Goal: Task Accomplishment & Management: Manage account settings

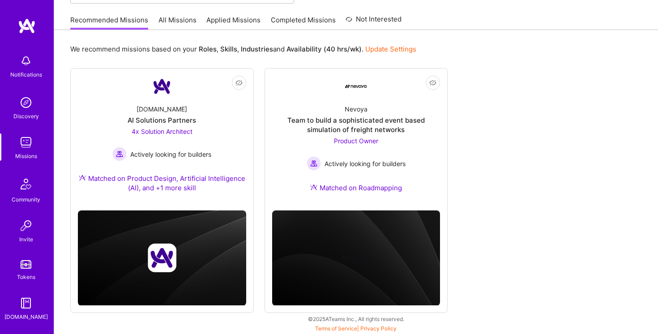
scroll to position [66, 0]
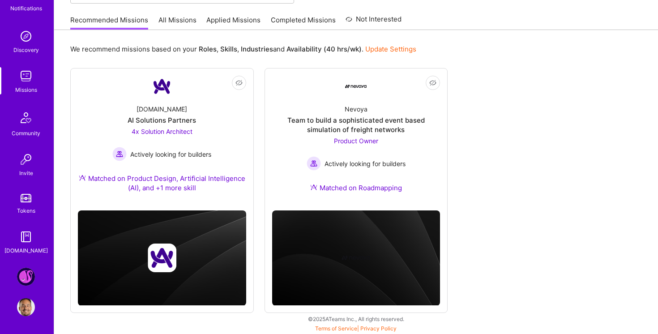
click at [27, 276] on img at bounding box center [26, 277] width 18 height 18
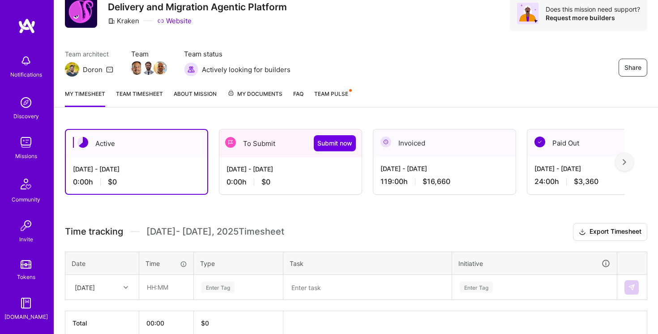
scroll to position [81, 0]
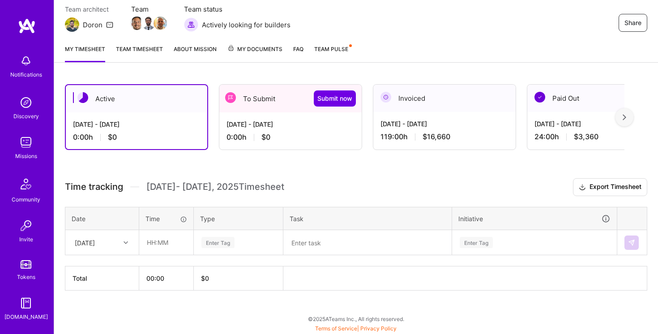
click at [296, 128] on div "[DATE] - [DATE]" at bounding box center [290, 123] width 128 height 9
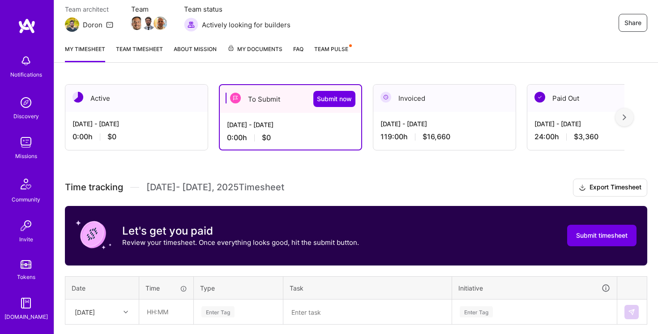
click at [145, 56] on link "Team timesheet" at bounding box center [139, 53] width 47 height 18
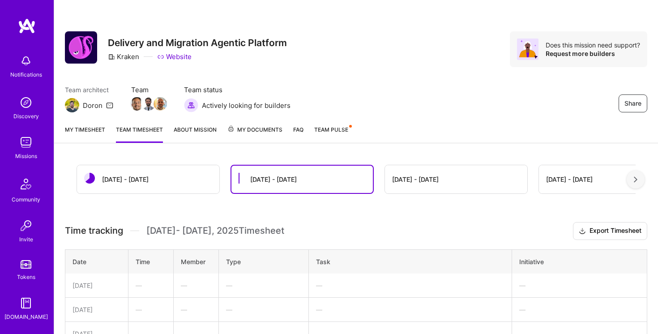
click at [411, 187] on div "[DATE] - [DATE]" at bounding box center [456, 179] width 142 height 28
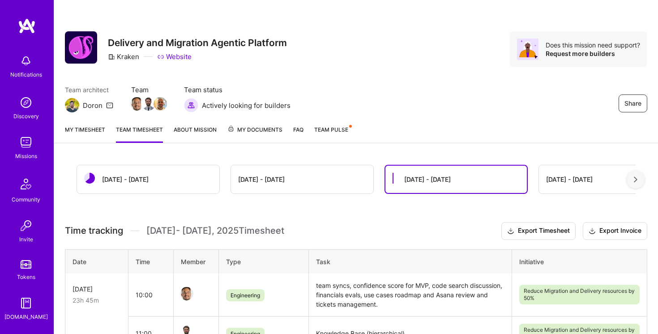
click at [276, 168] on div "[DATE] - [DATE]" at bounding box center [302, 179] width 142 height 28
click at [274, 181] on div "[DATE] - [DATE]" at bounding box center [261, 178] width 47 height 9
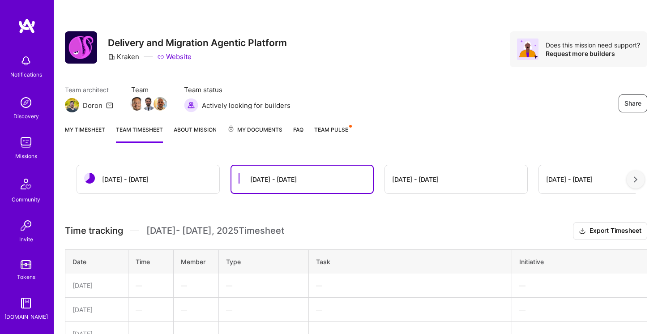
click at [416, 180] on div "[DATE] - [DATE]" at bounding box center [415, 178] width 47 height 9
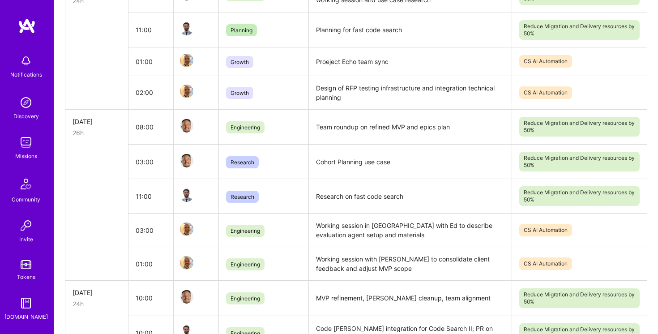
scroll to position [698, 0]
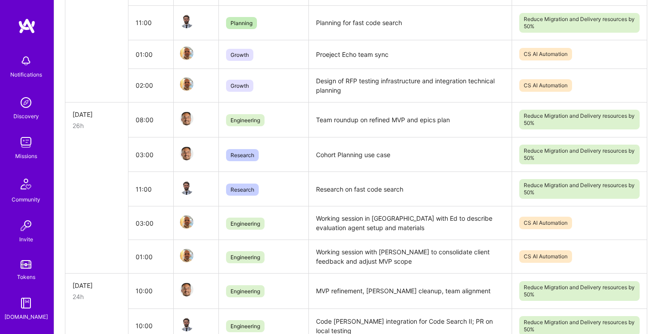
click at [318, 210] on td "Working session in [GEOGRAPHIC_DATA] with Ed to describe evaluation agent setup…" at bounding box center [410, 223] width 203 height 34
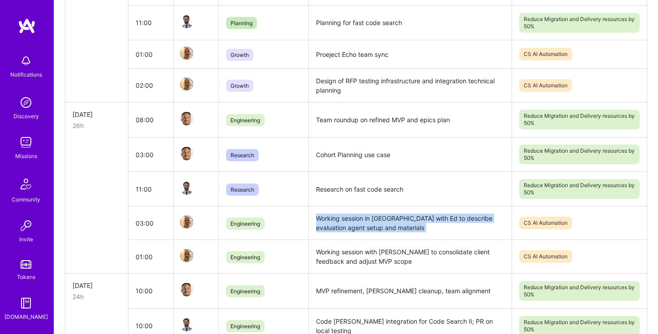
click at [318, 210] on td "Working session in [GEOGRAPHIC_DATA] with Ed to describe evaluation agent setup…" at bounding box center [410, 223] width 203 height 34
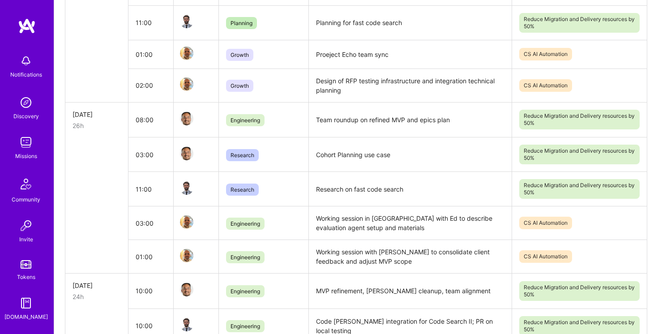
click at [324, 245] on td "Working session with [PERSON_NAME] to consolidate client feedback and adjust MV…" at bounding box center [410, 257] width 203 height 34
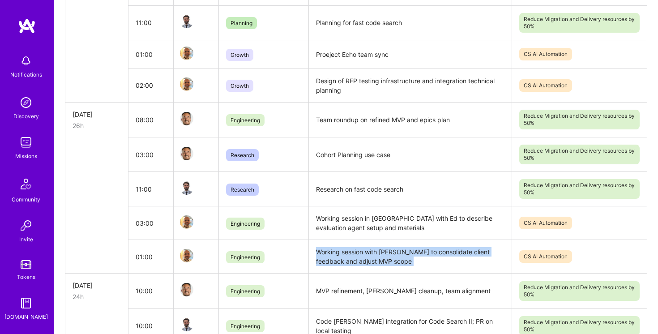
click at [324, 245] on td "Working session with [PERSON_NAME] to consolidate client feedback and adjust MV…" at bounding box center [410, 257] width 203 height 34
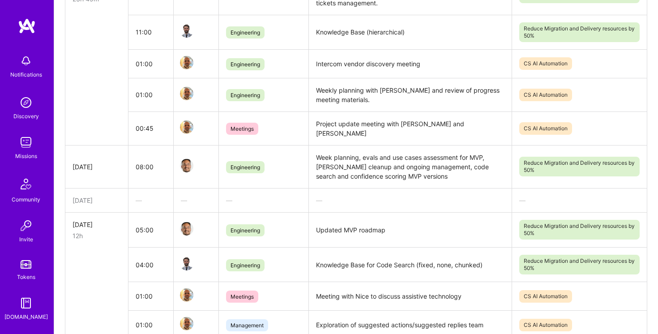
scroll to position [0, 0]
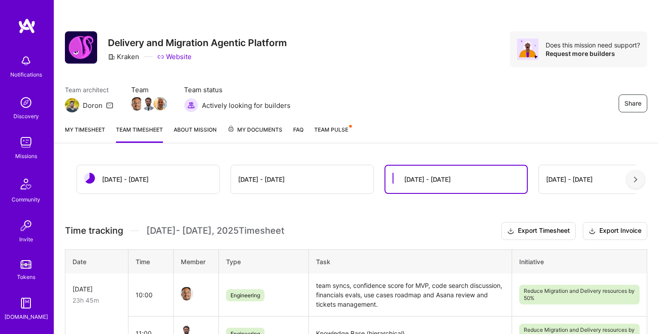
click at [88, 128] on link "My timesheet" at bounding box center [85, 134] width 40 height 18
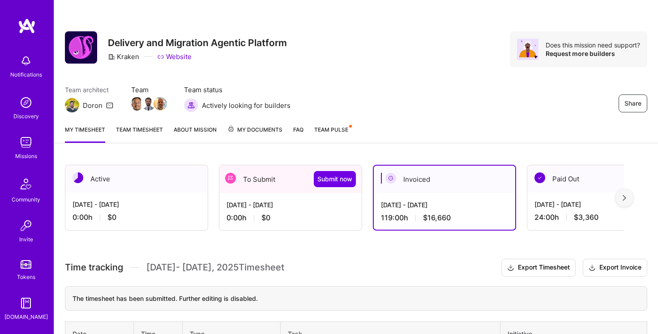
click at [133, 123] on div "My timesheet Team timesheet About Mission My Documents FAQ Team Pulse" at bounding box center [355, 130] width 603 height 25
click at [136, 129] on link "Team timesheet" at bounding box center [139, 134] width 47 height 18
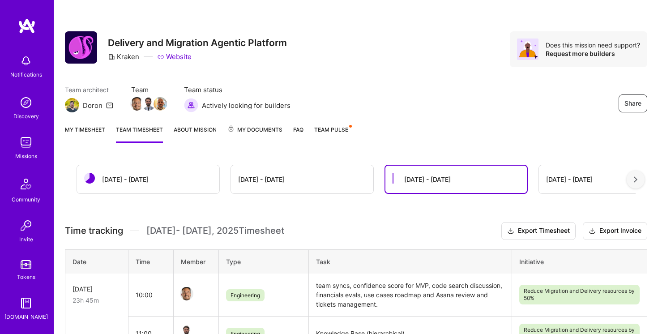
click at [84, 134] on link "My timesheet" at bounding box center [85, 134] width 40 height 18
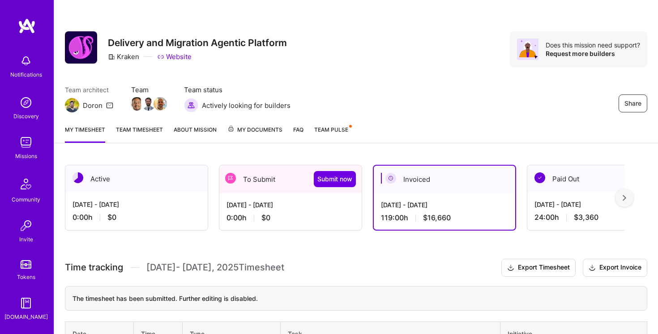
click at [289, 197] on div "Sep 16 - Sep 30, 2025 0:00 h $0" at bounding box center [290, 211] width 142 height 37
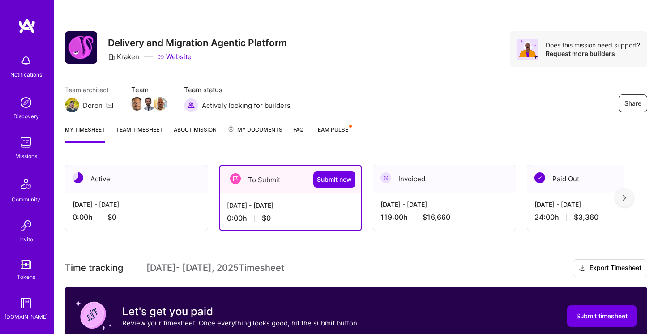
scroll to position [150, 0]
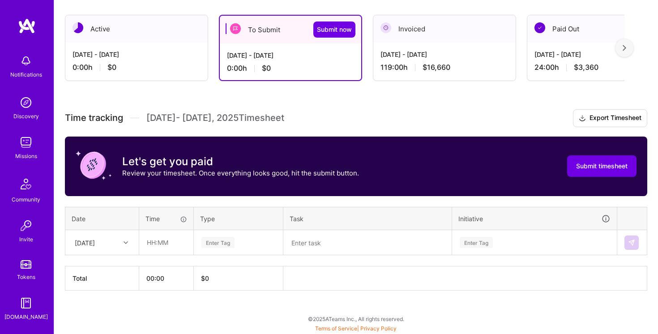
click at [118, 242] on div "[DATE]" at bounding box center [95, 242] width 50 height 15
click at [113, 241] on div "[DATE]" at bounding box center [95, 242] width 50 height 15
click at [183, 234] on input "text" at bounding box center [166, 242] width 53 height 24
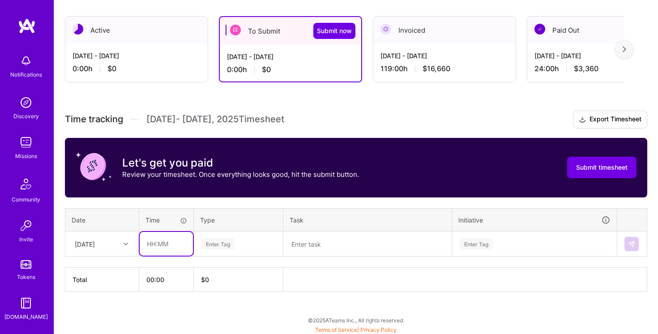
scroll to position [85, 0]
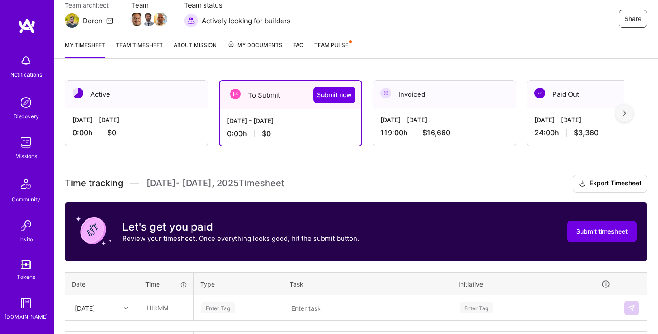
click at [436, 121] on div "[DATE] - [DATE]" at bounding box center [444, 119] width 128 height 9
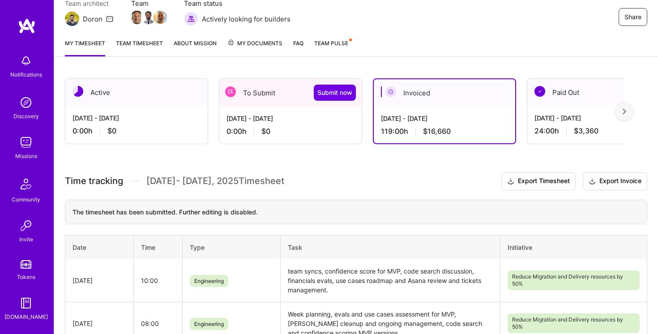
scroll to position [225, 0]
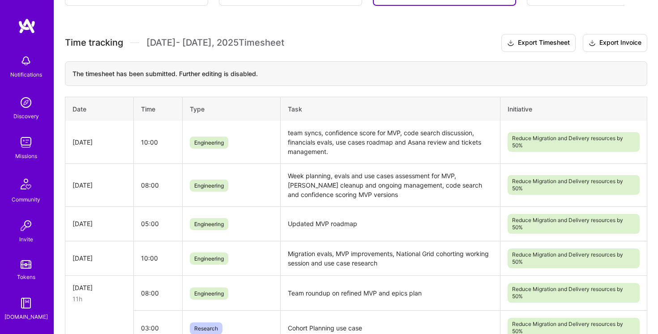
click at [297, 130] on td "team syncs, confidence score for MVP, code search discussion, financials evals,…" at bounding box center [390, 142] width 220 height 43
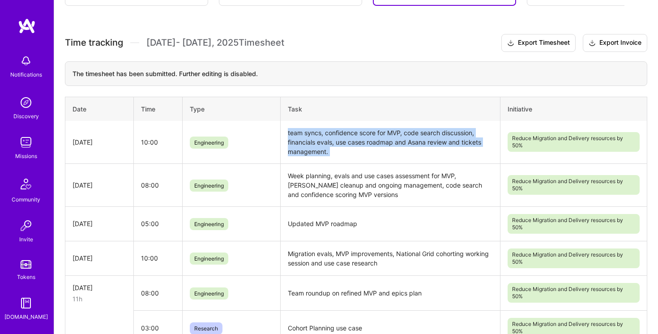
click at [297, 130] on td "team syncs, confidence score for MVP, code search discussion, financials evals,…" at bounding box center [390, 142] width 220 height 43
copy td "team syncs, confidence score for MVP, code search discussion, financials evals,…"
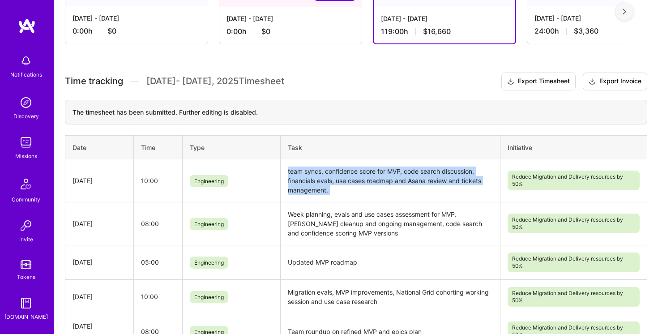
scroll to position [113, 0]
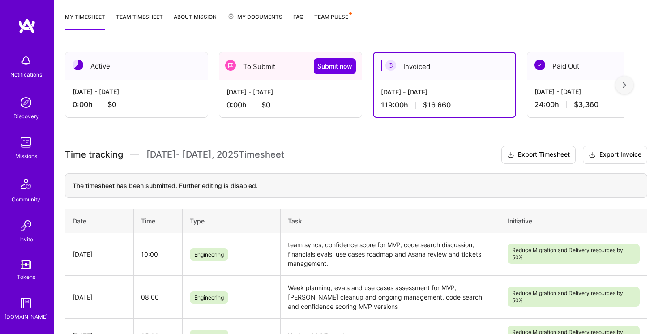
click at [274, 103] on div "0:00 h $0" at bounding box center [290, 104] width 128 height 9
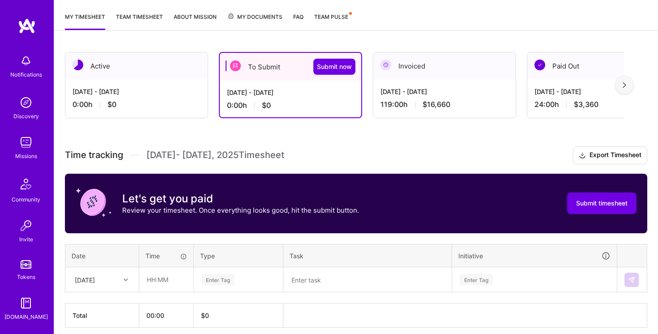
scroll to position [150, 0]
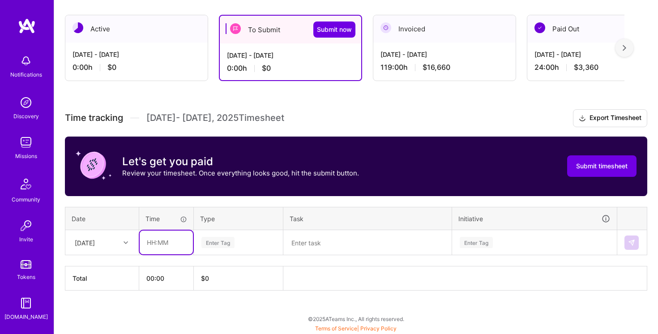
click at [158, 243] on input "text" at bounding box center [166, 242] width 53 height 24
type input "10:00"
click at [248, 235] on div "Enter Tag" at bounding box center [238, 242] width 88 height 23
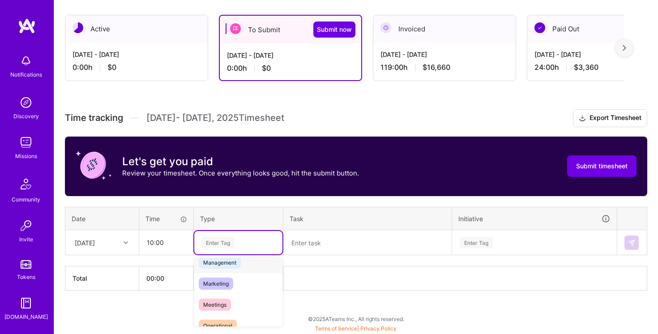
scroll to position [114, 0]
click at [329, 247] on textarea at bounding box center [367, 242] width 166 height 23
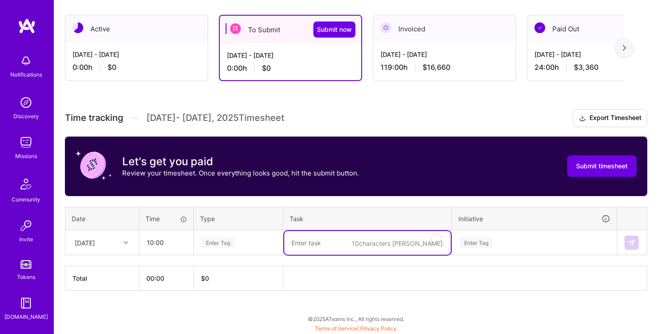
paste textarea "team syncs, confidence score for MVP, code search discussion, financials evals,…"
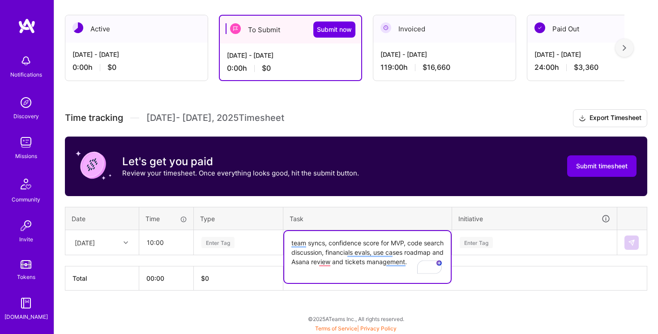
click at [331, 243] on textarea "team syncs, confidence score for MVP, code search discussion, financials evals,…" at bounding box center [367, 257] width 166 height 52
drag, startPoint x: 331, startPoint y: 243, endPoint x: 397, endPoint y: 243, distance: 65.8
click at [397, 243] on textarea "team syncs, confidence score for MVP, code search discussion, financials evals,…" at bounding box center [367, 257] width 166 height 52
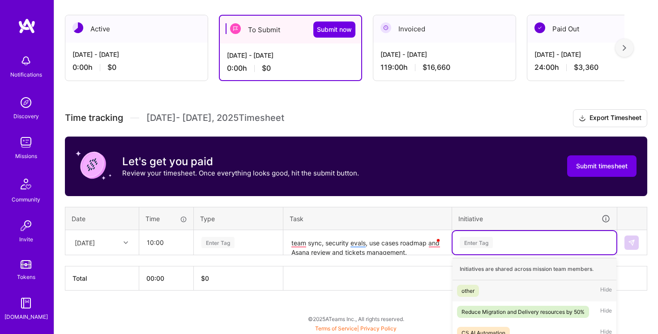
click at [523, 237] on div "Enter Tag" at bounding box center [534, 242] width 151 height 11
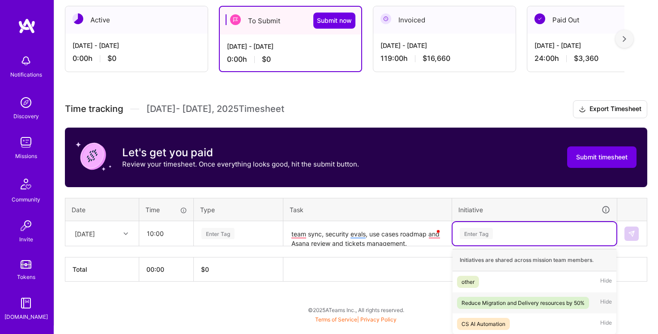
click at [510, 298] on div "Reduce Migration and Delivery resources by 50%" at bounding box center [522, 302] width 123 height 9
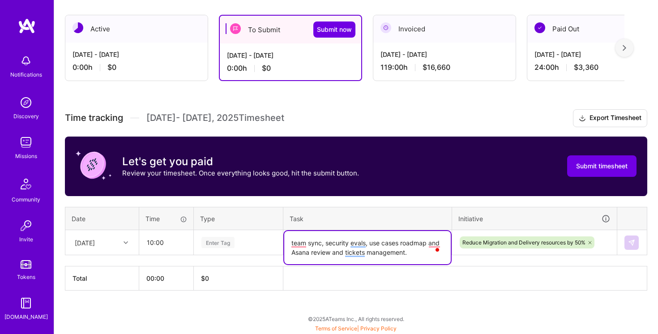
click at [403, 241] on textarea "team sync, security evals, use cases roadmap and Asana review and tickets manag…" at bounding box center [367, 247] width 166 height 33
click at [298, 251] on textarea "team sync, security evals, use cases roadmap and Asana review and tickets manag…" at bounding box center [367, 247] width 166 height 33
drag, startPoint x: 298, startPoint y: 251, endPoint x: 387, endPoint y: 251, distance: 89.0
click at [387, 251] on textarea "team sync, security evals, use cases roadmap and Asana review and tickets manag…" at bounding box center [367, 247] width 166 height 33
click at [298, 242] on textarea "team sync, security evals, use cases roadmap and ongoing PM and team management." at bounding box center [367, 247] width 166 height 33
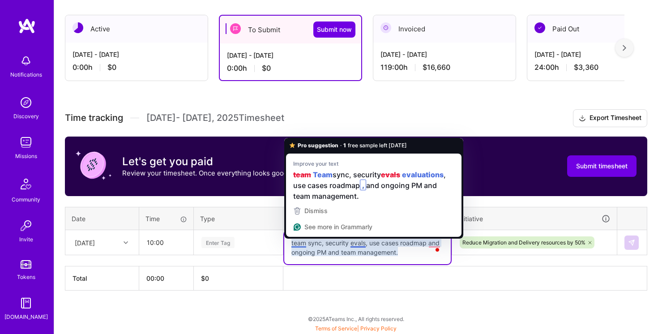
click at [298, 242] on textarea "team sync, security evals, use cases roadmap and ongoing PM and team management." at bounding box center [367, 247] width 166 height 33
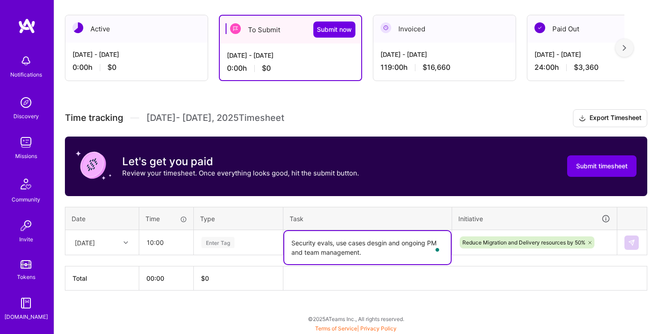
type textarea "Security evals, use cases desgin and ongoing PM and team management."
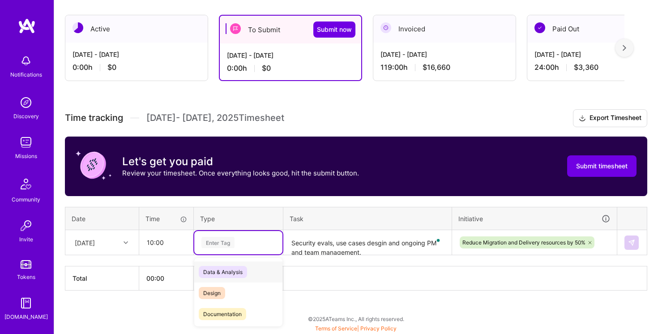
click at [246, 240] on div "Enter Tag" at bounding box center [238, 242] width 76 height 11
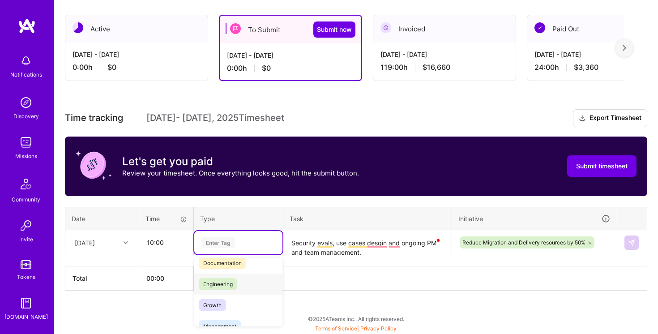
click at [241, 278] on div "Engineering" at bounding box center [238, 283] width 88 height 21
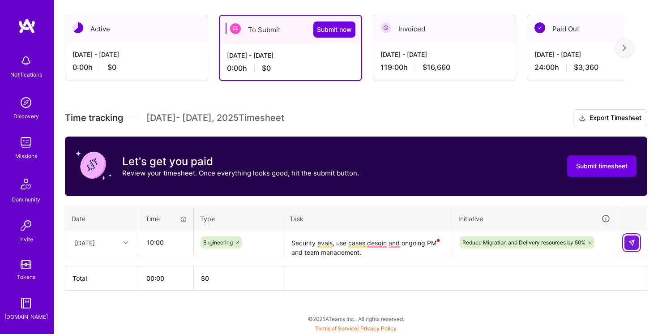
click at [630, 246] on button at bounding box center [631, 242] width 14 height 14
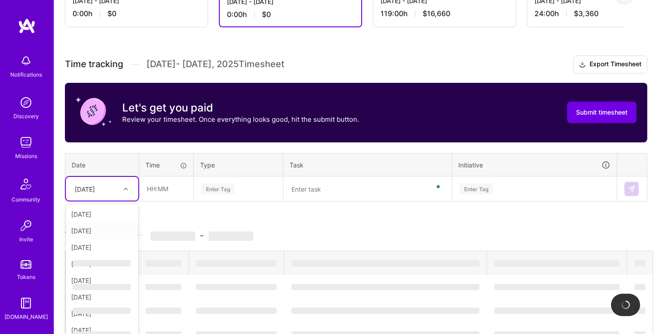
click at [121, 200] on div "option Thu, Sep 18 focused, 3 of 15. 14 results available. Use Up and Down to c…" at bounding box center [102, 189] width 72 height 24
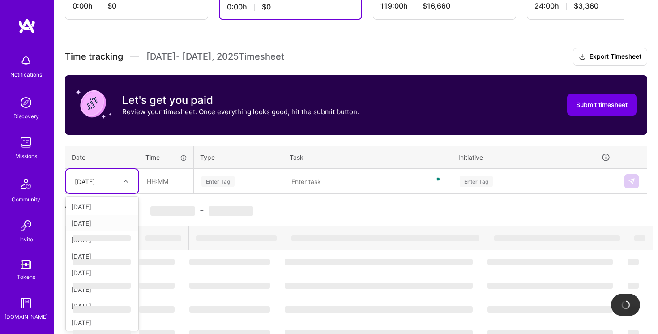
scroll to position [208, 0]
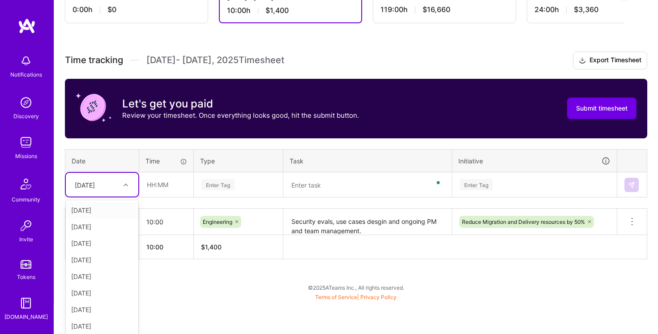
click at [111, 212] on div "[DATE]" at bounding box center [102, 210] width 72 height 17
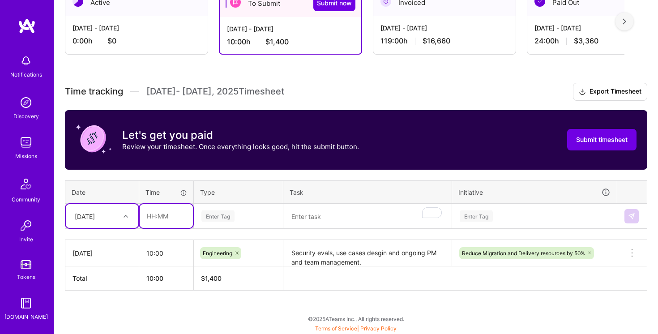
click at [152, 216] on input "text" at bounding box center [166, 216] width 53 height 24
type input "12:00"
click at [252, 214] on div "Enter Tag" at bounding box center [238, 215] width 76 height 11
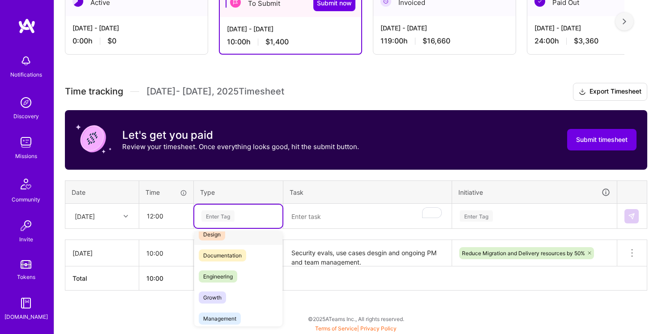
scroll to position [61, 0]
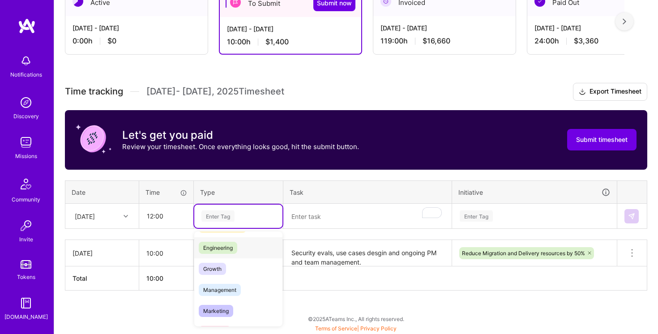
click at [241, 250] on div "Engineering" at bounding box center [238, 247] width 88 height 21
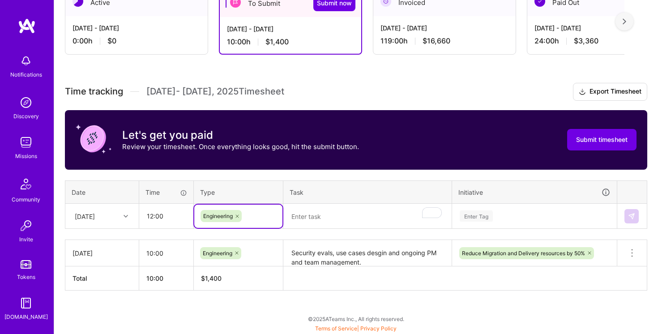
click at [323, 215] on textarea "To enrich screen reader interactions, please activate Accessibility in Grammarl…" at bounding box center [367, 216] width 166 height 24
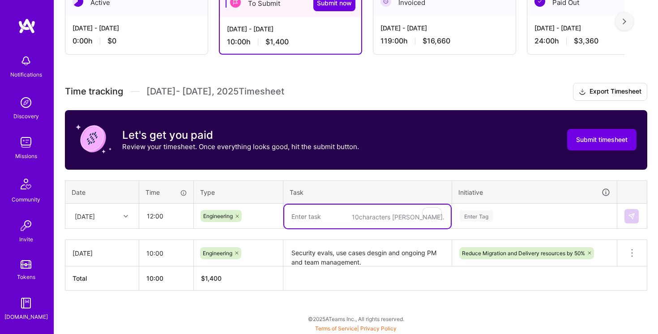
paste textarea "team syncs, confidence score for MVP, code search discussion, financials evals,…"
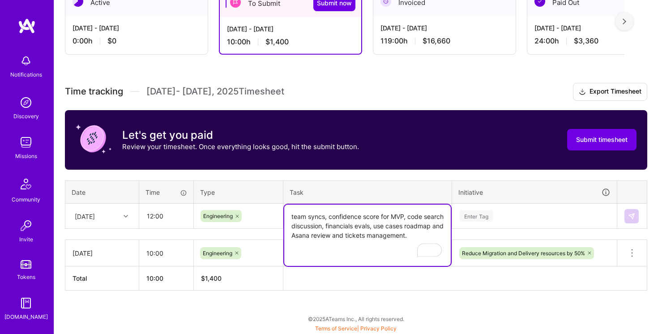
click at [294, 218] on textarea "team syncs, confidence score for MVP, code search discussion, financials evals,…" at bounding box center [367, 234] width 166 height 61
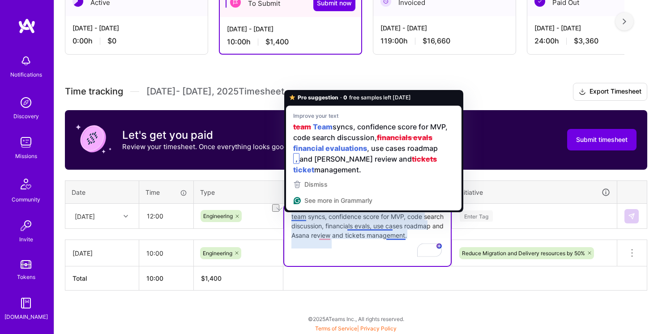
drag, startPoint x: 294, startPoint y: 218, endPoint x: 342, endPoint y: 220, distance: 47.4
click at [342, 220] on textarea "team syncs, confidence score for MVP, code search discussion, financials evals,…" at bounding box center [367, 234] width 166 height 61
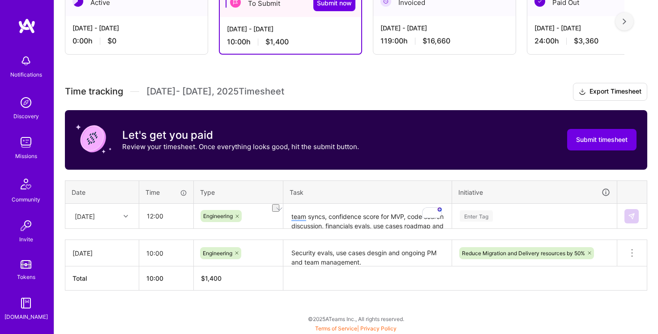
click at [343, 293] on div "Active Oct 1 - Oct 15, 2025 0:00 h $0 To Submit Submit now Sep 16 - Sep 30, 202…" at bounding box center [355, 156] width 603 height 357
click at [336, 250] on textarea "Security evals, use cases desgin and ongoing PM and team management." at bounding box center [367, 253] width 166 height 25
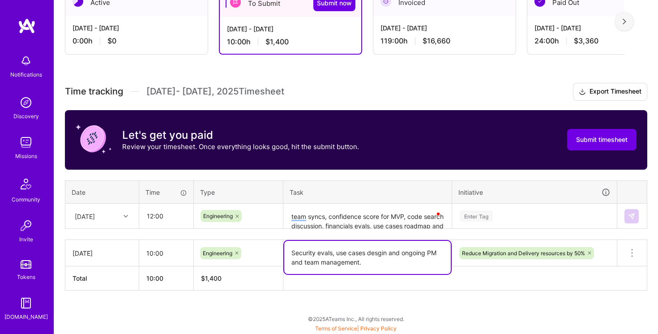
click at [336, 250] on textarea "Security evals, use cases desgin and ongoing PM and team management." at bounding box center [367, 257] width 166 height 33
click at [329, 223] on textarea "team syncs, confidence score for MVP, code search discussion, financials evals,…" at bounding box center [367, 216] width 166 height 24
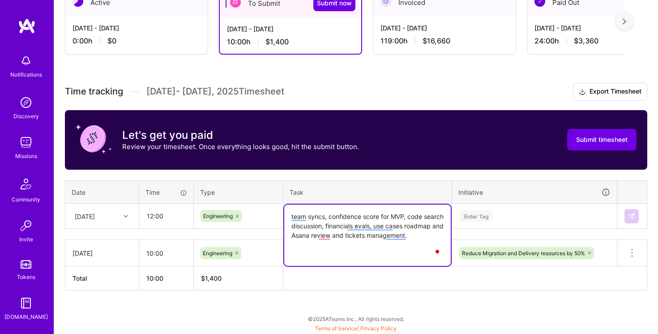
click at [329, 223] on textarea "team syncs, confidence score for MVP, code search discussion, financials evals,…" at bounding box center [367, 234] width 166 height 61
paste textarea "Security evals, use cases desgin and ongoing PM and team management."
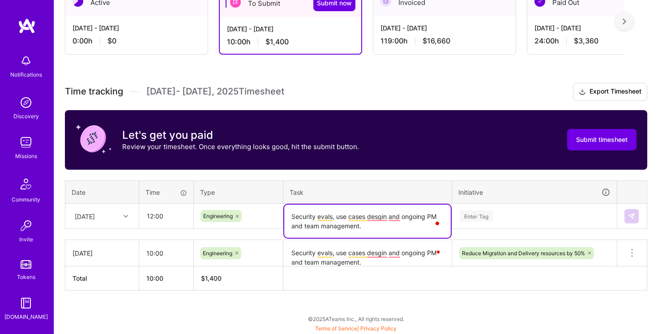
click at [295, 215] on textarea "Security evals, use cases desgin and ongoing PM and team management." at bounding box center [367, 220] width 166 height 33
drag, startPoint x: 295, startPoint y: 215, endPoint x: 324, endPoint y: 215, distance: 28.6
click at [324, 215] on textarea "Security evals, use cases desgin and ongoing PM and team management." at bounding box center [367, 220] width 166 height 33
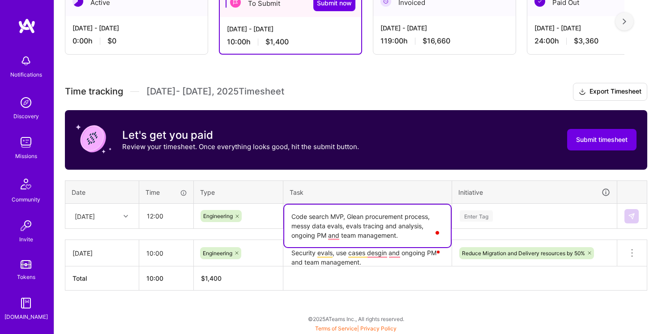
type textarea "Code search MVP, Glean procurement process, messy data evals, evals tracing and…"
click at [548, 217] on div "Enter Tag" at bounding box center [534, 215] width 151 height 11
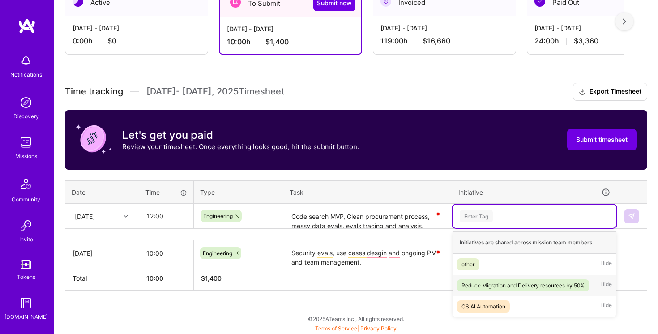
click at [528, 279] on span "Reduce Migration and Delivery resources by 50%" at bounding box center [523, 285] width 132 height 12
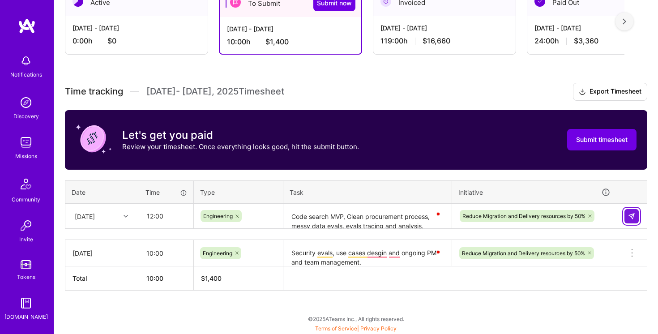
click at [633, 218] on img at bounding box center [631, 215] width 7 height 7
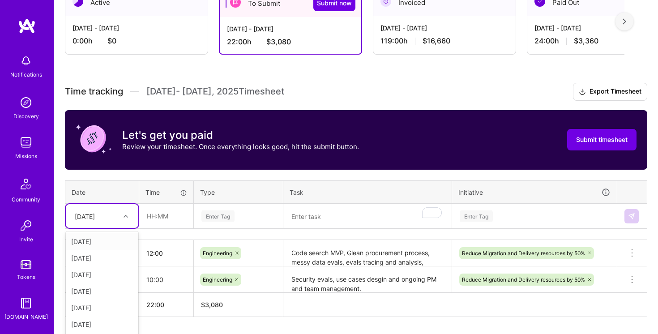
scroll to position [203, 0]
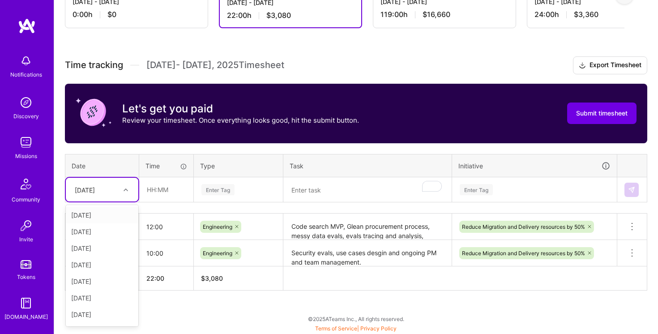
click at [121, 201] on div "option Wed, Sep 17, selected. option Tue, Sep 16 focused, 1 of 15. 14 results a…" at bounding box center [102, 190] width 72 height 24
click at [110, 227] on div "[DATE]" at bounding box center [102, 231] width 72 height 17
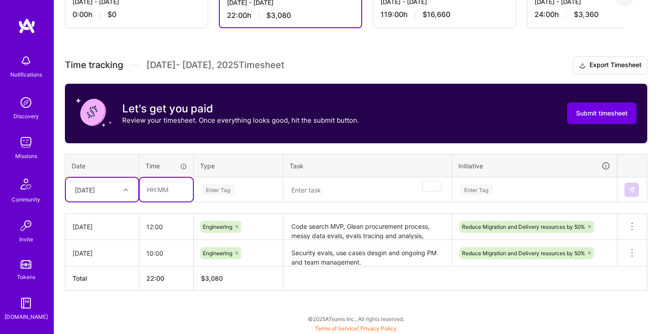
click at [155, 191] on input "text" at bounding box center [166, 190] width 53 height 24
type input "10:00"
click at [243, 198] on div "Enter Tag" at bounding box center [238, 189] width 88 height 23
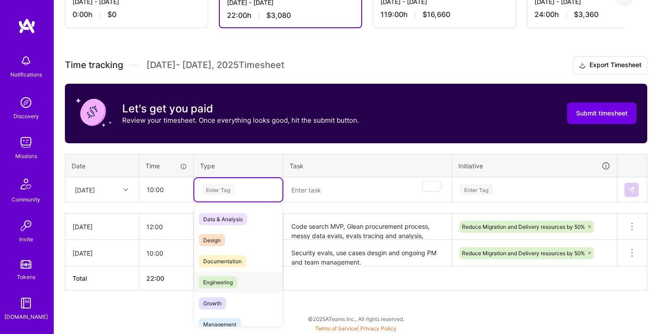
click at [242, 279] on div "Engineering" at bounding box center [238, 282] width 88 height 21
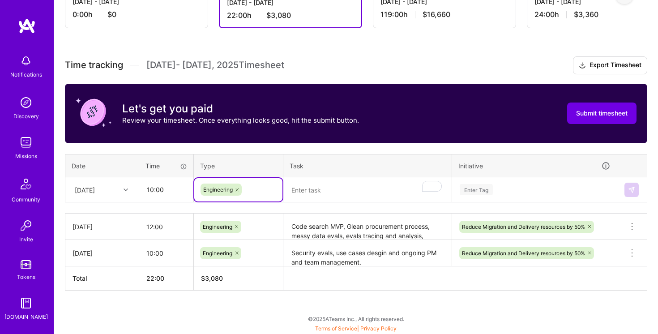
click at [319, 227] on textarea "Code search MVP, Glean procurement process, messy data evals, evals tracing and…" at bounding box center [367, 226] width 166 height 25
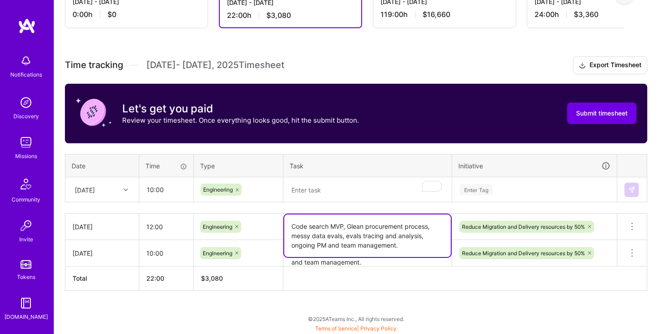
click at [319, 224] on textarea "Code search MVP, Glean procurement process, messy data evals, evals tracing and…" at bounding box center [367, 235] width 166 height 42
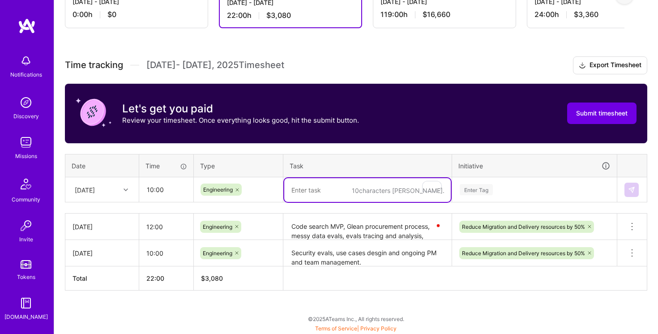
click at [332, 197] on textarea "To enrich screen reader interactions, please activate Accessibility in Grammarl…" at bounding box center [367, 190] width 166 height 24
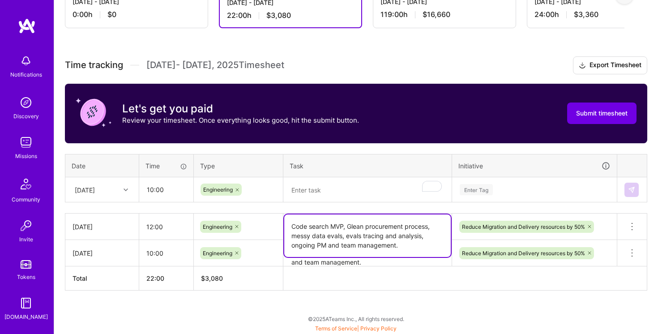
click at [391, 227] on textarea "Code search MVP, Glean procurement process, messy data evals, evals tracing and…" at bounding box center [367, 235] width 166 height 42
click at [397, 254] on textarea "Code search MVP, Glean procurement process, messy data evals, evals tracing and…" at bounding box center [367, 235] width 166 height 42
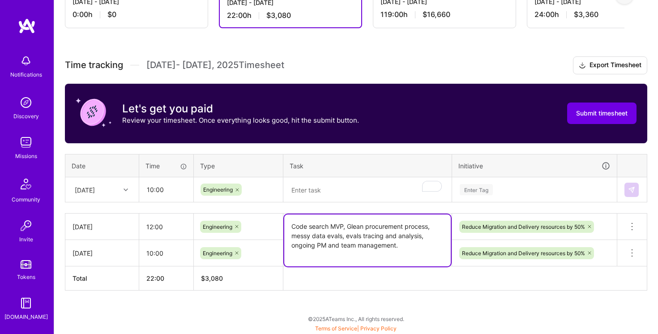
type textarea "Code search MVP, Glean procurement process, messy data evals, evals tracing and…"
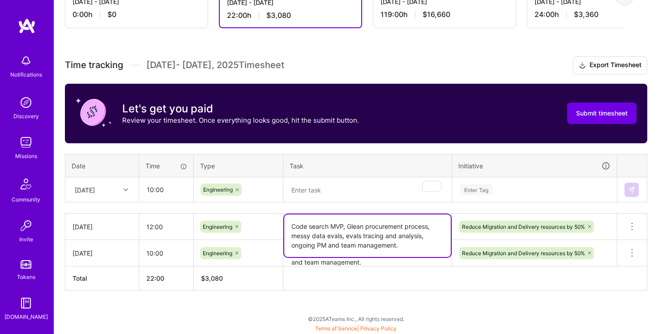
click at [441, 297] on div "Active Oct 1 - Oct 15, 2025 0:00 h $0 To Submit Submit now Sep 16 - Sep 30, 202…" at bounding box center [355, 142] width 603 height 383
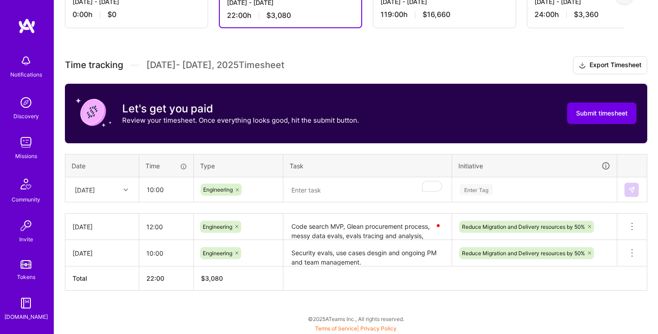
click at [439, 225] on div "Open Grammarly." at bounding box center [438, 226] width 4 height 4
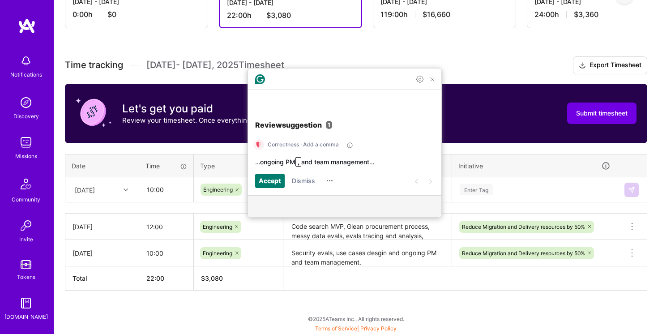
click at [513, 197] on div "Enter Tag" at bounding box center [534, 189] width 164 height 23
click at [457, 165] on th "Initiative" at bounding box center [534, 165] width 165 height 23
click at [454, 151] on div "Time tracking Sep 16 - Sep 30 , 2025 Timesheet Export Timesheet Let's get you p…" at bounding box center [356, 173] width 582 height 234
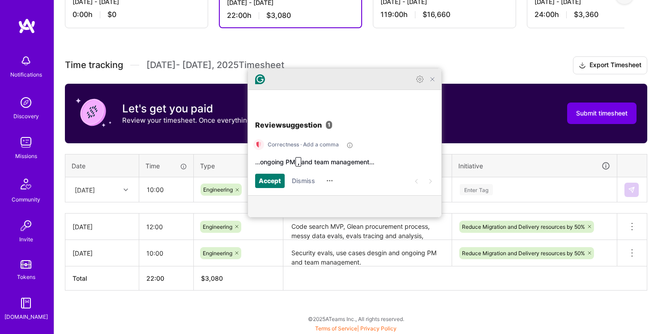
click at [435, 83] on icon "Close Grammarly Assistant" at bounding box center [432, 79] width 7 height 7
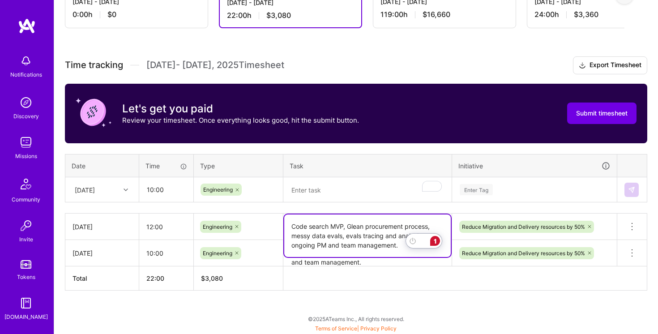
scroll to position [0, 0]
click at [370, 187] on textarea "To enrich screen reader interactions, please activate Accessibility in Grammarl…" at bounding box center [367, 190] width 166 height 24
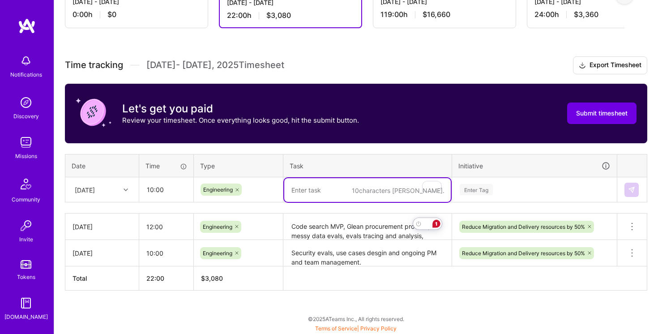
paste textarea "Code search MVP, Glean procurement process, messy data evals, evals tracing and…"
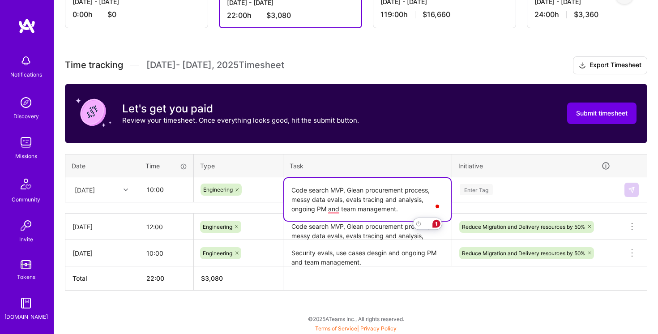
click at [300, 189] on textarea "Code search MVP, Glean procurement process, messy data evals, evals tracing and…" at bounding box center [367, 199] width 166 height 42
drag, startPoint x: 300, startPoint y: 189, endPoint x: 419, endPoint y: 191, distance: 119.0
click at [419, 191] on textarea "Code search MVP, Glean procurement process, messy data evals, evals tracing and…" at bounding box center [367, 199] width 166 height 42
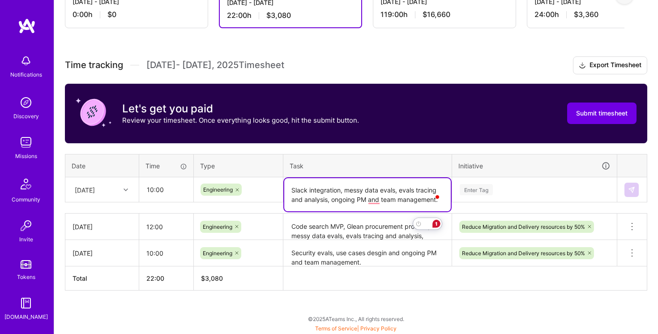
click at [349, 188] on textarea "Slack integration, messy data evals, evals tracing and analysis, ongoing PM and…" at bounding box center [367, 194] width 166 height 33
drag, startPoint x: 349, startPoint y: 188, endPoint x: 395, endPoint y: 187, distance: 46.5
click at [395, 187] on textarea "Slack integration, messy data evals, evals tracing and analysis, ongoing PM and…" at bounding box center [367, 194] width 166 height 33
type textarea "Slack integration, cohort mapping use case design, ongoing PM and team manageme…"
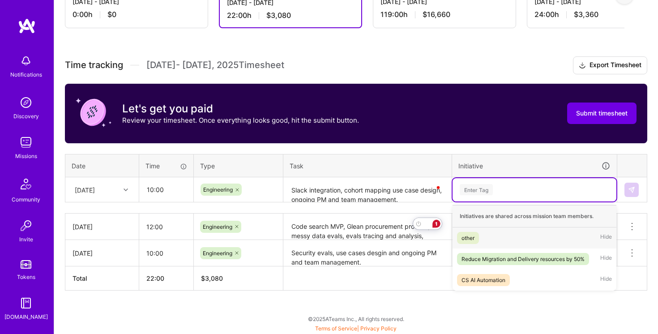
click at [533, 191] on div "Enter Tag" at bounding box center [534, 189] width 151 height 11
click at [523, 254] on div "Reduce Migration and Delivery resources by 50%" at bounding box center [522, 258] width 123 height 9
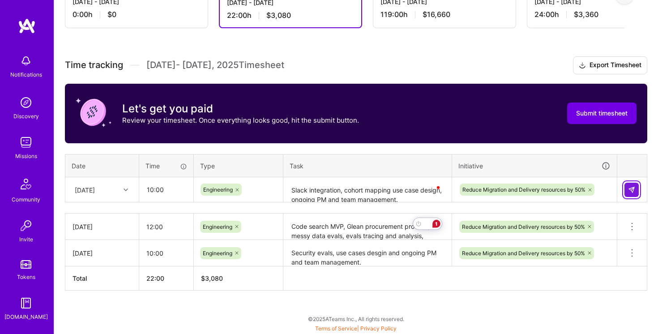
click at [632, 191] on img at bounding box center [631, 189] width 7 height 7
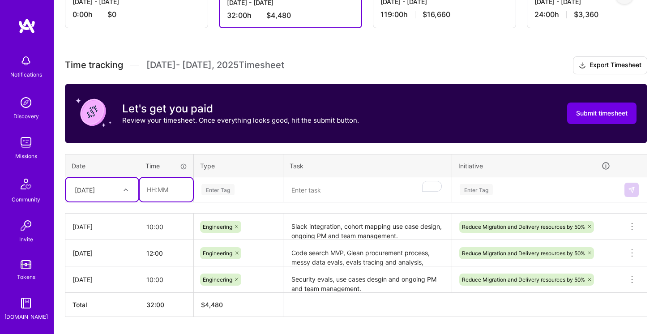
click at [151, 190] on input "text" at bounding box center [166, 190] width 53 height 24
type input "01:00"
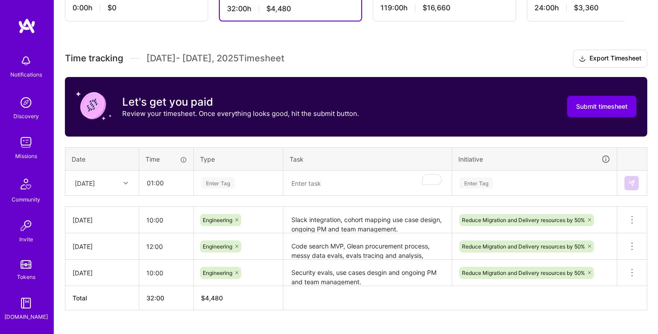
click at [276, 190] on div "Enter Tag" at bounding box center [238, 182] width 88 height 23
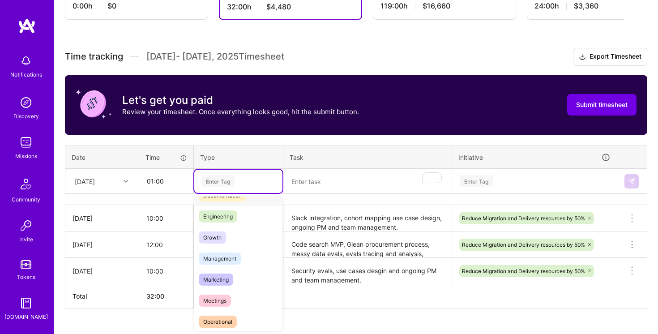
scroll to position [154, 0]
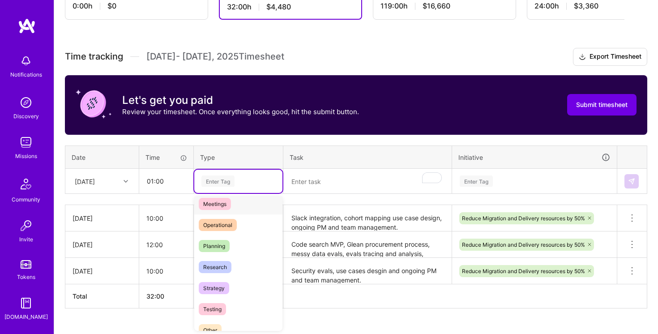
click at [241, 204] on div "Meetings" at bounding box center [238, 203] width 88 height 21
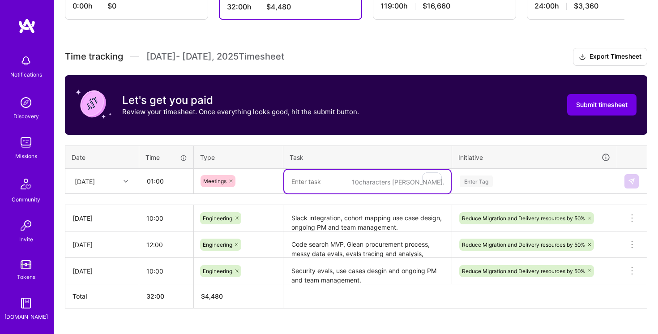
click at [323, 184] on textarea "To enrich screen reader interactions, please activate Accessibility in Grammarl…" at bounding box center [367, 182] width 166 height 24
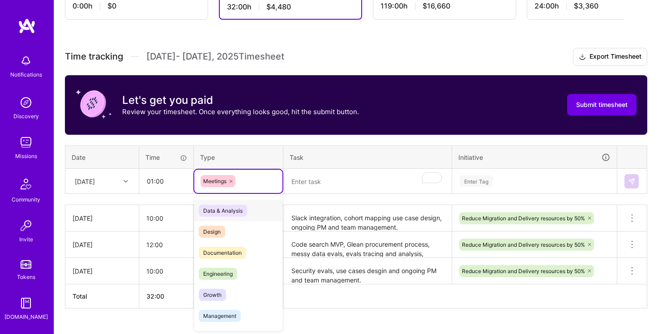
click at [260, 180] on div "Meetings" at bounding box center [238, 181] width 76 height 12
click at [230, 183] on icon at bounding box center [230, 180] width 5 height 5
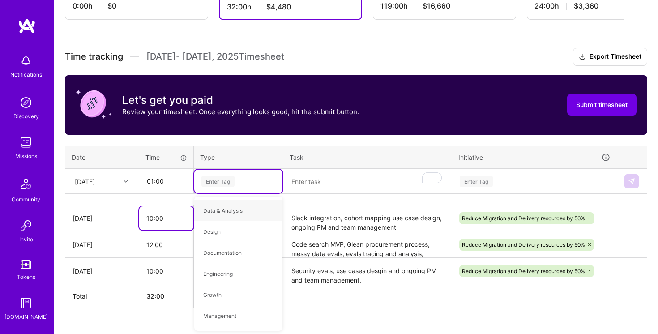
click at [160, 212] on input "10:00" at bounding box center [166, 218] width 54 height 24
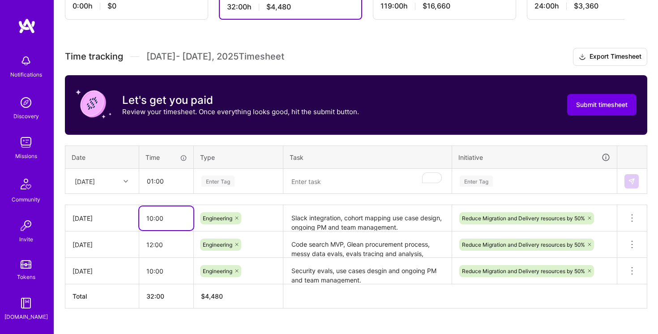
click at [152, 217] on input "10:00" at bounding box center [166, 218] width 54 height 24
type input "11:00"
click at [231, 131] on div "Let's get you paid Review your timesheet. Once everything looks good, hit the s…" at bounding box center [356, 104] width 582 height 59
click at [122, 180] on div at bounding box center [127, 181] width 14 height 12
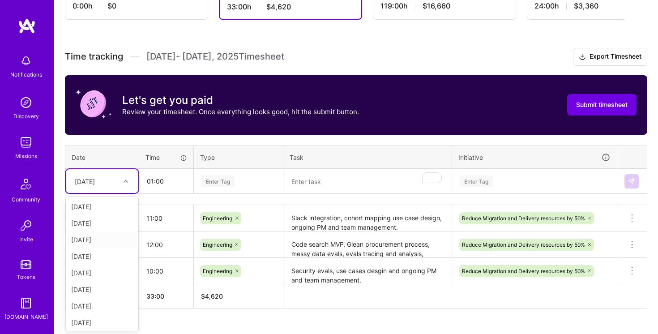
click at [108, 243] on div "[DATE]" at bounding box center [102, 239] width 72 height 17
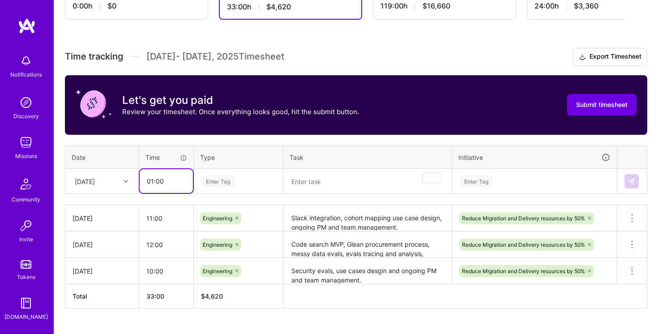
click at [153, 180] on input "01:00" at bounding box center [166, 181] width 53 height 24
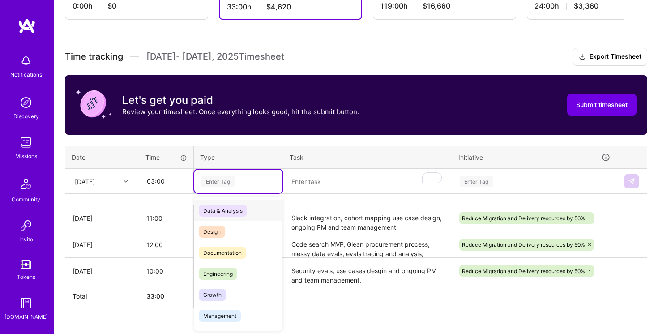
click at [245, 179] on div "Enter Tag" at bounding box center [238, 180] width 76 height 11
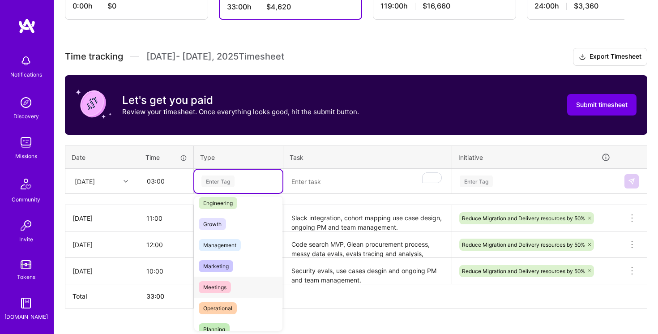
scroll to position [64, 0]
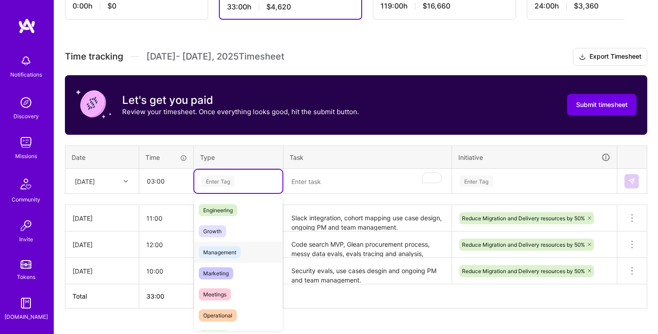
click at [244, 248] on div "Management" at bounding box center [238, 252] width 88 height 21
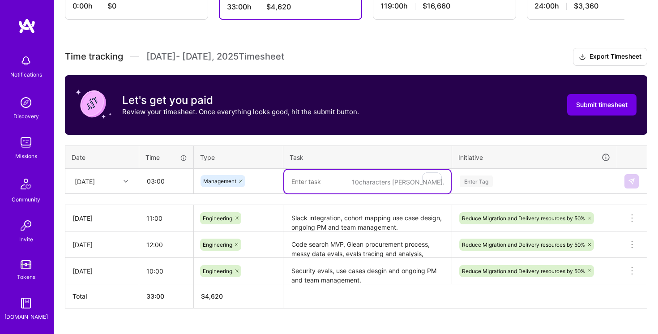
click at [331, 180] on textarea "To enrich screen reader interactions, please activate Accessibility in Grammarl…" at bounding box center [367, 182] width 166 height 24
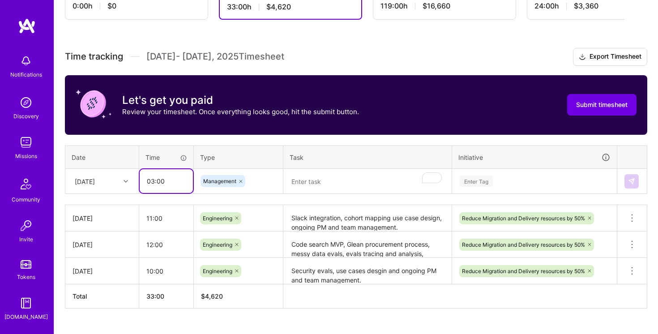
click at [154, 183] on input "03:00" at bounding box center [166, 181] width 53 height 24
type input "04:00"
click at [314, 184] on textarea "To enrich screen reader interactions, please activate Accessibility in Grammarl…" at bounding box center [367, 182] width 166 height 24
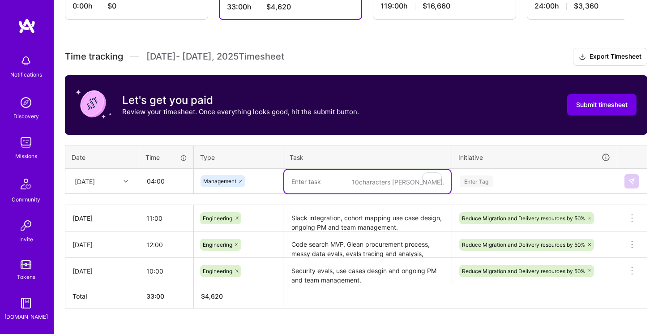
click at [309, 226] on textarea "Slack integration, cohort mapping use case design, ongoing PM and team manageme…" at bounding box center [367, 218] width 166 height 25
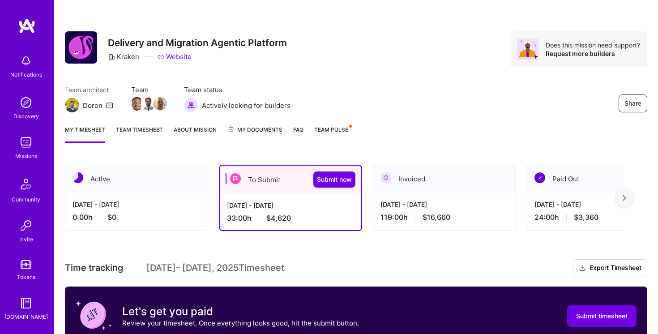
scroll to position [211, 0]
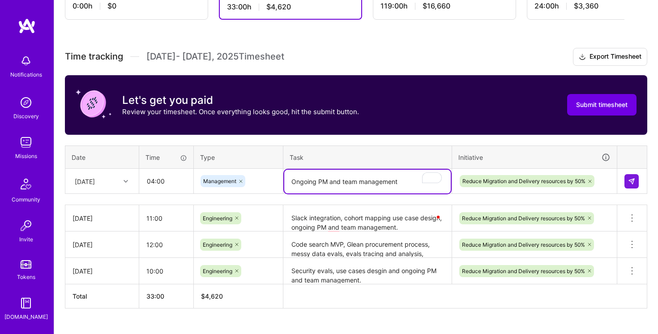
type textarea "Ongoing PM and team management"
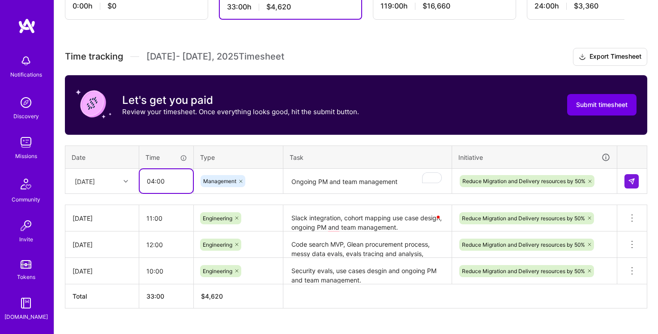
click at [153, 181] on input "04:00" at bounding box center [166, 181] width 53 height 24
click at [254, 141] on div "Time tracking Sep 16 - Sep 30 , 2025 Timesheet Export Timesheet Let's get you p…" at bounding box center [356, 178] width 582 height 260
click at [153, 180] on input "03:00" at bounding box center [166, 181] width 53 height 24
type input "04:00"
click at [290, 180] on textarea "Ongoing PM and team management" at bounding box center [367, 182] width 166 height 24
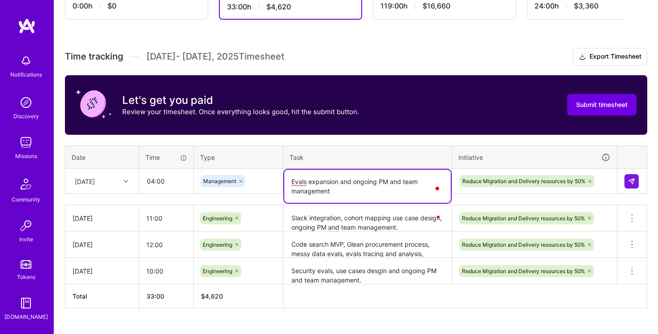
type textarea "Evals expansion and ongoing PM and team management"
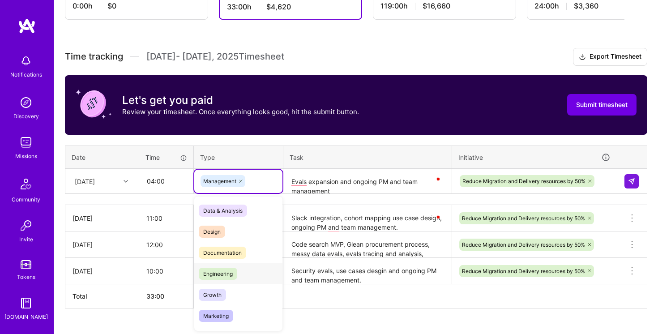
click at [238, 271] on div "Engineering" at bounding box center [238, 273] width 88 height 21
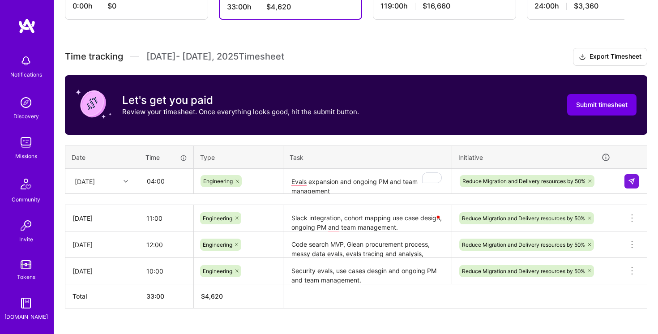
click at [383, 160] on th "Task" at bounding box center [367, 156] width 169 height 23
click at [636, 180] on button at bounding box center [631, 181] width 14 height 14
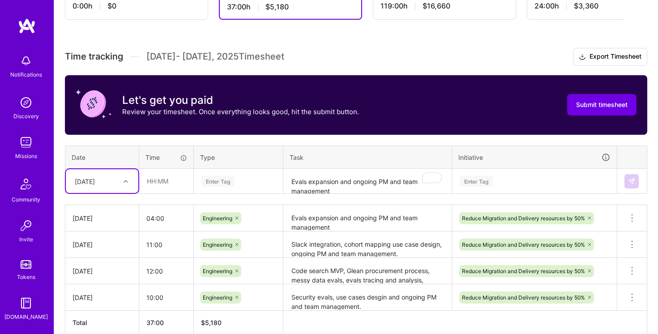
click at [119, 184] on div "[DATE]" at bounding box center [95, 181] width 50 height 15
click at [110, 274] on div "[DATE]" at bounding box center [102, 272] width 72 height 17
click at [148, 179] on input "text" at bounding box center [166, 181] width 53 height 24
type input "10:00"
click at [254, 185] on div "Enter Tag" at bounding box center [238, 180] width 76 height 11
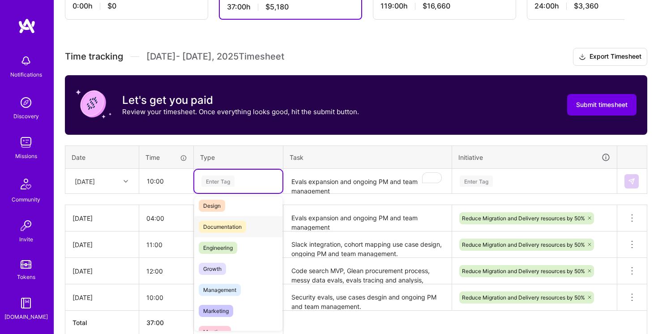
scroll to position [24, 0]
click at [244, 252] on div "Engineering" at bounding box center [238, 249] width 88 height 21
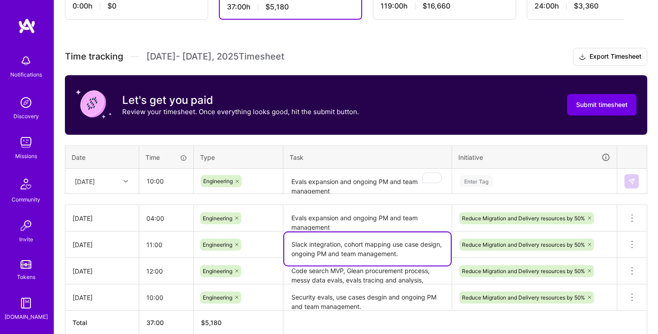
click at [323, 244] on textarea "Slack integration, cohort mapping use case design, ongoing PM and team manageme…" at bounding box center [367, 248] width 166 height 33
click at [339, 243] on textarea "Slack integration, cohort mapping use case design, ongoing PM and team manageme…" at bounding box center [367, 248] width 166 height 33
click at [342, 243] on textarea "Slack integration, cohort mapping use case design, ongoing PM and team manageme…" at bounding box center [367, 248] width 166 height 33
drag, startPoint x: 342, startPoint y: 243, endPoint x: 413, endPoint y: 256, distance: 72.2
click at [413, 256] on textarea "Slack integration, cohort mapping use case design, ongoing PM and team manageme…" at bounding box center [367, 248] width 166 height 33
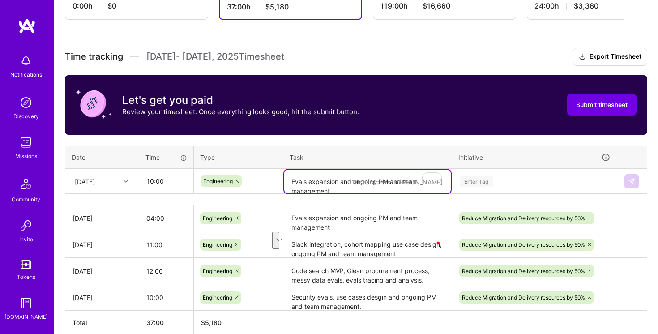
click at [350, 178] on textarea "Evals expansion and ongoing PM and team management" at bounding box center [367, 182] width 166 height 24
paste textarea "cohort mapping use case design, ongoing PM and team management."
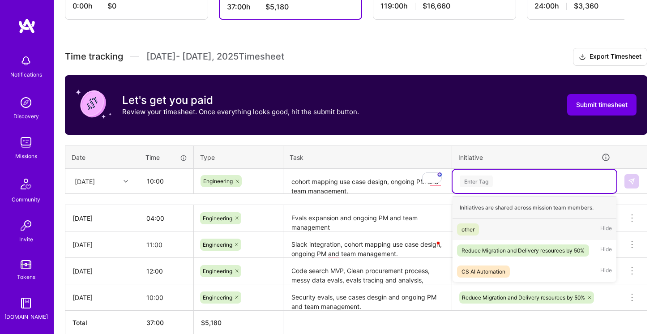
click at [526, 183] on div "Enter Tag" at bounding box center [534, 180] width 151 height 11
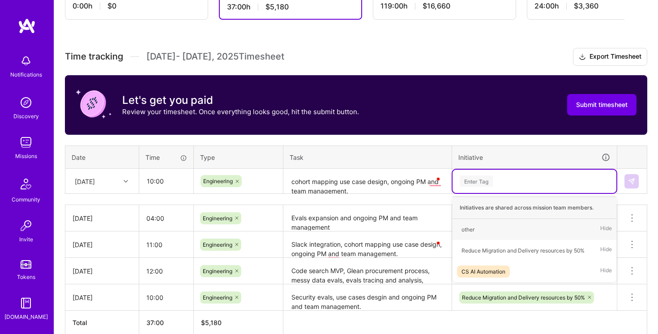
click at [318, 182] on textarea "cohort mapping use case design, ongoing PM and team management." at bounding box center [367, 182] width 166 height 24
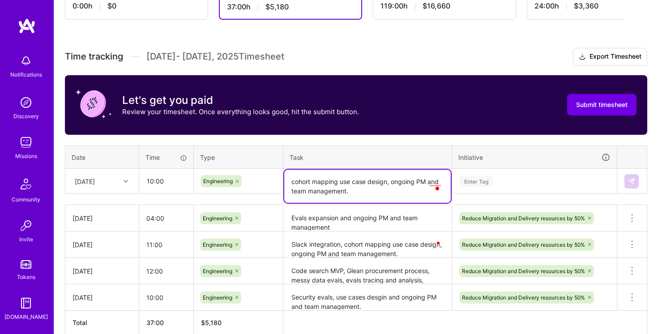
drag, startPoint x: 294, startPoint y: 181, endPoint x: 281, endPoint y: 180, distance: 13.4
click at [281, 180] on tr "Sun, Sep 21 10:00 Engineering cohort mapping use case design, ongoing PM and te…" at bounding box center [356, 181] width 582 height 25
click at [544, 183] on div "Enter Tag" at bounding box center [534, 180] width 151 height 11
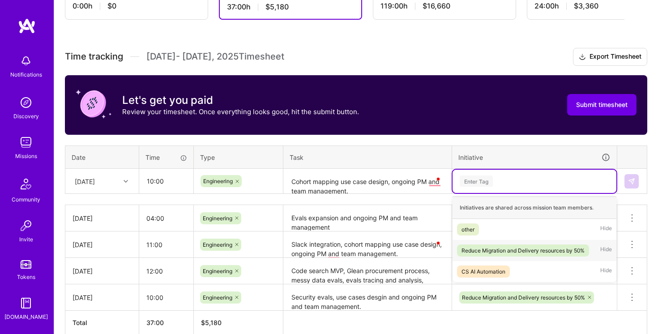
click at [523, 250] on div "Reduce Migration and Delivery resources by 50%" at bounding box center [522, 250] width 123 height 9
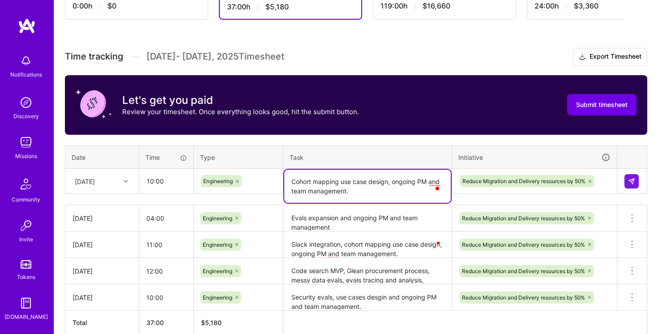
click at [302, 179] on textarea "Cohort mapping use case design, ongoing PM and team management." at bounding box center [367, 186] width 166 height 33
drag, startPoint x: 302, startPoint y: 179, endPoint x: 331, endPoint y: 179, distance: 29.1
click at [331, 179] on textarea "Cohort mapping use case design, ongoing PM and team management." at bounding box center [367, 186] width 166 height 33
type textarea "Use cases design review, ongoing PM and team management."
click at [630, 180] on img at bounding box center [631, 181] width 7 height 7
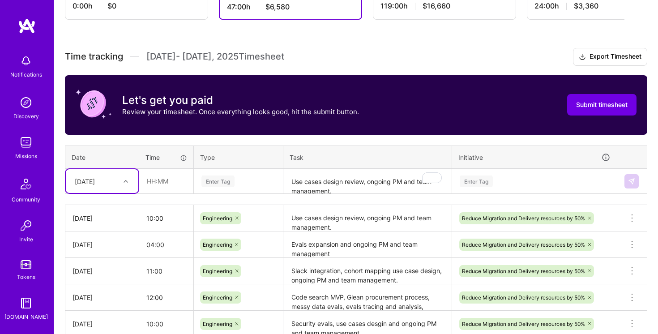
click at [119, 186] on div "[DATE]" at bounding box center [95, 181] width 50 height 15
click at [114, 262] on div "[DATE]" at bounding box center [102, 262] width 72 height 17
click at [151, 180] on input "text" at bounding box center [166, 181] width 53 height 24
type input "11:00"
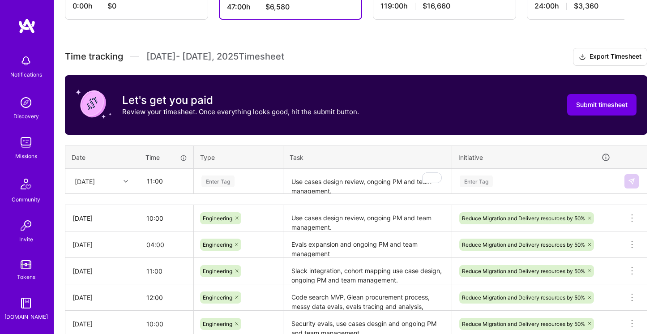
click at [241, 186] on div "Enter Tag" at bounding box center [238, 181] width 88 height 23
drag, startPoint x: 150, startPoint y: 180, endPoint x: 155, endPoint y: 181, distance: 5.4
click at [155, 181] on input "11:00" at bounding box center [166, 181] width 53 height 24
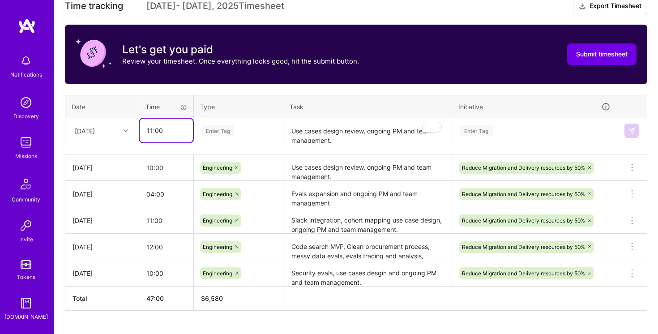
scroll to position [255, 0]
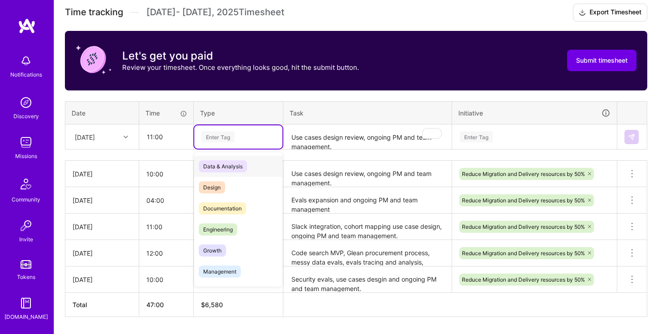
click at [247, 136] on div "Enter Tag" at bounding box center [238, 136] width 76 height 11
click at [246, 229] on div "Engineering" at bounding box center [238, 229] width 88 height 21
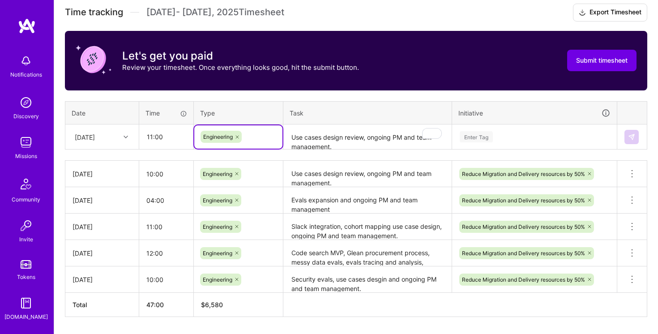
click at [323, 136] on textarea "Use cases design review, ongoing PM and team management." at bounding box center [367, 137] width 166 height 24
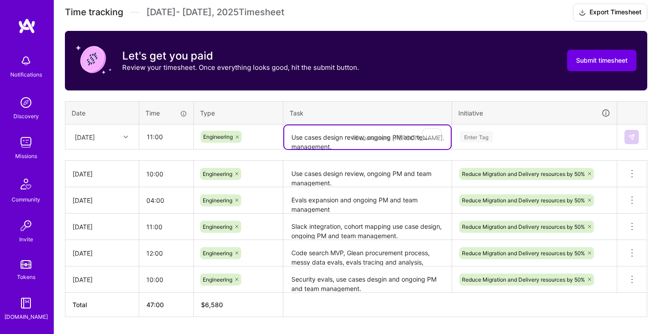
click at [321, 203] on textarea "Evals expansion and ongoing PM and team management" at bounding box center [367, 200] width 166 height 25
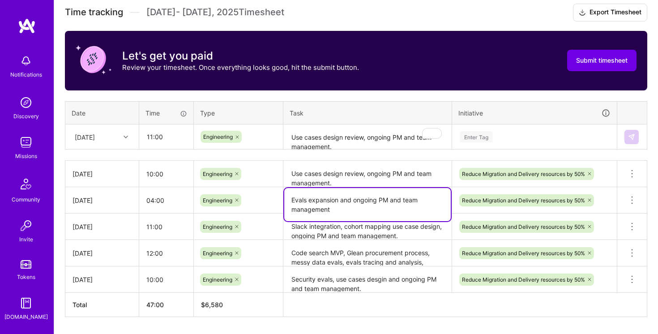
click at [321, 203] on textarea "Evals expansion and ongoing PM and team management" at bounding box center [367, 204] width 166 height 33
click at [323, 132] on textarea "Use cases design review, ongoing PM and team management." at bounding box center [367, 137] width 166 height 24
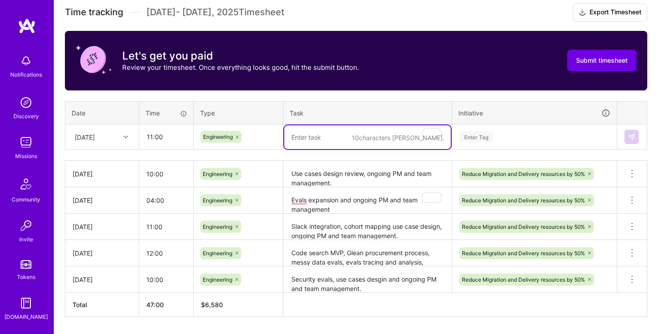
paste textarea "Evals expansion and ongoing PM and team management"
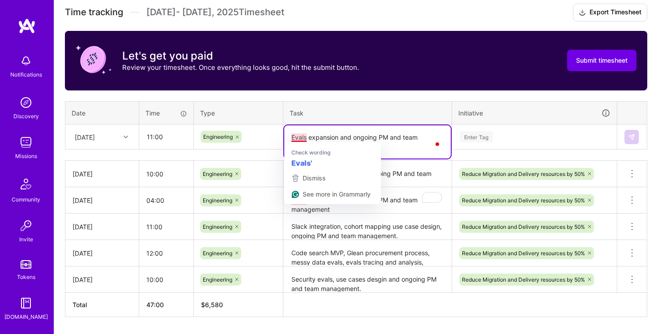
click at [290, 137] on textarea "Evals expansion and ongoing PM and team management" at bounding box center [367, 141] width 166 height 33
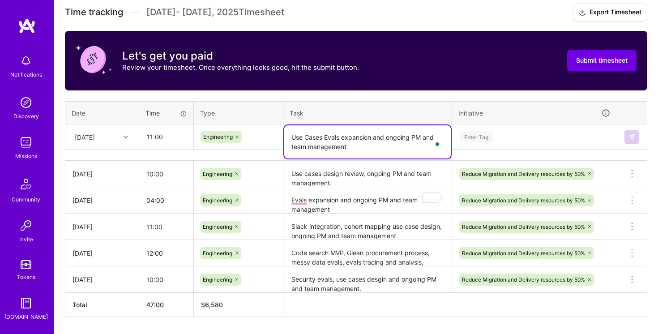
click at [316, 175] on textarea "Use cases design review, ongoing PM and team management." at bounding box center [367, 173] width 166 height 25
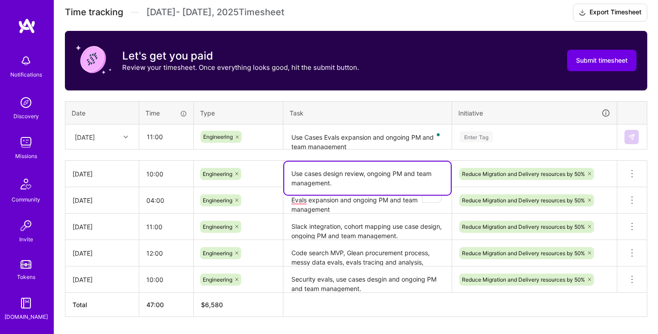
click at [316, 175] on textarea "Use cases design review, ongoing PM and team management." at bounding box center [367, 177] width 166 height 33
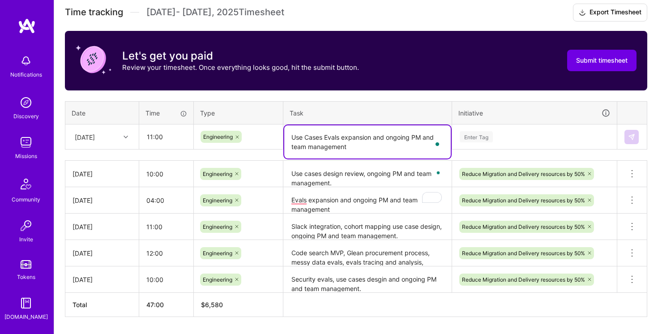
click at [321, 136] on textarea "Use Cases Evals expansion and ongoing PM and team management" at bounding box center [367, 141] width 166 height 33
paste textarea "cases design review, ongoing PM and team management."
click at [351, 136] on textarea "Use cases design review, ongoing PM and team management." at bounding box center [367, 141] width 166 height 33
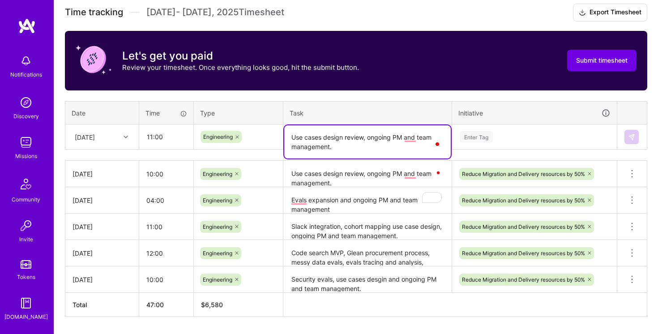
click at [351, 136] on textarea "Use cases design review, ongoing PM and team management." at bounding box center [367, 141] width 166 height 33
type textarea "Use cases design, evals for MVP, ongoing PM and team management."
click at [552, 131] on div "Enter Tag" at bounding box center [534, 136] width 151 height 11
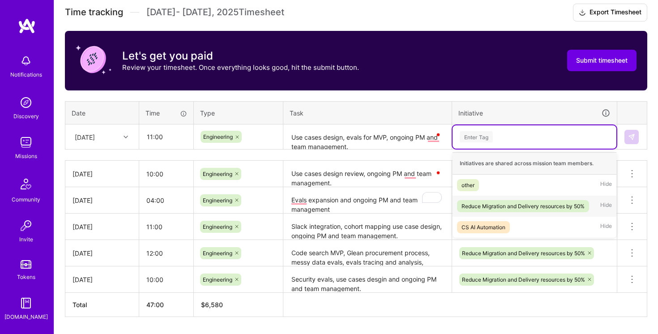
click at [530, 202] on div "Reduce Migration and Delivery resources by 50%" at bounding box center [522, 205] width 123 height 9
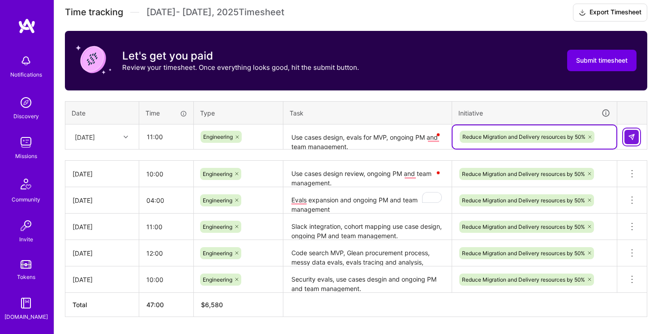
click at [631, 136] on img at bounding box center [631, 136] width 7 height 7
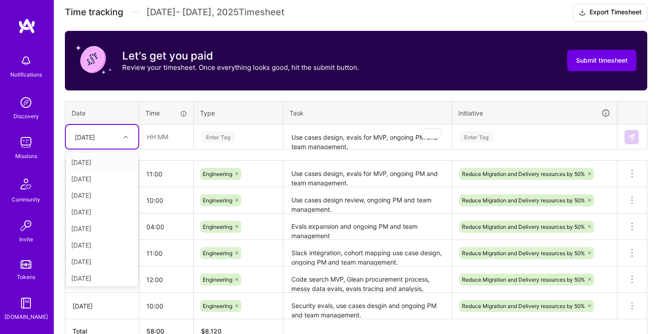
click at [119, 130] on div "[DATE]" at bounding box center [95, 136] width 50 height 15
click at [111, 262] on div "[DATE]" at bounding box center [102, 261] width 72 height 17
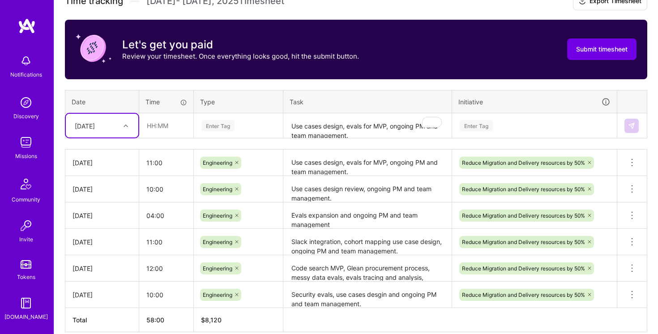
scroll to position [264, 0]
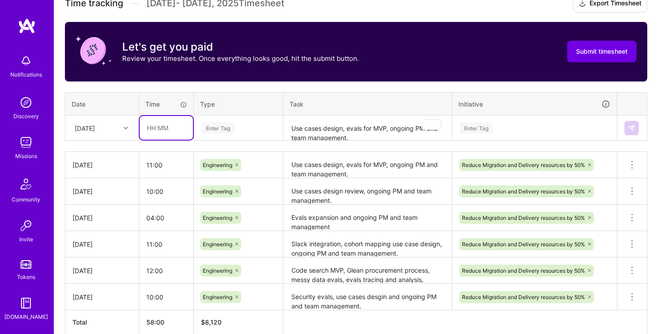
click at [150, 122] on input "text" at bounding box center [166, 128] width 53 height 24
type input "1"
type input "10:00"
click at [246, 132] on div "Enter Tag" at bounding box center [238, 127] width 76 height 11
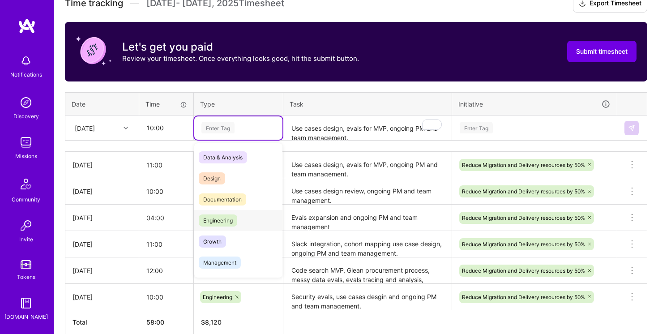
click at [242, 222] on div "Engineering" at bounding box center [238, 220] width 88 height 21
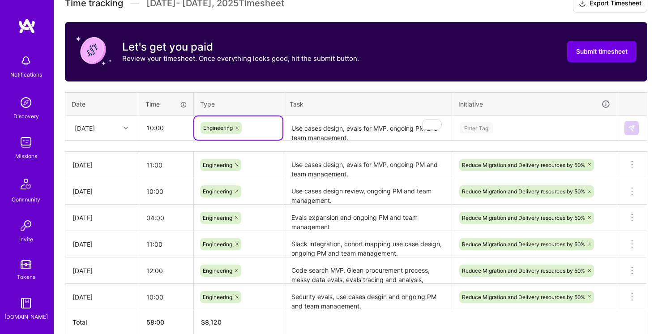
click at [320, 136] on textarea "Use cases design, evals for MVP, ongoing PM and team management." at bounding box center [367, 128] width 166 height 24
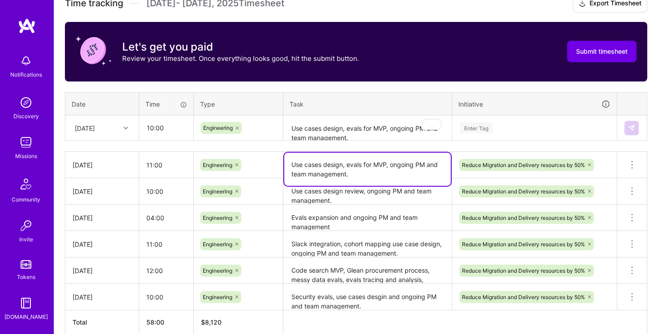
click at [343, 165] on textarea "Use cases design, evals for MVP, ongoing PM and team management." at bounding box center [367, 169] width 166 height 33
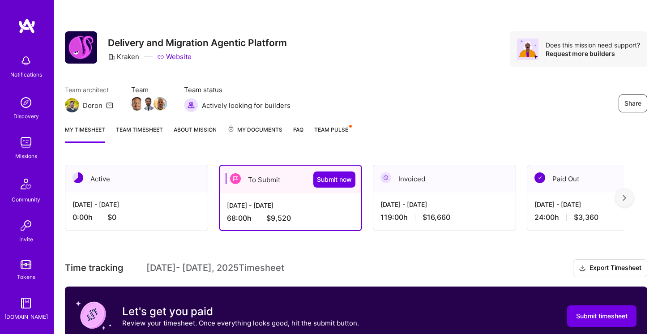
scroll to position [264, 0]
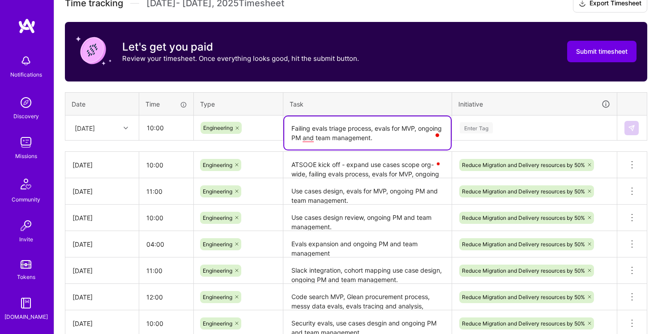
type textarea "Failing evals triage process, evals for MVP, ongoing PM and team management."
click at [174, 125] on input "10:00" at bounding box center [166, 128] width 53 height 24
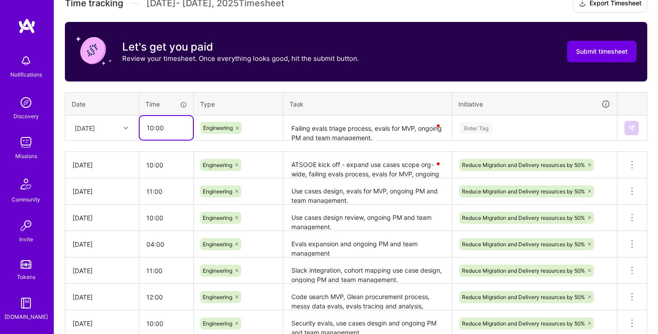
drag, startPoint x: 152, startPoint y: 125, endPoint x: 141, endPoint y: 125, distance: 10.3
click at [141, 125] on input "10:00" at bounding box center [166, 128] width 53 height 24
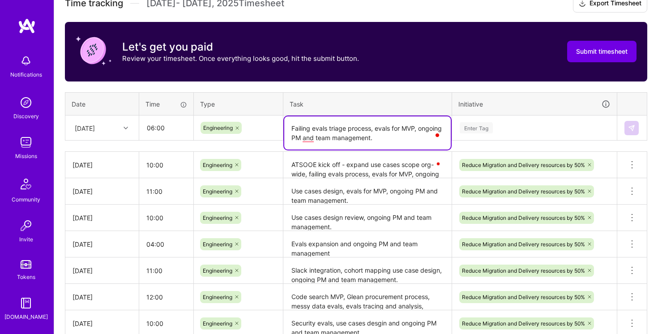
click at [353, 132] on textarea "Failing evals triage process, evals for MVP, ongoing PM and team management." at bounding box center [367, 132] width 166 height 33
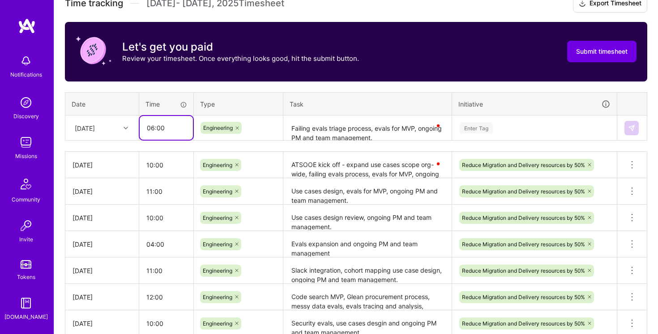
click at [154, 129] on input "06:00" at bounding box center [166, 128] width 53 height 24
type input "07:00"
click at [379, 127] on textarea "Failing evals triage process, evals for MVP, ongoing PM and team management." at bounding box center [367, 128] width 166 height 24
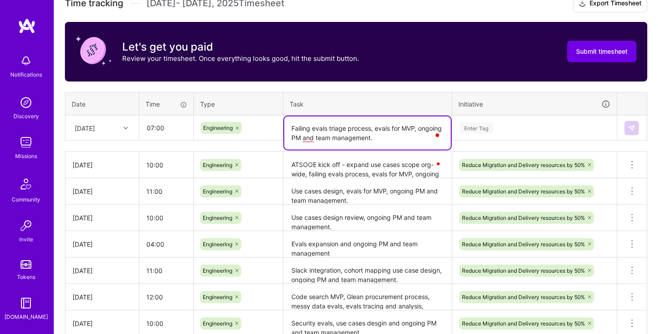
drag, startPoint x: 379, startPoint y: 127, endPoint x: 406, endPoint y: 127, distance: 27.3
click at [406, 127] on textarea "Failing evals triage process, evals for MVP, ongoing PM and team management." at bounding box center [367, 132] width 166 height 33
type textarea "Failing evals triage process, ongoing PM and team management."
click at [523, 128] on div "Enter Tag" at bounding box center [534, 127] width 151 height 11
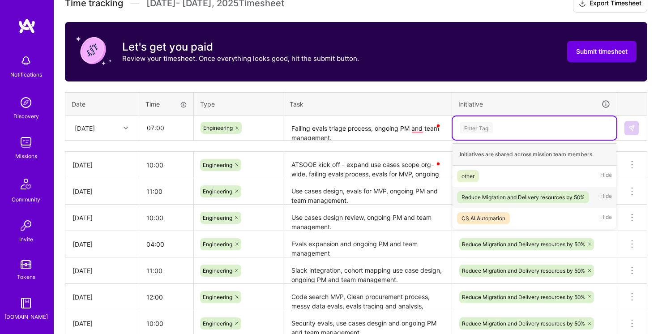
click at [512, 197] on div "Reduce Migration and Delivery resources by 50%" at bounding box center [522, 196] width 123 height 9
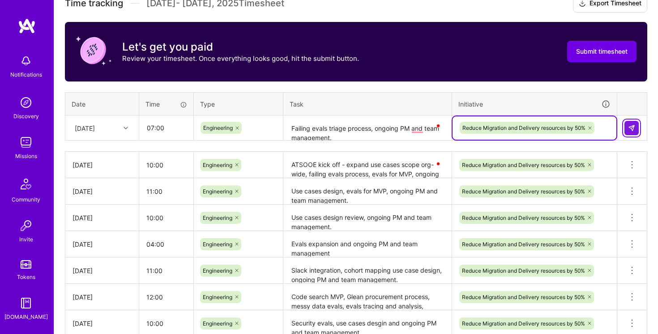
click at [633, 127] on img at bounding box center [631, 127] width 7 height 7
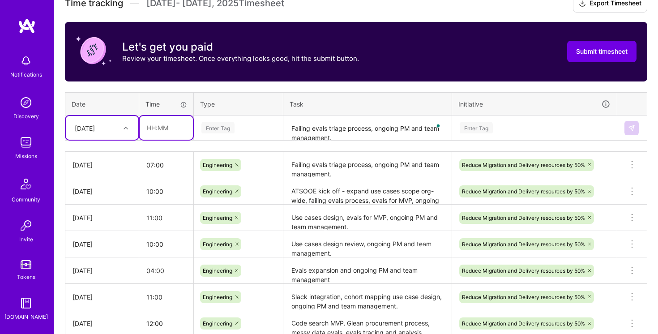
click at [153, 125] on input "text" at bounding box center [166, 128] width 53 height 24
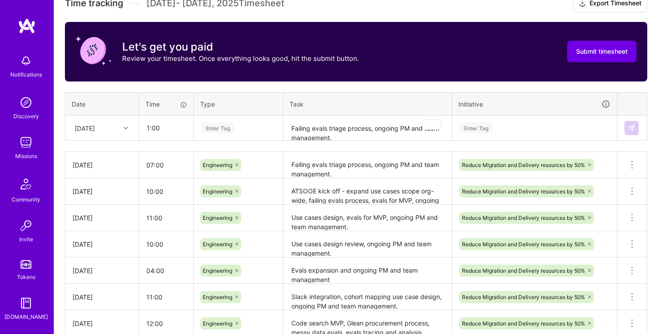
type input "01:00"
click at [261, 134] on div "Enter Tag" at bounding box center [238, 127] width 88 height 23
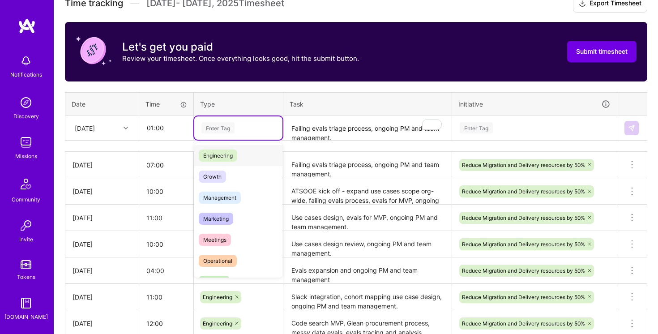
scroll to position [88, 0]
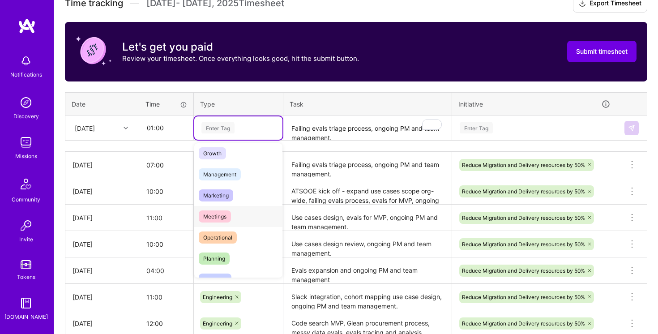
click at [238, 212] on div "Meetings" at bounding box center [238, 216] width 88 height 21
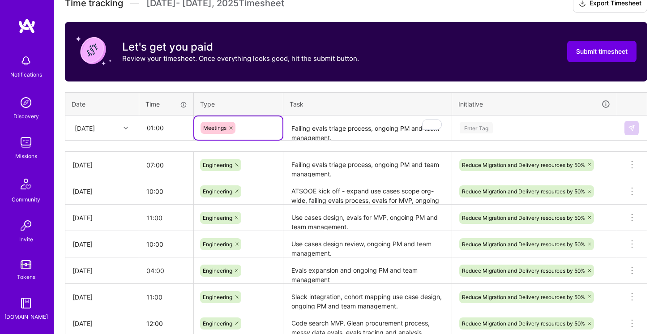
click at [336, 129] on textarea "Failing evals triage process, ongoing PM and team management." at bounding box center [367, 128] width 166 height 24
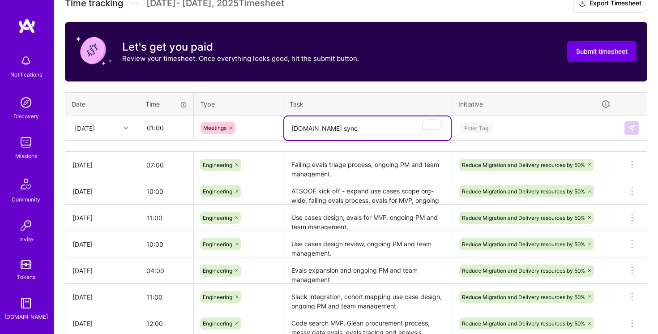
type textarea "a.team sync"
click at [544, 126] on div "Enter Tag" at bounding box center [534, 127] width 151 height 11
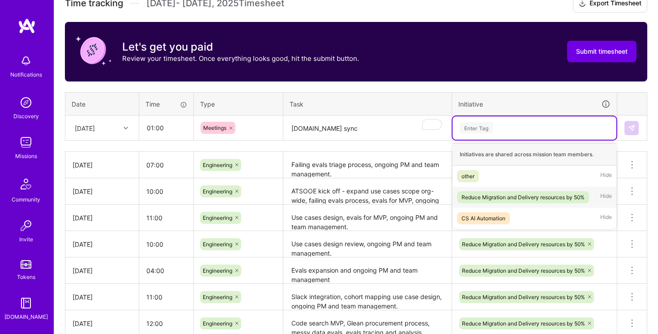
click at [527, 197] on div "Reduce Migration and Delivery resources by 50%" at bounding box center [522, 196] width 123 height 9
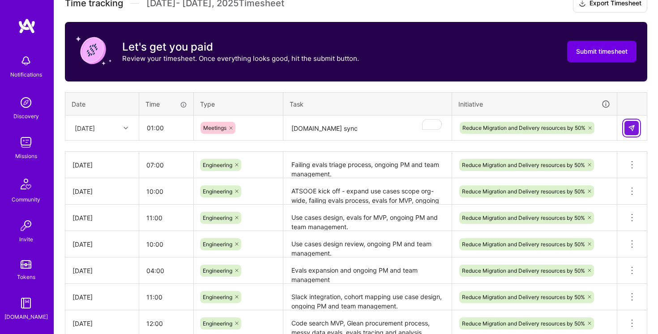
click at [633, 126] on img at bounding box center [631, 127] width 7 height 7
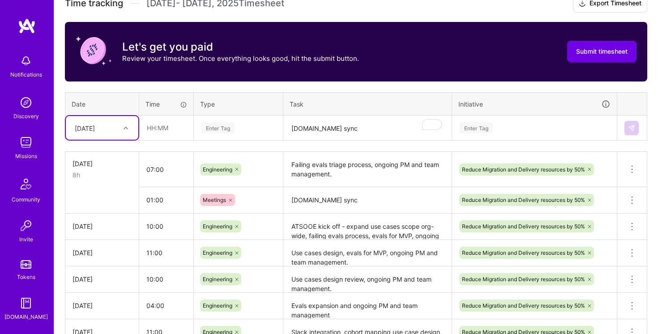
click at [132, 125] on div at bounding box center [127, 128] width 14 height 12
click at [115, 247] on div "[DATE]" at bounding box center [102, 252] width 72 height 17
click at [160, 125] on input "text" at bounding box center [166, 128] width 53 height 24
type input "10:00"
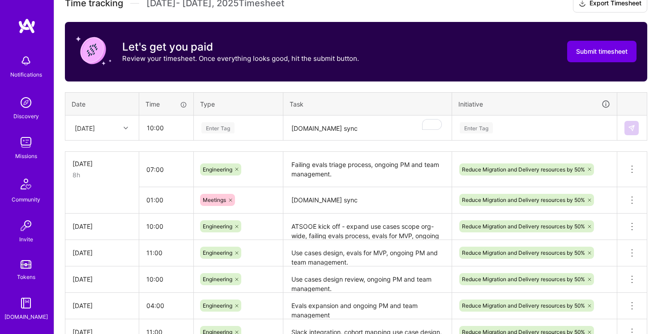
click at [244, 132] on div "Enter Tag" at bounding box center [238, 127] width 76 height 11
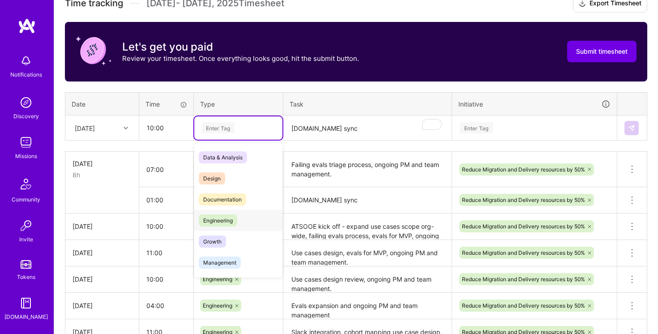
click at [246, 223] on div "Engineering" at bounding box center [238, 220] width 88 height 21
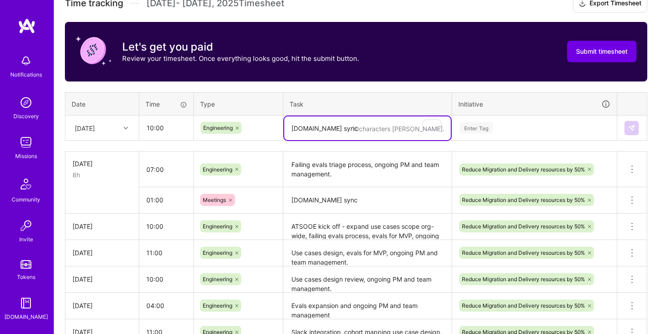
click at [327, 133] on textarea "a.team sync" at bounding box center [367, 128] width 166 height 24
click at [309, 127] on textarea "Foramlize current" at bounding box center [367, 128] width 166 height 24
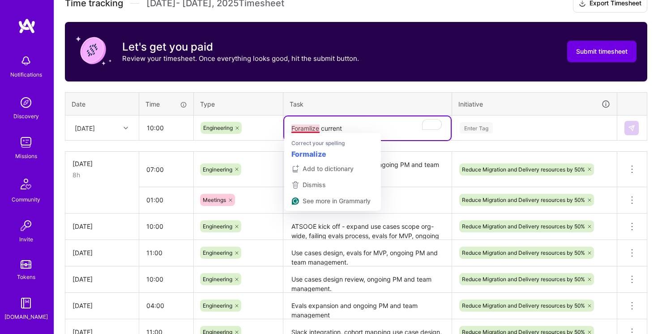
click at [309, 127] on textarea "Foramlize current" at bounding box center [367, 128] width 166 height 24
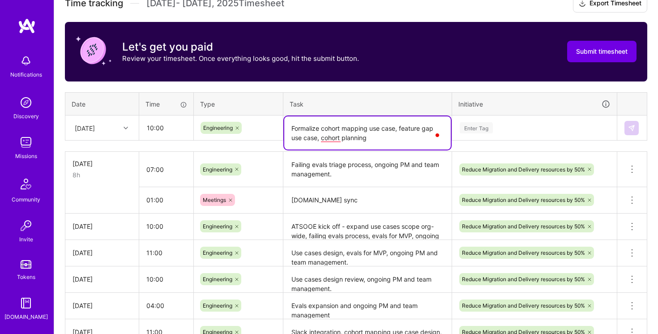
click at [361, 126] on textarea "Formalize cohort mapping use case, feature gap use case, cohort planning" at bounding box center [367, 132] width 166 height 33
click at [325, 137] on textarea "Formalize cohort mapping use case, feature gap use case, cohort planning" at bounding box center [367, 132] width 166 height 33
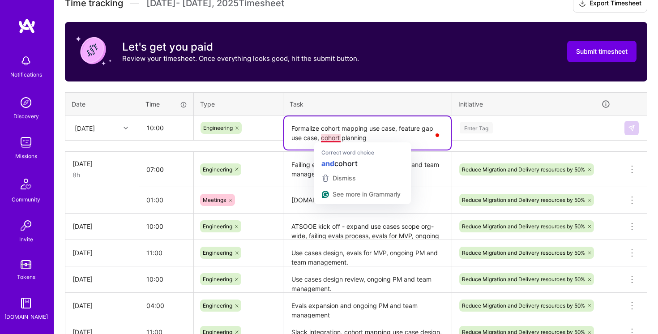
click at [393, 134] on textarea "Formalize cohort mapping use case, feature gap use case, cohort planning" at bounding box center [367, 132] width 166 height 33
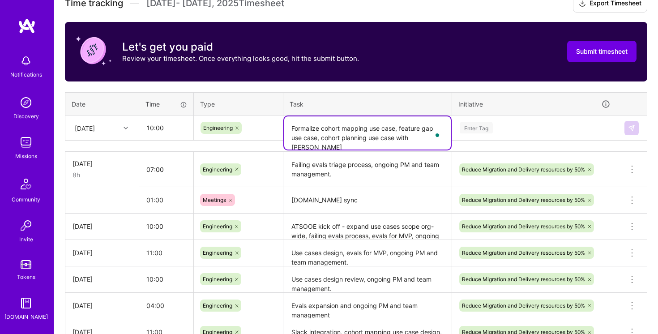
click at [397, 138] on textarea "Formalize cohort mapping use case, feature gap use case, cohort planning use ca…" at bounding box center [367, 132] width 166 height 33
click at [394, 126] on textarea "Formalize cohort mapping use case, feature gap use case," at bounding box center [367, 132] width 166 height 33
click at [396, 128] on textarea "Formalize cohort mapping use case alongside further NG interviews, feature gap …" at bounding box center [367, 132] width 166 height 33
click at [383, 226] on textarea "ATSOOE kick off - expand use cases scope org-wide, failing evals process, evals…" at bounding box center [367, 226] width 166 height 25
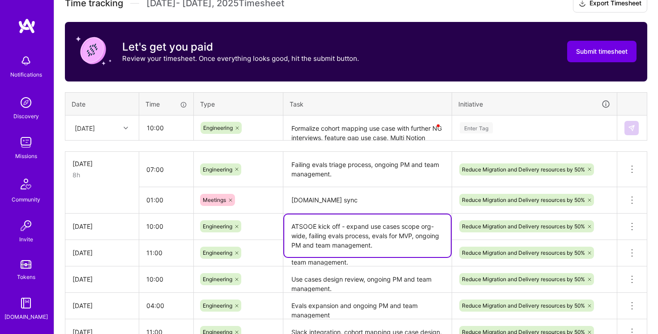
drag, startPoint x: 413, startPoint y: 237, endPoint x: 413, endPoint y: 244, distance: 7.6
click at [413, 244] on textarea "ATSOOE kick off - expand use cases scope org-wide, failing evals process, evals…" at bounding box center [367, 235] width 166 height 42
click at [370, 139] on textarea "Formalize cohort mapping use case with further NG interviews, feature gap use c…" at bounding box center [367, 128] width 166 height 24
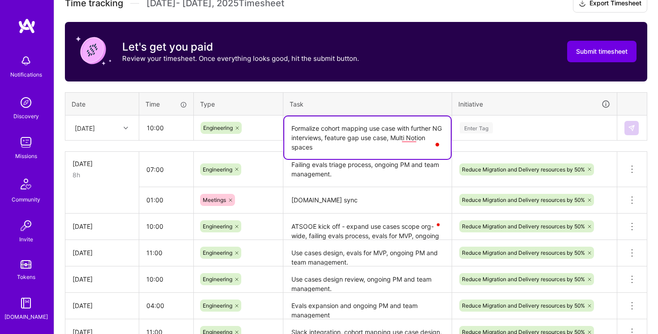
click at [323, 150] on textarea "Formalize cohort mapping use case with further NG interviews, feature gap use c…" at bounding box center [367, 137] width 166 height 42
paste textarea "ongoing PM and team management."
type textarea "Formalize cohort mapping use case with further NG interviews, feature gap use c…"
click at [528, 122] on div "Enter Tag" at bounding box center [534, 127] width 151 height 11
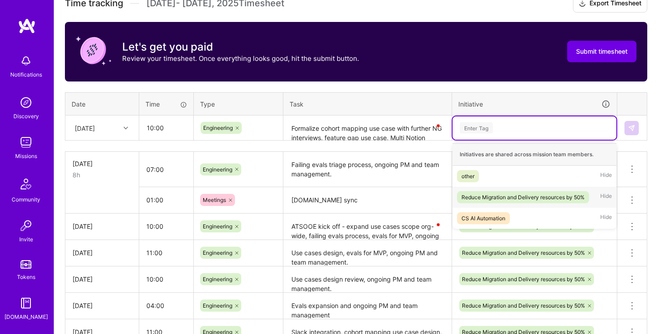
click at [513, 192] on div "Reduce Migration and Delivery resources by 50%" at bounding box center [522, 196] width 123 height 9
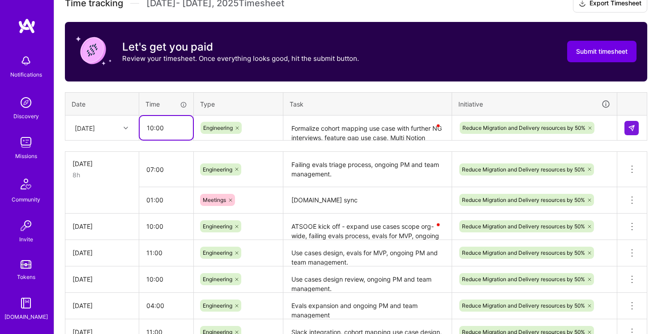
click at [150, 127] on input "10:00" at bounding box center [166, 128] width 53 height 24
type input "12:00"
click at [207, 84] on div "Time tracking Sep 16 - Sep 30 , 2025 Timesheet Export Timesheet Let's get you p…" at bounding box center [356, 209] width 582 height 428
click at [633, 132] on button at bounding box center [631, 128] width 14 height 14
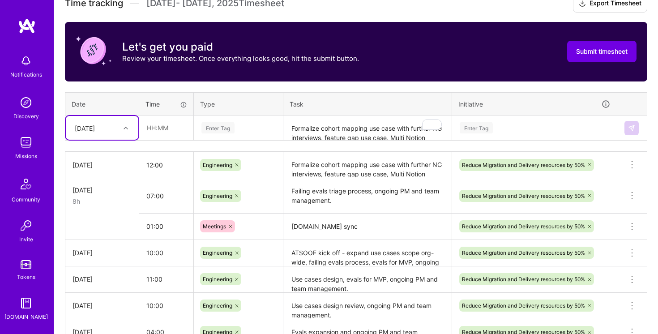
click at [126, 123] on div at bounding box center [127, 128] width 14 height 12
click at [108, 257] on div "[DATE]" at bounding box center [102, 259] width 72 height 17
click at [151, 126] on input "text" at bounding box center [166, 128] width 53 height 24
type input "4"
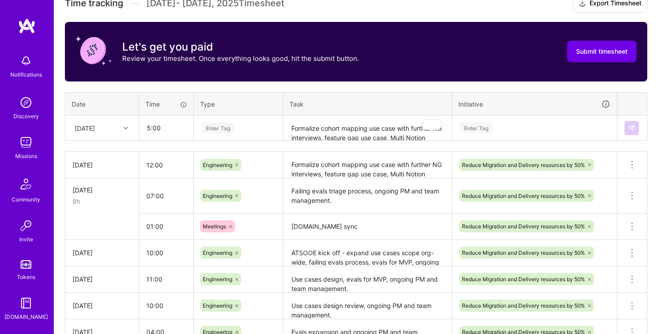
type input "05:00"
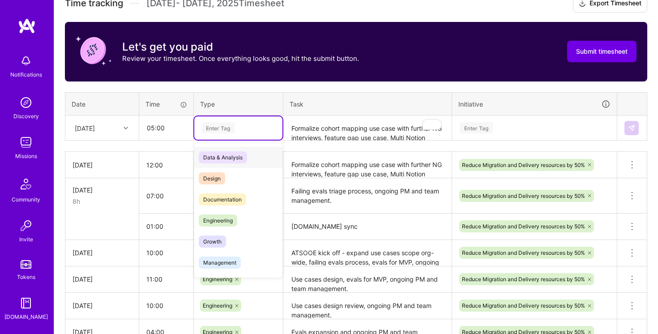
click at [242, 132] on div "Enter Tag" at bounding box center [238, 127] width 76 height 11
click at [234, 221] on span "Engineering" at bounding box center [218, 220] width 38 height 12
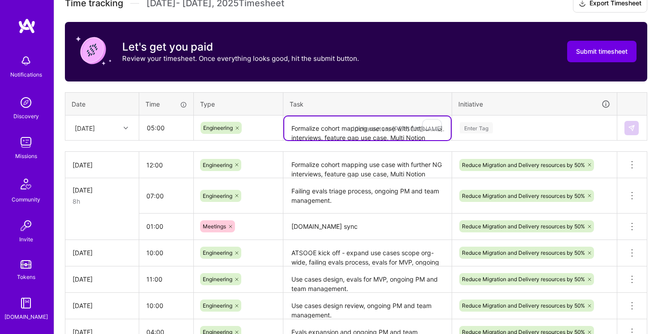
click at [350, 129] on textarea "Formalize cohort mapping use case with further NG interviews, feature gap use c…" at bounding box center [367, 128] width 166 height 24
click at [349, 169] on textarea "Formalize cohort mapping use case with further NG interviews, feature gap use c…" at bounding box center [367, 165] width 166 height 25
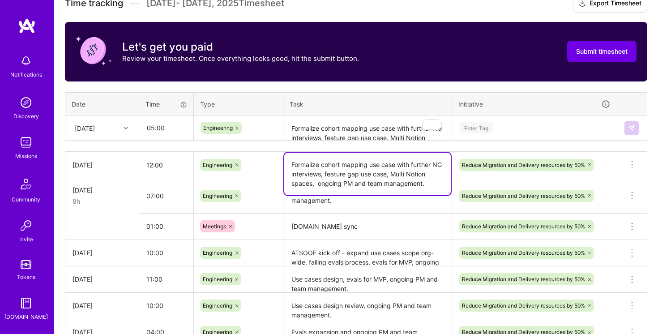
click at [349, 169] on textarea "Formalize cohort mapping use case with further NG interviews, feature gap use c…" at bounding box center [367, 174] width 166 height 42
click at [342, 124] on textarea "Formalize cohort mapping use case with further NG interviews, feature gap use c…" at bounding box center [367, 128] width 166 height 24
paste textarea "Formalize cohort mapping use case with further NG interviews, feature gap use c…"
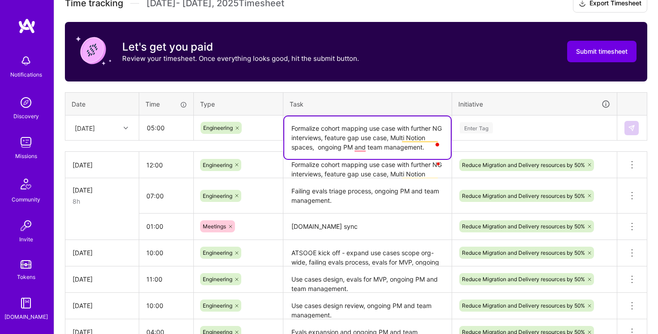
click at [301, 131] on textarea "Formalize cohort mapping use case with further NG interviews, feature gap use c…" at bounding box center [367, 137] width 166 height 42
drag, startPoint x: 301, startPoint y: 131, endPoint x: 309, endPoint y: 143, distance: 14.9
click at [309, 143] on textarea "Formalize cohort mapping use case with further NG interviews, feature gap use c…" at bounding box center [367, 137] width 166 height 42
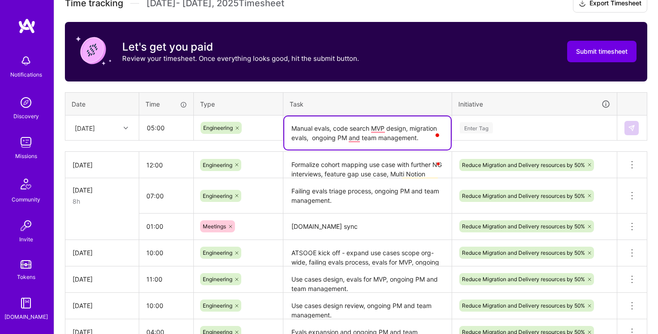
type textarea "Manual evals, code search MVP design, migration evals, ongoing PM and team mana…"
click at [519, 133] on div "Enter Tag" at bounding box center [534, 127] width 164 height 23
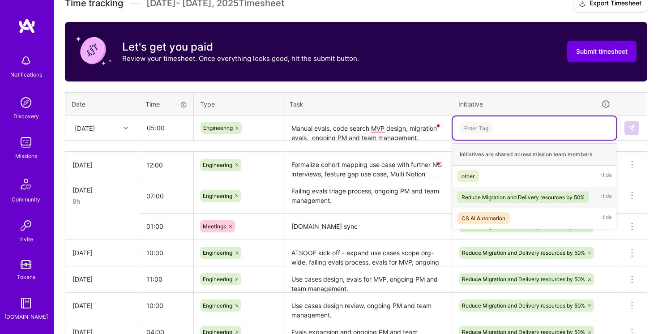
click at [523, 192] on div "Reduce Migration and Delivery resources by 50%" at bounding box center [522, 196] width 123 height 9
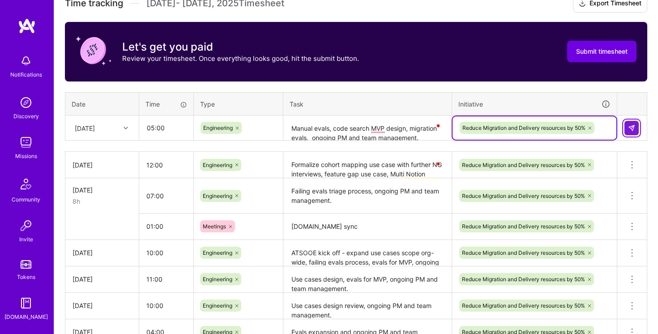
click at [632, 125] on img at bounding box center [631, 127] width 7 height 7
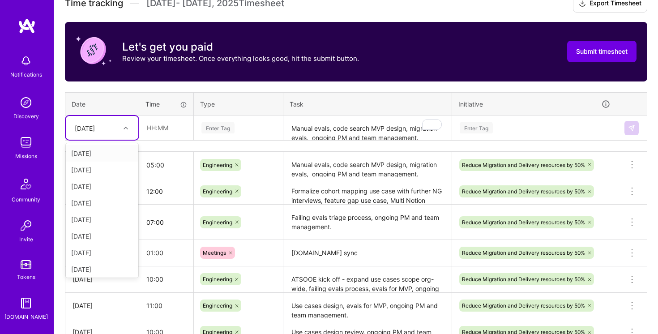
click at [95, 128] on div "[DATE]" at bounding box center [85, 127] width 20 height 9
click at [102, 234] on div "[DATE]" at bounding box center [102, 234] width 72 height 17
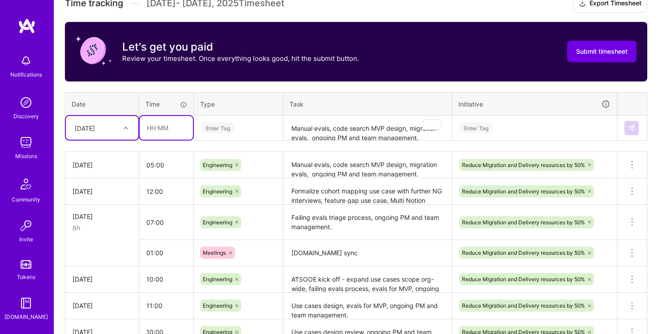
click at [154, 129] on input "text" at bounding box center [166, 128] width 53 height 24
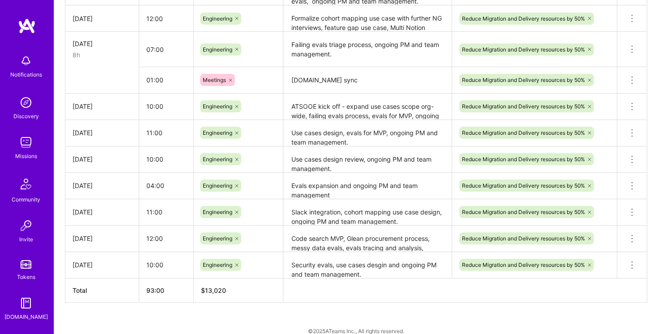
scroll to position [449, 0]
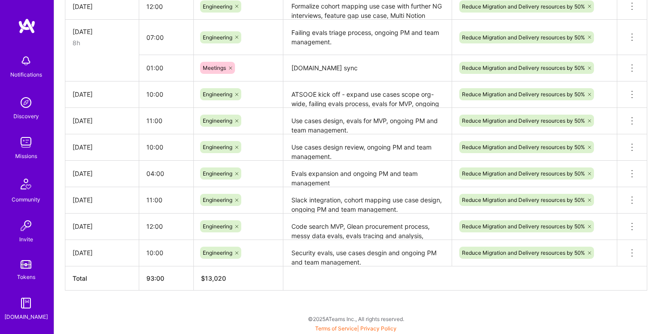
click at [342, 143] on textarea "Use cases design review, ongoing PM and team management." at bounding box center [367, 147] width 166 height 25
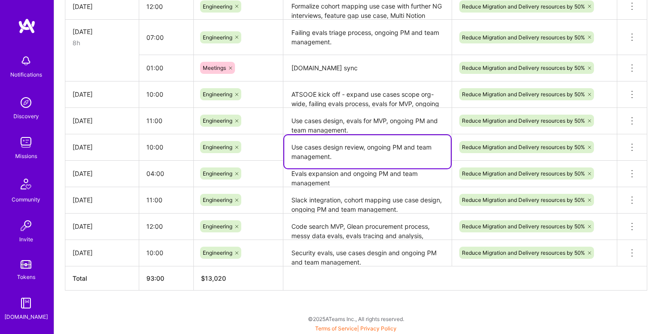
click at [342, 143] on textarea "Use cases design review, ongoing PM and team management." at bounding box center [367, 151] width 166 height 33
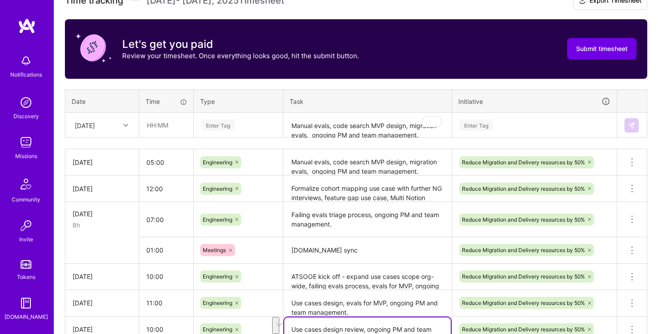
scroll to position [257, 0]
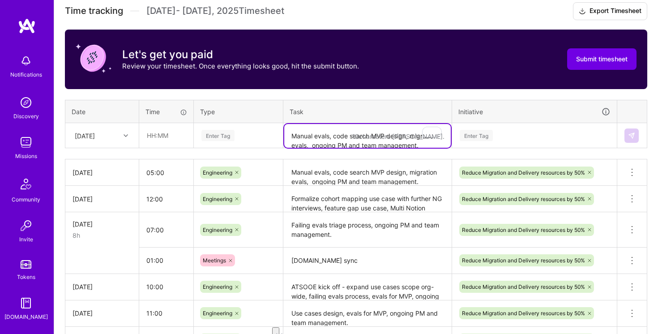
click at [315, 135] on textarea "Manual evals, code search MVP design, migration evals, ongoing PM and team mana…" at bounding box center [367, 136] width 166 height 24
paste textarea "Use cases design review, ongoing PM and team management."
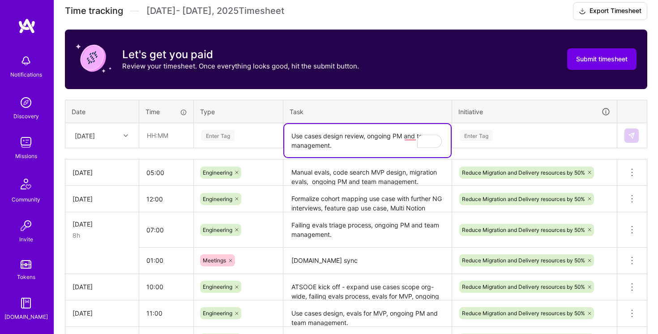
click at [293, 132] on textarea "Use cases design review, ongoing PM and team management." at bounding box center [367, 140] width 166 height 33
type textarea "Evals analysis, use cases design review, ongoing PM and team management."
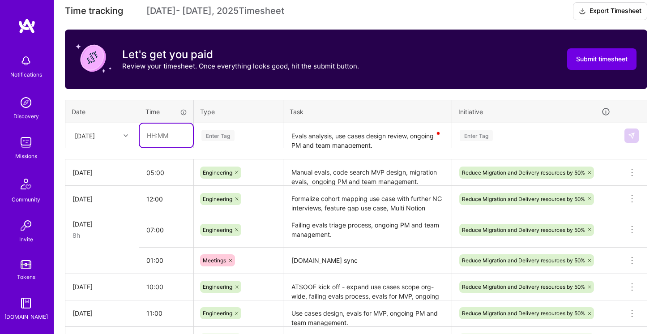
click at [182, 129] on input "text" at bounding box center [166, 135] width 53 height 24
type input "10:00"
click at [262, 136] on div "Enter Tag" at bounding box center [238, 135] width 76 height 11
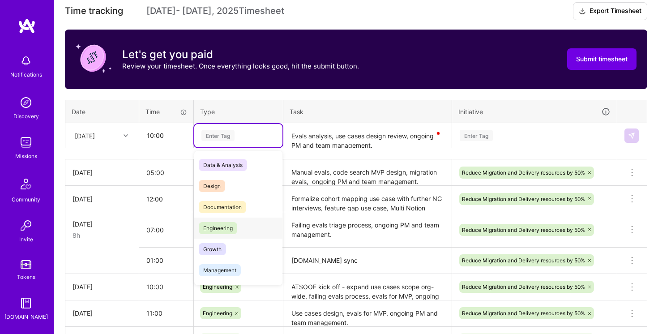
click at [249, 228] on div "Engineering" at bounding box center [238, 227] width 88 height 21
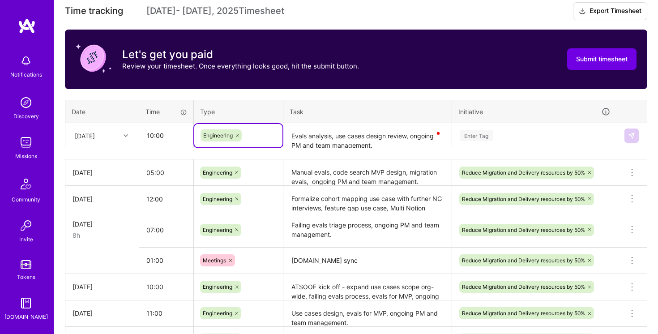
click at [502, 141] on div "Enter Tag" at bounding box center [534, 135] width 164 height 23
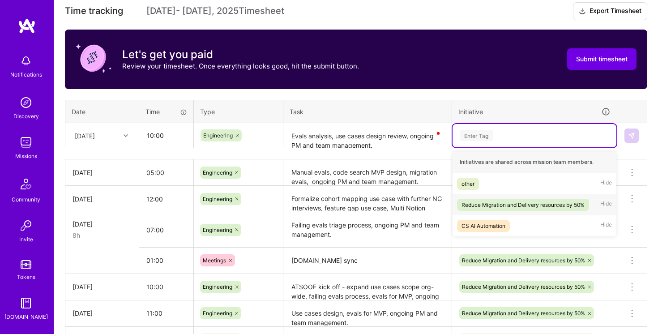
click at [504, 207] on div "Reduce Migration and Delivery resources by 50%" at bounding box center [522, 204] width 123 height 9
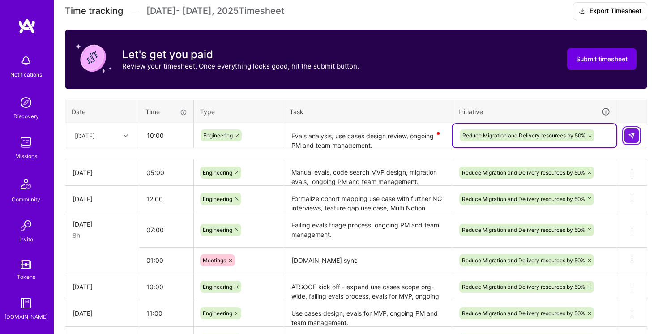
click at [633, 134] on img at bounding box center [631, 135] width 7 height 7
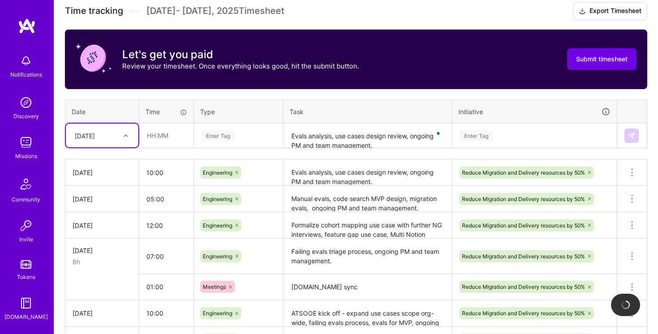
click at [125, 135] on icon at bounding box center [125, 135] width 4 height 4
click at [103, 256] on div "[DATE]" at bounding box center [102, 258] width 72 height 17
click at [153, 141] on input "text" at bounding box center [166, 135] width 53 height 24
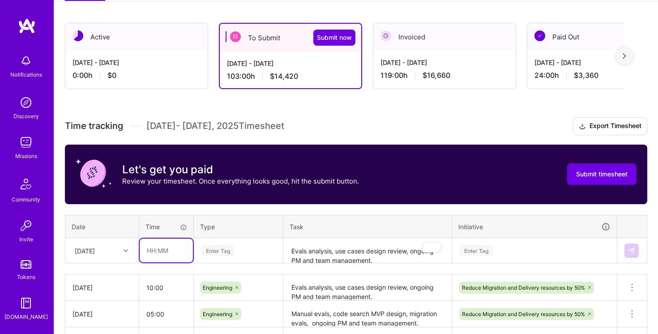
scroll to position [257, 0]
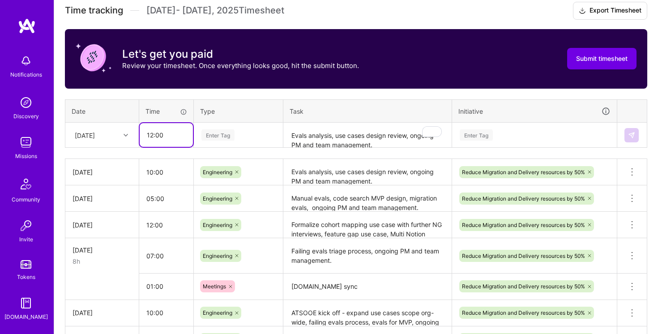
type input "12:00"
click at [256, 136] on div "Enter Tag" at bounding box center [238, 134] width 76 height 11
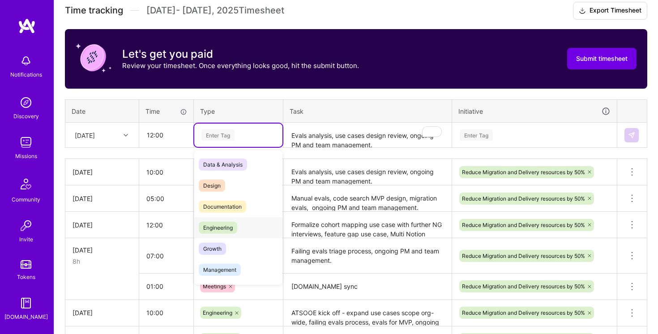
click at [251, 229] on div "Engineering" at bounding box center [238, 227] width 88 height 21
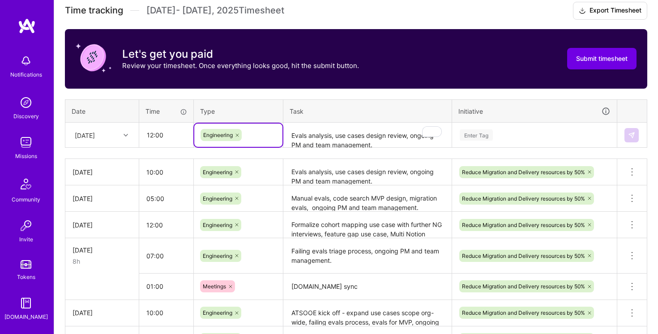
click at [329, 136] on textarea "Evals analysis, use cases design review, ongoing PM and team management." at bounding box center [367, 135] width 166 height 24
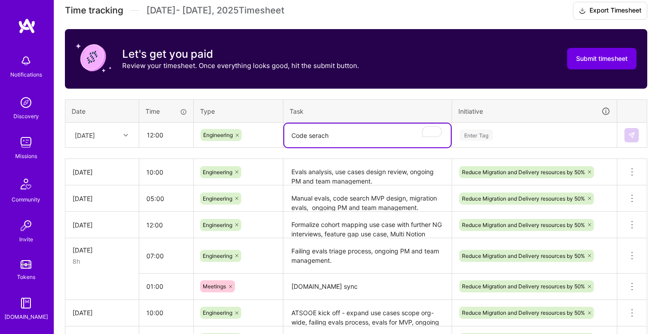
type textarea "Code serach"
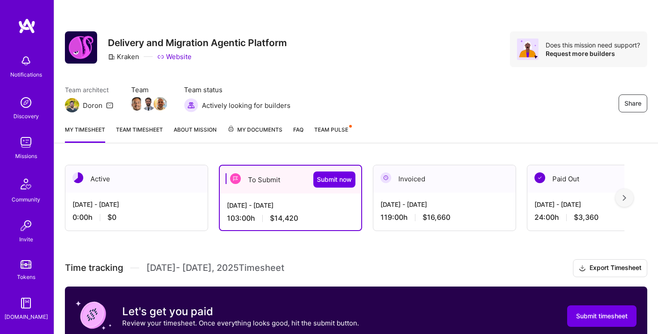
scroll to position [257, 0]
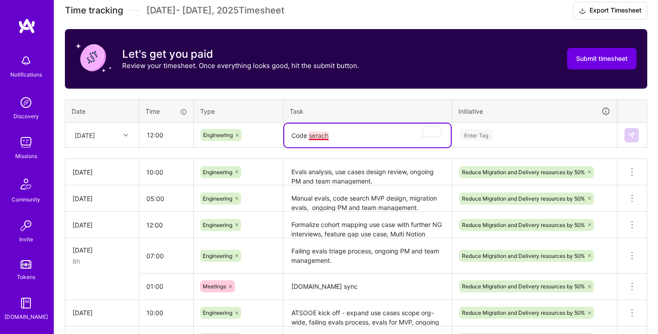
click at [319, 136] on textarea "Code serach" at bounding box center [367, 135] width 166 height 24
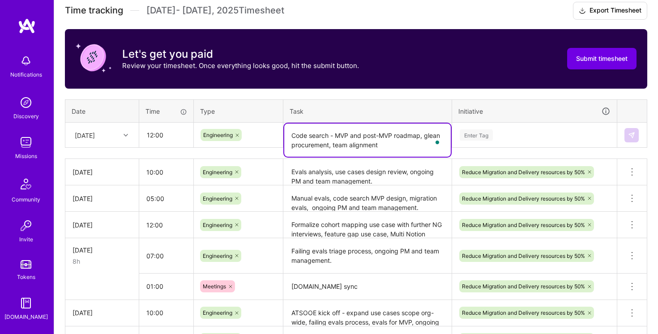
click at [368, 177] on textarea "Evals analysis, use cases design review, ongoing PM and team management." at bounding box center [367, 172] width 166 height 25
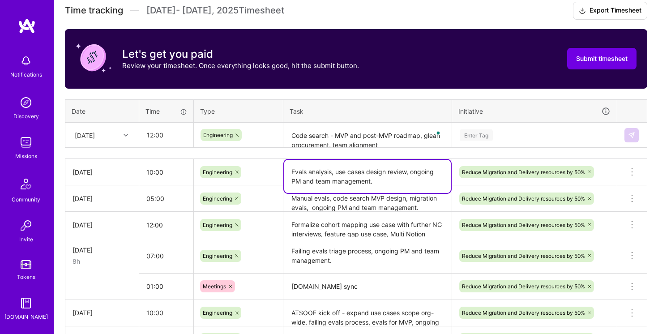
drag, startPoint x: 412, startPoint y: 171, endPoint x: 411, endPoint y: 181, distance: 10.3
click at [411, 181] on textarea "Evals analysis, use cases design review, ongoing PM and team management." at bounding box center [367, 176] width 166 height 33
click at [339, 143] on textarea "Code search - MVP and post-MVP roadmap, glean procurement, team alignment" at bounding box center [367, 135] width 166 height 24
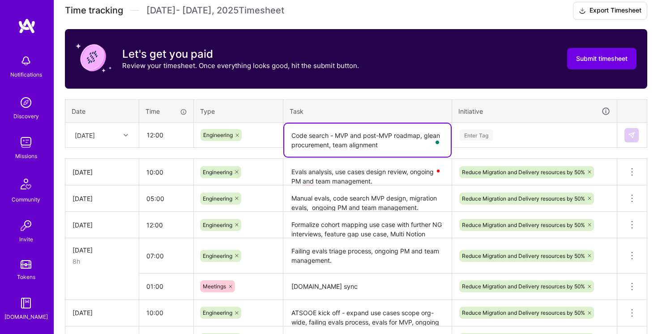
drag, startPoint x: 339, startPoint y: 143, endPoint x: 357, endPoint y: 143, distance: 18.8
click at [357, 143] on textarea "Code search - MVP and post-MVP roadmap, glean procurement, team alignment" at bounding box center [367, 139] width 166 height 33
paste textarea "ongoing PM and team management."
click at [331, 134] on textarea "Code search - MVP and post-MVP roadmap, glean procurement, ongoing PM and team …" at bounding box center [367, 139] width 166 height 33
click at [291, 133] on textarea "Code search: MVP and post-MVP roadmap, glean procurement, ongoing PM and team m…" at bounding box center [367, 139] width 166 height 33
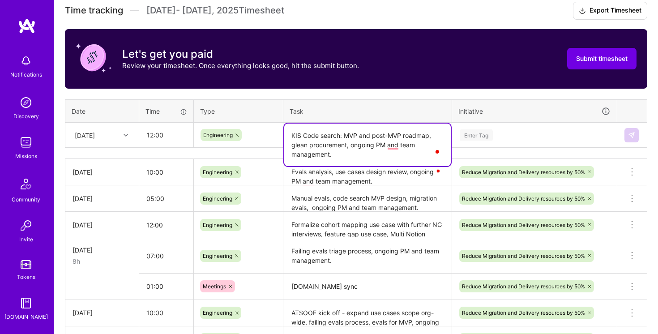
click at [361, 154] on textarea "KIS Code search: MVP and post-MVP roadmap, glean procurement, ongoing PM and te…" at bounding box center [367, 144] width 166 height 42
type textarea "KIS Code search: MVP and post-MVP roadmap, glean procurement, ongoing PM and te…"
click at [535, 138] on div "Enter Tag" at bounding box center [534, 134] width 151 height 11
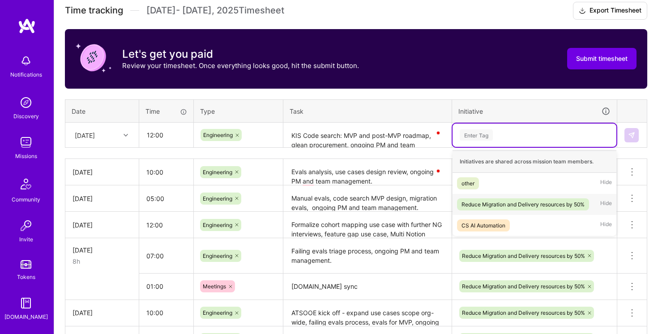
click at [530, 207] on div "Reduce Migration and Delivery resources by 50%" at bounding box center [522, 204] width 123 height 9
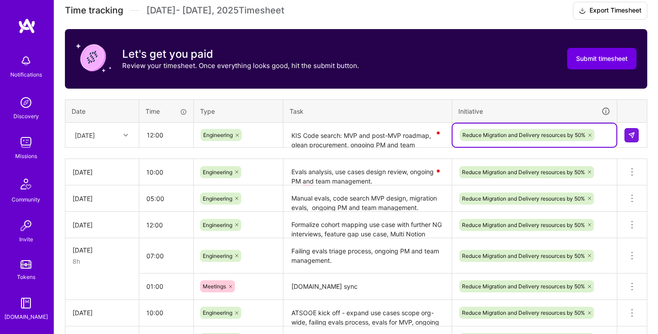
click at [403, 137] on textarea "KIS Code search: MVP and post-MVP roadmap, glean procurement, ongoing PM and te…" at bounding box center [367, 135] width 166 height 24
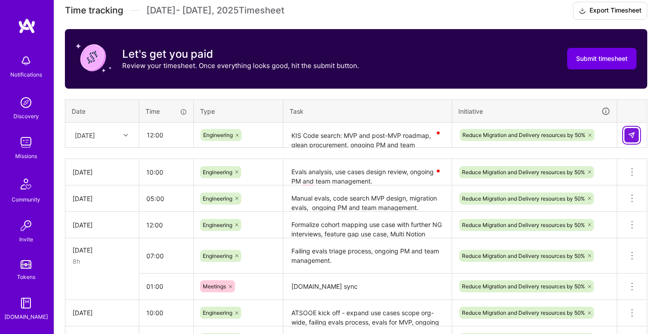
click at [630, 134] on img at bounding box center [631, 135] width 7 height 7
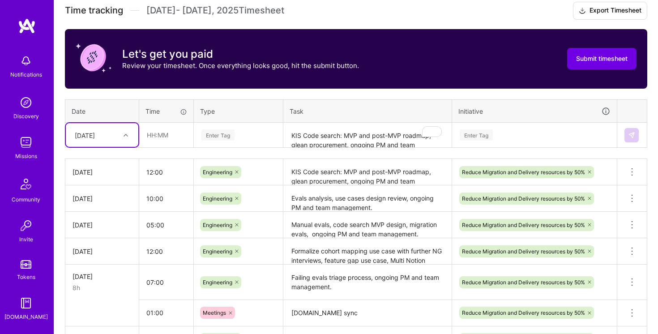
click at [112, 135] on div "[DATE]" at bounding box center [95, 134] width 50 height 15
click at [108, 165] on div "[DATE]" at bounding box center [102, 160] width 72 height 17
click at [107, 141] on div "[DATE]" at bounding box center [95, 134] width 50 height 15
click at [104, 272] on div "[DATE]" at bounding box center [102, 274] width 72 height 17
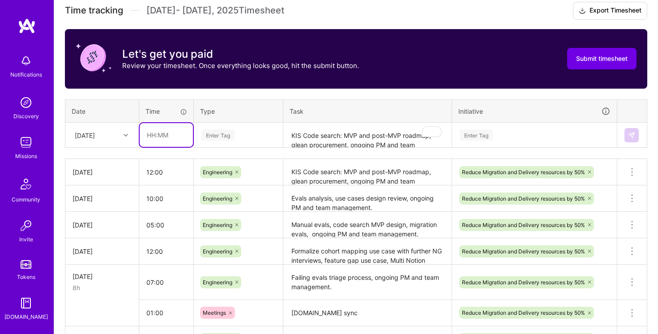
click at [157, 134] on input "text" at bounding box center [166, 135] width 53 height 24
type input "10:00"
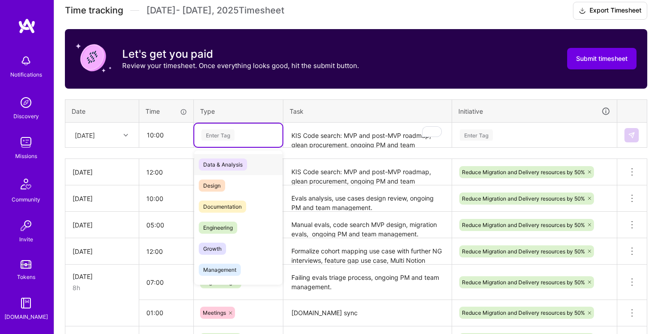
click at [235, 136] on div "Enter Tag" at bounding box center [238, 134] width 76 height 11
click at [242, 225] on div "Engineering" at bounding box center [238, 227] width 88 height 21
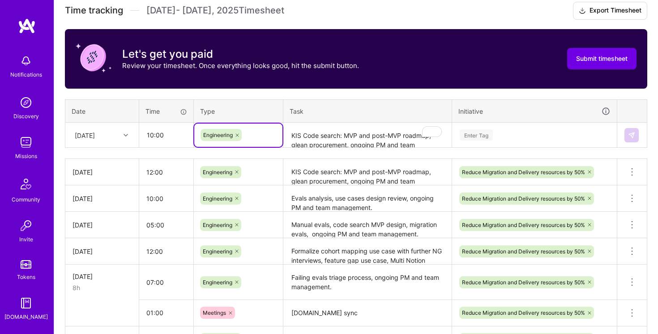
click at [331, 137] on textarea "KIS Code search: MVP and post-MVP roadmap, glean procurement, ongoing PM and te…" at bounding box center [367, 135] width 166 height 24
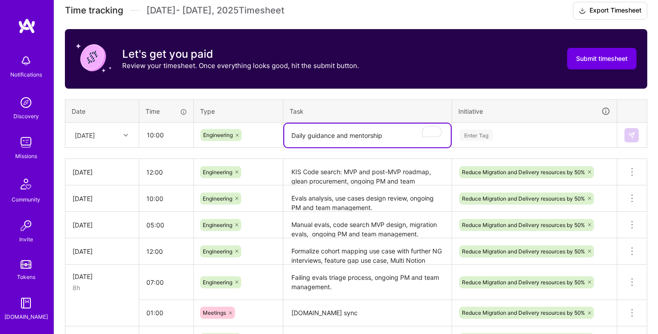
click at [291, 136] on textarea "Daily guidance and mentorship" at bounding box center [367, 135] width 166 height 24
click at [399, 134] on textarea "Scrum guidance and mentorship" at bounding box center [367, 135] width 166 height 24
click at [369, 146] on textarea "Scrum guidance and mentorship for junior PM, Evals org-party" at bounding box center [367, 139] width 166 height 33
click at [316, 143] on textarea "Scrum guidance and mentorship for junior PM, Evals org-party" at bounding box center [367, 139] width 166 height 33
click at [312, 148] on textarea "Scrum guidance and mentorship for junior PM, Evals org-party" at bounding box center [367, 139] width 166 height 33
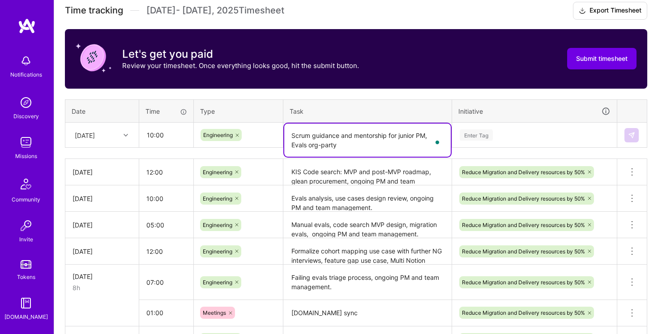
click at [312, 148] on textarea "Scrum guidance and mentorship for junior PM, Evals org-party" at bounding box center [367, 139] width 166 height 33
click at [379, 180] on textarea "KIS Code search: MVP and post-MVP roadmap, glean procurement, ongoing PM and te…" at bounding box center [367, 172] width 166 height 25
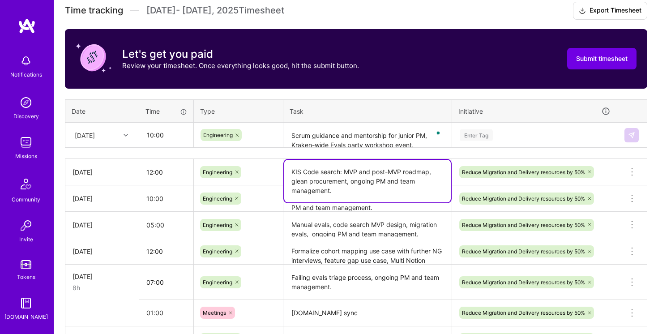
click at [353, 182] on textarea "KIS Code search: MVP and post-MVP roadmap, glean procurement, ongoing PM and te…" at bounding box center [367, 181] width 166 height 42
drag, startPoint x: 353, startPoint y: 182, endPoint x: 353, endPoint y: 192, distance: 10.3
click at [353, 192] on textarea "KIS Code search: MVP and post-MVP roadmap, glean procurement, ongoing PM and te…" at bounding box center [367, 181] width 166 height 42
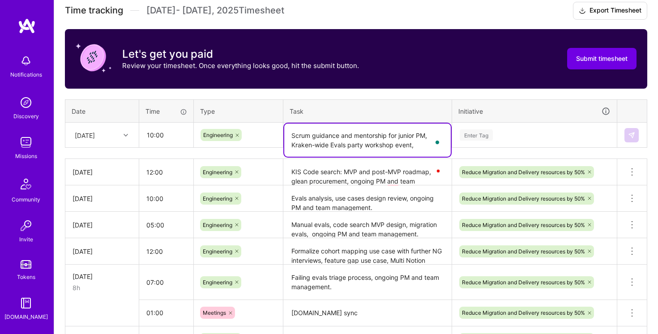
click at [407, 144] on textarea "Scrum guidance and mentorship for junior PM, Kraken-wide Evals party workshop e…" at bounding box center [367, 139] width 166 height 33
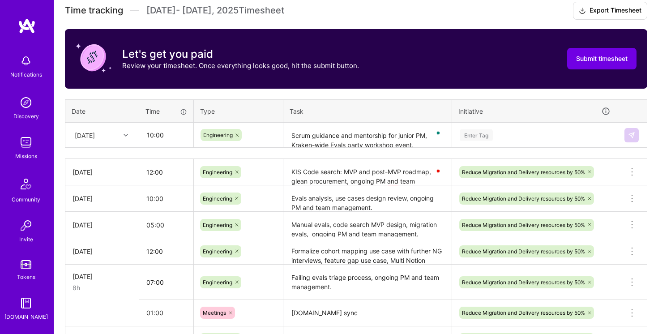
click at [435, 135] on div "Scrum guidance and mentorship for junior PM, Kraken-wide Evals party workshop e…" at bounding box center [367, 135] width 167 height 0
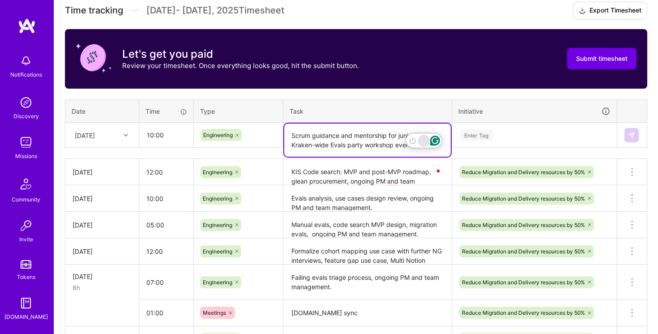
click at [422, 143] on html "Notifications Discovery Missions Community Invite Tokens A.Guide Kraken: Delive…" at bounding box center [329, 159] width 658 height 832
click at [387, 139] on textarea "Scrum guidance and mentorship for junior PM, Kraken-wide Evals party workshop e…" at bounding box center [367, 139] width 166 height 33
click at [415, 144] on textarea "Scrum guidance and mentorship for junior PM, Kraken-wide Evals party workshop e…" at bounding box center [367, 139] width 166 height 33
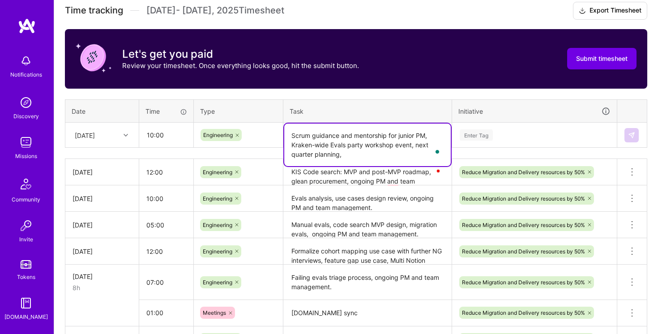
paste textarea "ongoing PM and team management."
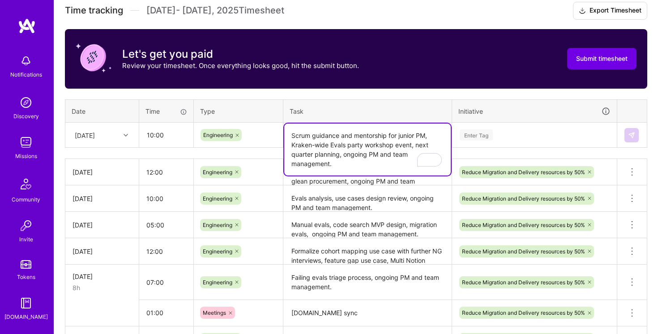
type textarea "Scrum guidance and mentorship for junior PM, Kraken-wide Evals party workshop e…"
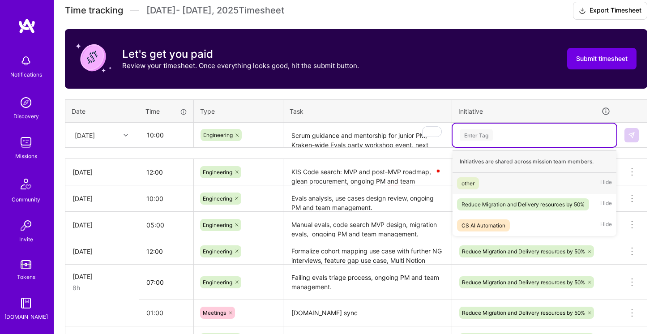
click at [536, 135] on div "Enter Tag" at bounding box center [534, 134] width 151 height 11
click at [518, 206] on div "Reduce Migration and Delivery resources by 50%" at bounding box center [522, 204] width 123 height 9
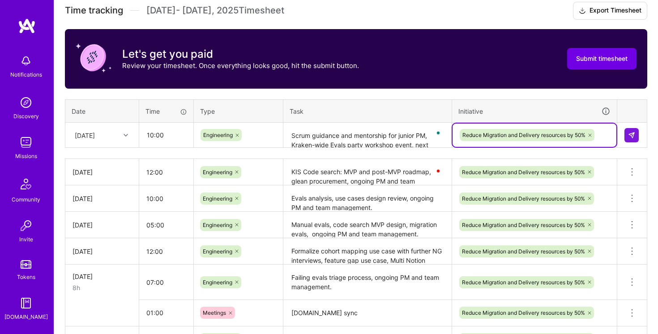
click at [498, 93] on div "Time tracking Sep 16 - Sep 30 , 2025 Timesheet Export Timesheet Let's get you p…" at bounding box center [356, 268] width 582 height 533
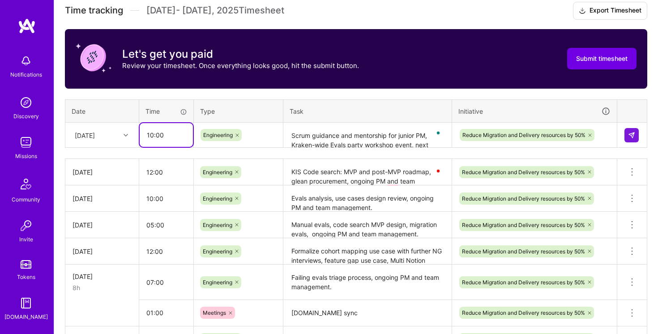
click at [151, 134] on input "10:00" at bounding box center [166, 135] width 53 height 24
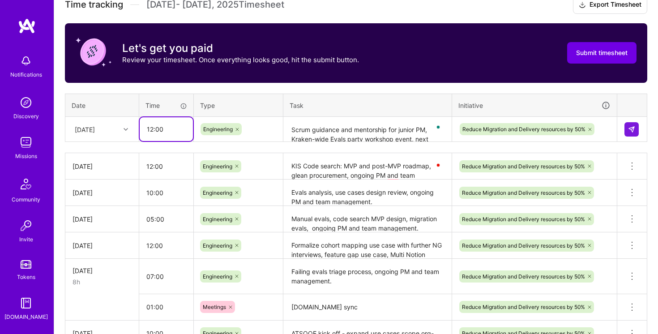
scroll to position [261, 0]
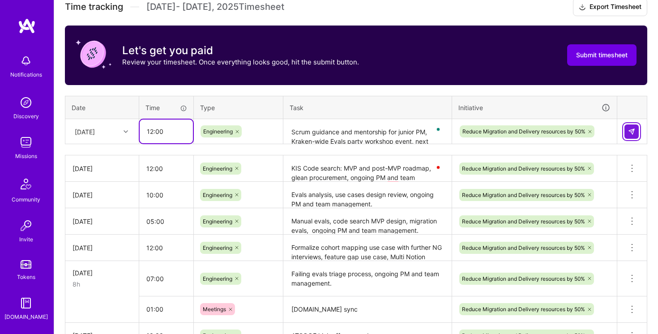
type input "12:00"
click at [629, 135] on button at bounding box center [631, 131] width 14 height 14
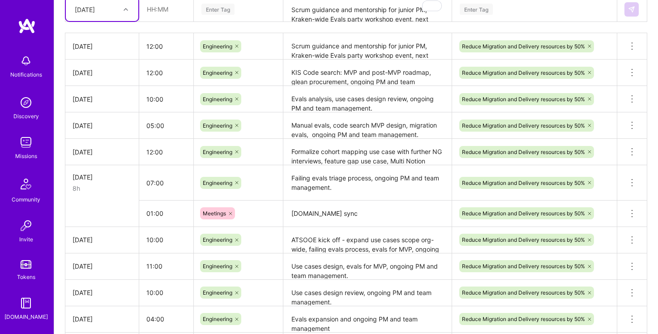
scroll to position [165, 0]
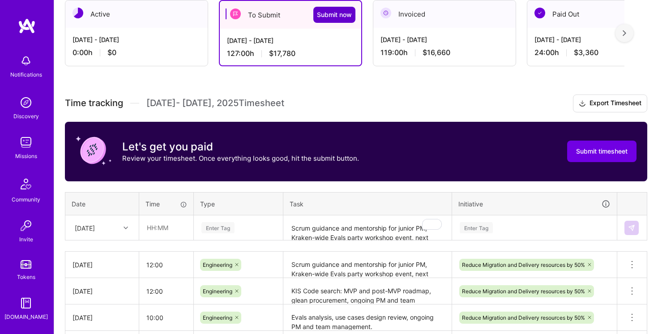
click at [328, 15] on span "Submit now" at bounding box center [334, 14] width 35 height 9
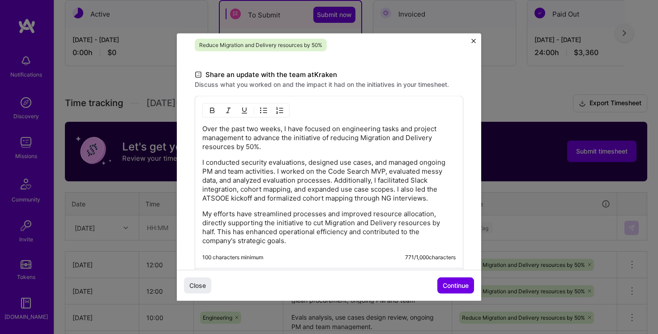
scroll to position [251, 0]
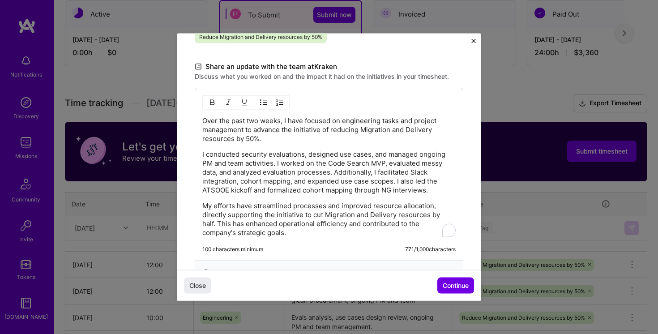
click at [285, 153] on p "I conducted security evaluations, designed use cases, and managed ongoing PM an…" at bounding box center [328, 172] width 253 height 45
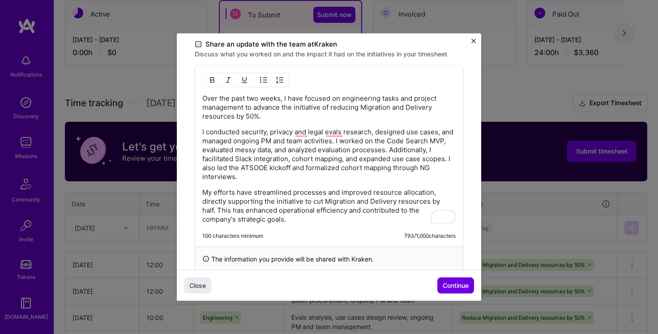
scroll to position [283, 0]
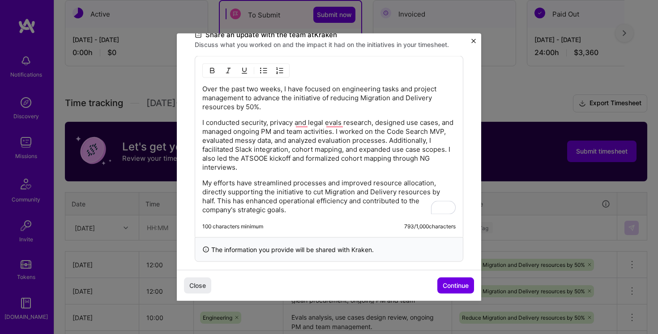
click at [261, 200] on p "My efforts have streamlined processes and improved resource allocation, directl…" at bounding box center [328, 196] width 253 height 36
click at [246, 200] on p "My efforts have streamlined processes and improved resource allocation, directl…" at bounding box center [328, 196] width 253 height 36
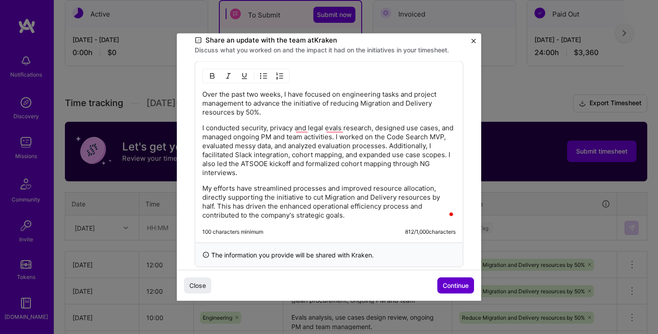
click at [454, 281] on span "Continue" at bounding box center [455, 284] width 26 height 9
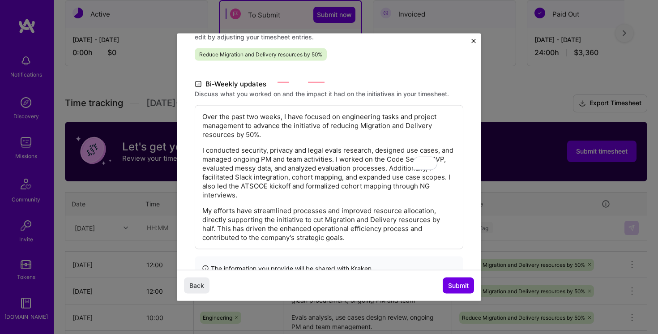
scroll to position [0, 0]
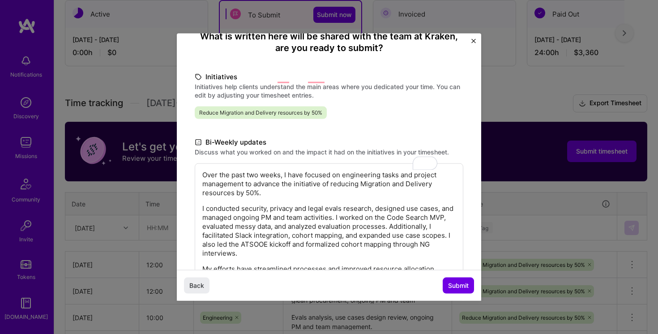
click at [281, 195] on p "Over the past two weeks, I have focused on engineering tasks and project manage…" at bounding box center [328, 183] width 253 height 27
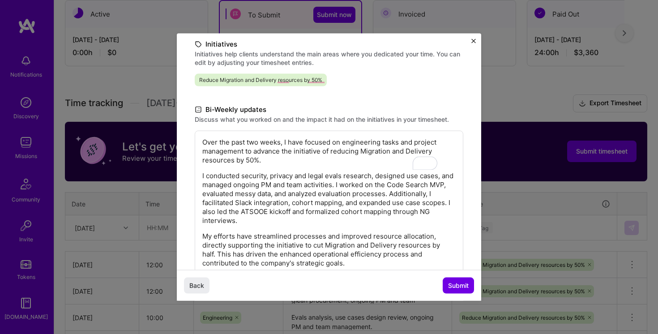
click at [399, 185] on p "I conducted security, privacy and legal evals research, designed use cases, and…" at bounding box center [328, 198] width 253 height 54
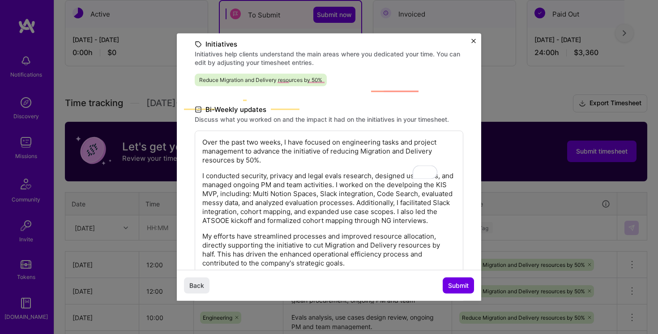
click at [244, 214] on p "I conducted security, privacy and legal evals research, designed use cases, and…" at bounding box center [328, 198] width 253 height 54
drag, startPoint x: 244, startPoint y: 214, endPoint x: 289, endPoint y: 214, distance: 45.2
click at [289, 214] on p "I conducted security, privacy and legal evals research, designed use cases, and…" at bounding box center [328, 198] width 253 height 54
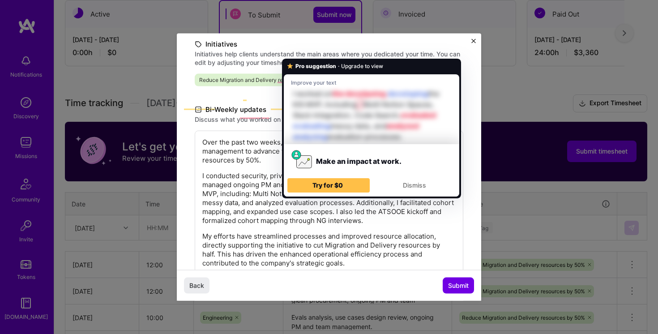
click at [234, 198] on p "I conducted security, privacy and legal evals research, designed use cases, and…" at bounding box center [328, 198] width 253 height 54
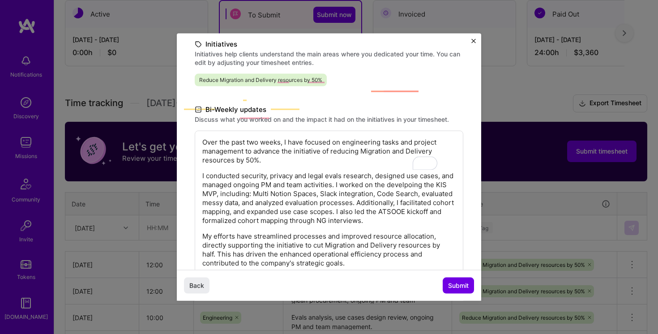
click at [327, 193] on p "I conducted security, privacy and legal evals research, designed use cases, and…" at bounding box center [328, 198] width 253 height 54
click at [393, 193] on p "I conducted security, privacy and legal evals research, designed use cases, and…" at bounding box center [328, 198] width 253 height 54
drag, startPoint x: 393, startPoint y: 193, endPoint x: 416, endPoint y: 192, distance: 23.3
click at [416, 193] on p "I conducted security, privacy and legal evals research, designed use cases, and…" at bounding box center [328, 198] width 253 height 54
copy p "Code Search"
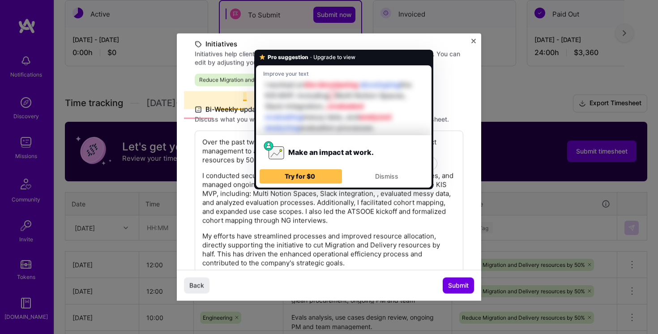
click at [332, 193] on p "I conducted security, privacy and legal evals research, designed use cases, and…" at bounding box center [328, 198] width 253 height 54
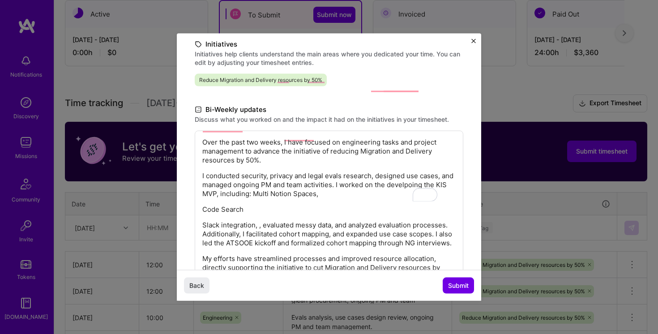
click at [232, 214] on div "Over the past two weeks, I have focused on engineering tasks and project manage…" at bounding box center [328, 214] width 253 height 152
click at [205, 206] on p "Code Search" at bounding box center [328, 209] width 253 height 9
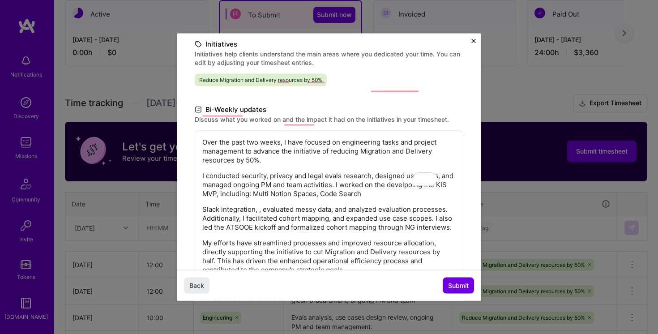
click at [204, 209] on p "Slack integration, , evaluated messy data, and analyzed evaluation processes. A…" at bounding box center [328, 218] width 253 height 27
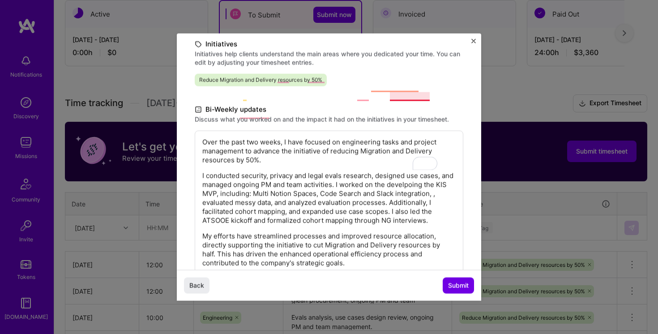
click at [443, 195] on p "I conducted security, privacy and legal evals research, designed use cases, and…" at bounding box center [328, 198] width 253 height 54
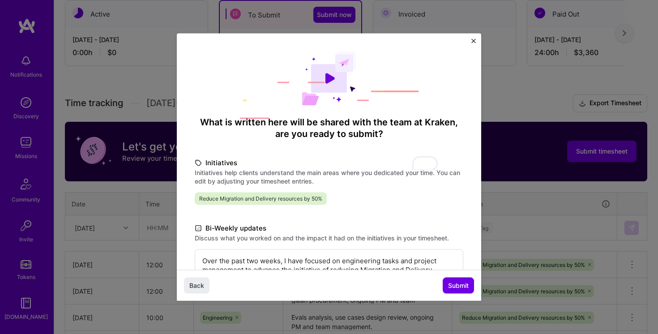
scroll to position [119, 0]
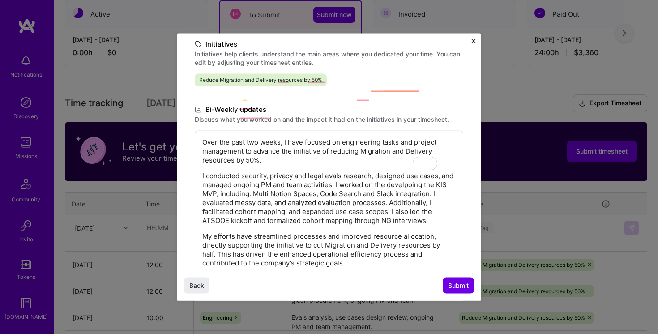
click at [235, 211] on p "I conducted security, privacy and legal evals research, designed use cases, and…" at bounding box center [328, 198] width 253 height 54
click at [373, 212] on p "I conducted security, privacy and legal evals research, designed use cases, and…" at bounding box center [328, 198] width 253 height 54
drag, startPoint x: 373, startPoint y: 212, endPoint x: 391, endPoint y: 212, distance: 17.9
click at [391, 212] on p "I conducted security, privacy and legal evals research, designed use cases, and…" at bounding box center [328, 198] width 253 height 54
click at [263, 211] on p "I conducted security, privacy and legal evals research, designed use cases, and…" at bounding box center [328, 198] width 253 height 54
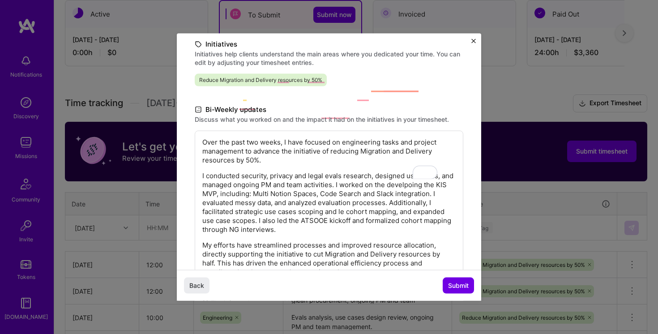
click at [214, 212] on p "I conducted security, privacy and legal evals research, designed use cases, and…" at bounding box center [328, 202] width 253 height 63
click at [396, 220] on p "I conducted security, privacy and legal evals research, designed use cases, and…" at bounding box center [328, 202] width 253 height 63
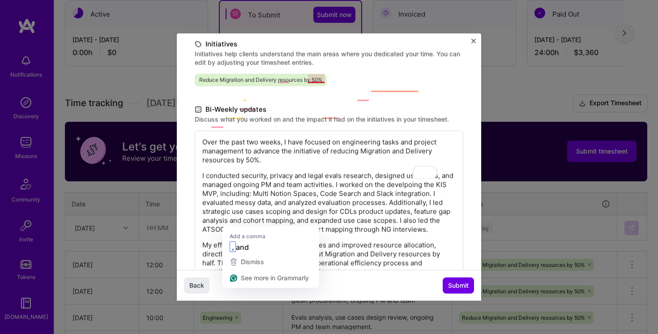
click at [331, 178] on p "I conducted security, privacy and legal evals research, designed use cases, and…" at bounding box center [328, 202] width 253 height 63
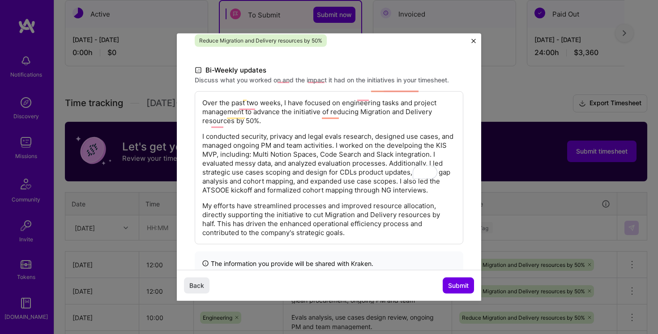
scroll to position [157, 0]
click at [304, 190] on p "I conducted security, privacy and legal evals research, designed use cases, and…" at bounding box center [328, 163] width 253 height 63
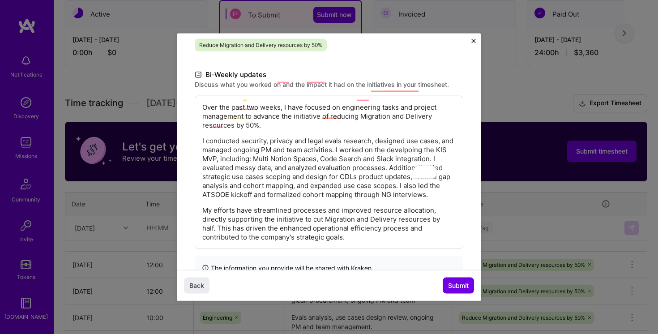
scroll to position [132, 0]
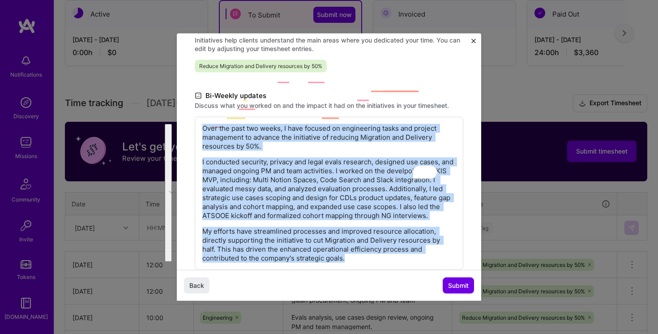
copy div "Over the past two weeks, I have focused on engineering tasks and project manage…"
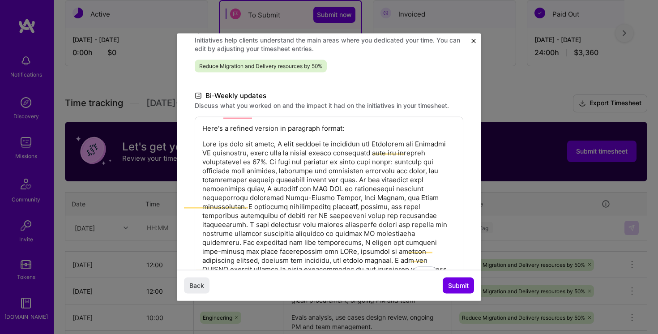
scroll to position [282, 0]
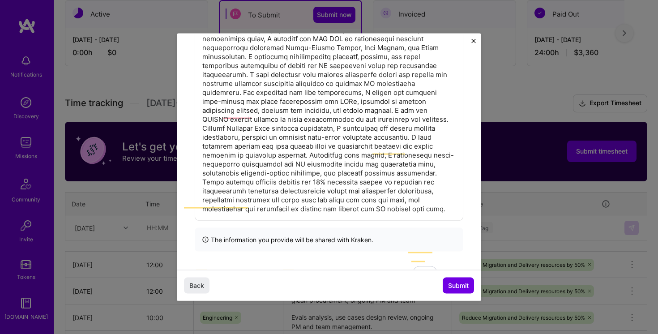
click at [353, 240] on div "The information you provide will be shared with Kraken ." at bounding box center [329, 240] width 268 height 24
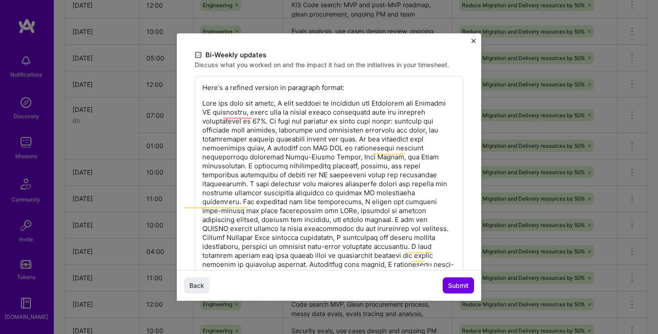
scroll to position [117, 0]
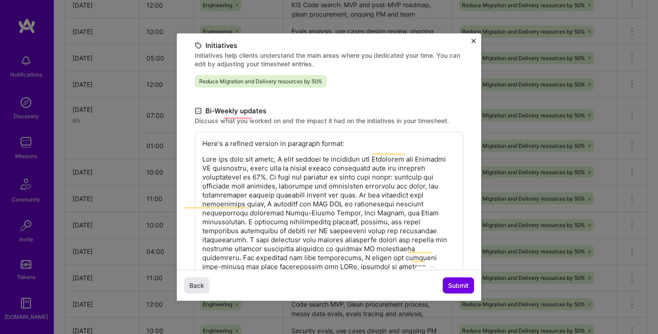
click at [199, 285] on span "Back" at bounding box center [196, 284] width 15 height 9
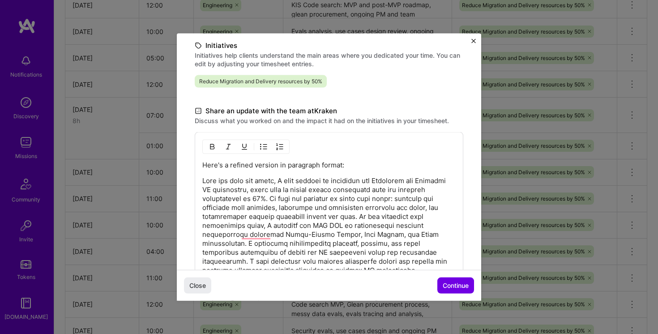
click at [268, 217] on p "To enrich screen reader interactions, please activate Accessibility in Grammarl…" at bounding box center [328, 288] width 253 height 224
click at [299, 186] on p "To enrich screen reader interactions, please activate Accessibility in Grammarl…" at bounding box center [328, 288] width 253 height 224
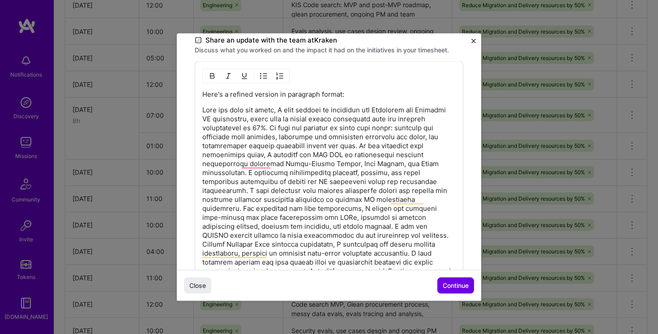
scroll to position [403, 0]
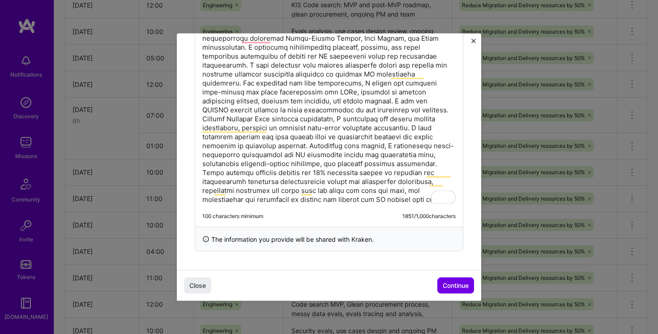
click at [353, 129] on p "To enrich screen reader interactions, please activate Accessibility in Grammarl…" at bounding box center [328, 92] width 253 height 224
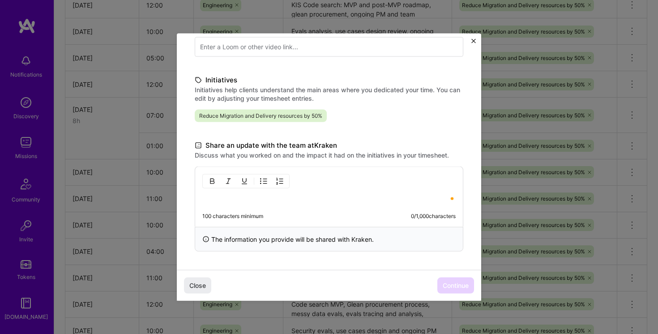
scroll to position [172, 0]
click at [309, 179] on div "100 characters minimum 0 / 1,000 characters" at bounding box center [329, 196] width 268 height 60
click at [268, 200] on p "To enrich screen reader interactions, please activate Accessibility in Grammarl…" at bounding box center [328, 199] width 253 height 9
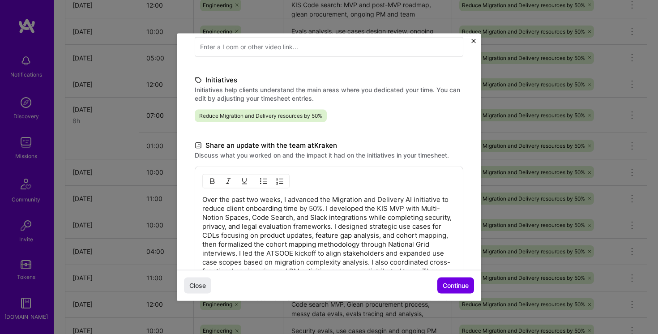
scroll to position [0, 0]
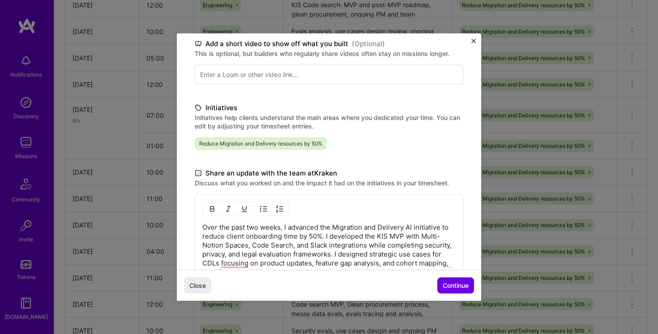
click at [235, 251] on p "Over the past two weeks, I advanced the Migration and Delivery AI initiative to…" at bounding box center [328, 281] width 253 height 116
click at [204, 230] on p "Over the past two weeks, I advanced the Migration and Delivery AI initiative to…" at bounding box center [328, 281] width 253 height 116
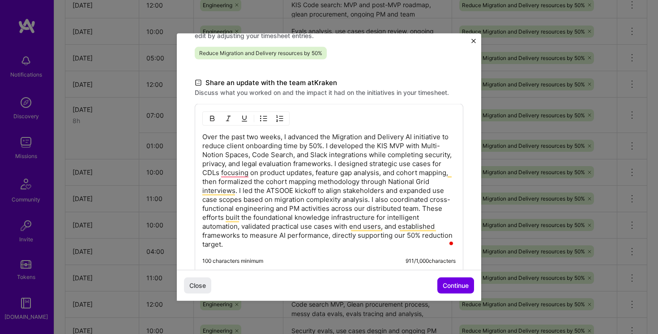
click at [342, 144] on p "Over the past two weeks, I advanced the Migration and Delivery AI initiative to…" at bounding box center [328, 190] width 253 height 116
click at [348, 142] on p "Over the past two weeks, I advanced the Migration and Delivery AI initiative to…" at bounding box center [328, 190] width 253 height 116
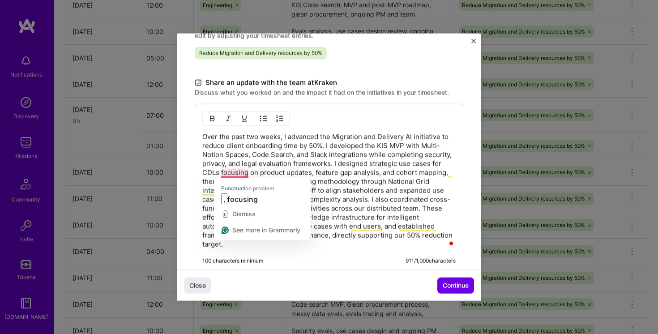
click at [271, 169] on p "Over the past two weeks, I advanced the Migration and Delivery AI initiative to…" at bounding box center [328, 190] width 253 height 116
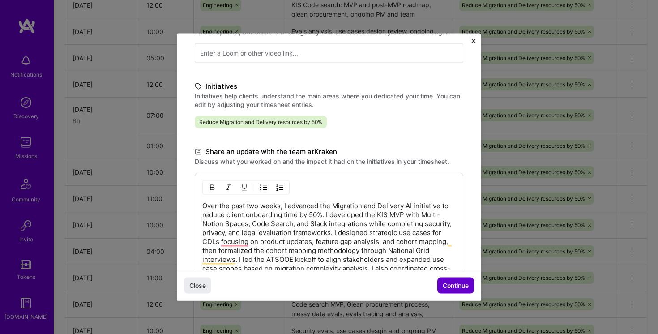
click at [451, 286] on span "Continue" at bounding box center [455, 284] width 26 height 9
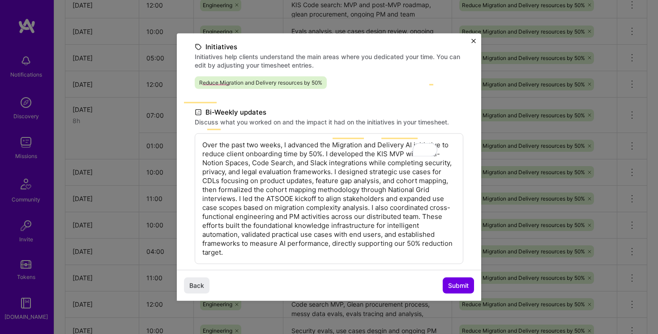
click at [327, 186] on p "Over the past two weeks, I advanced the Migration and Delivery AI initiative to…" at bounding box center [328, 198] width 253 height 116
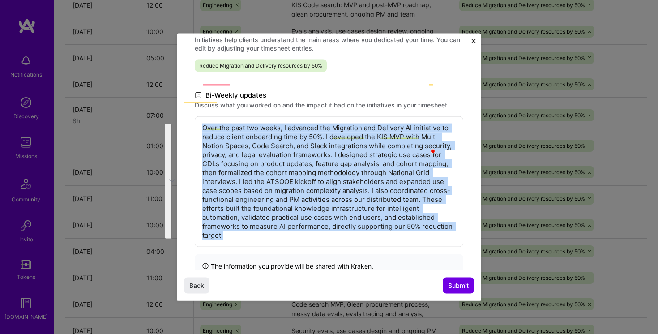
drag, startPoint x: 229, startPoint y: 234, endPoint x: 212, endPoint y: 80, distance: 155.8
click at [212, 80] on div "What is written here will be shared with the team at [GEOGRAPHIC_DATA] , are yo…" at bounding box center [329, 98] width 304 height 395
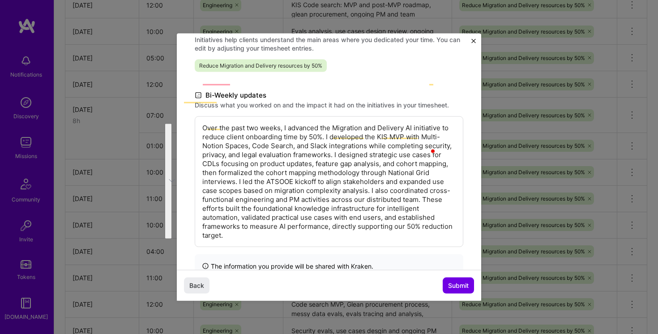
click at [273, 173] on p "Over the past two weeks, I advanced the Migration and Delivery AI initiative to…" at bounding box center [328, 181] width 253 height 116
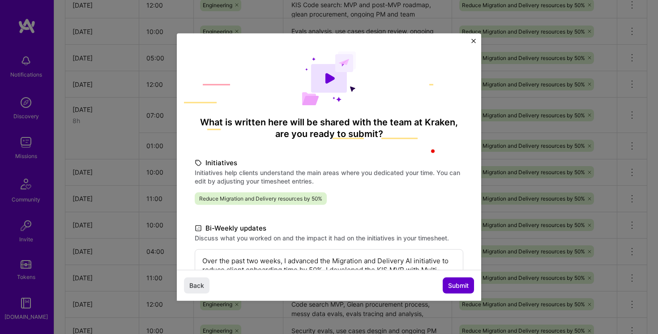
click at [463, 283] on span "Submit" at bounding box center [458, 284] width 21 height 9
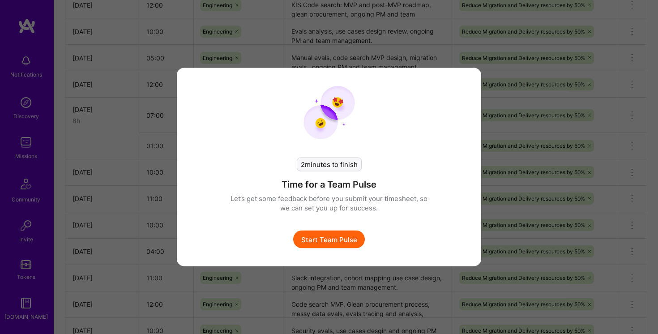
click at [342, 241] on button "Start Team Pulse" at bounding box center [329, 239] width 72 height 18
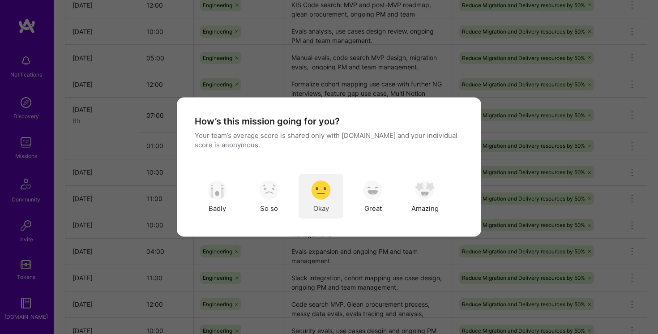
click at [329, 183] on img "modal" at bounding box center [321, 190] width 20 height 20
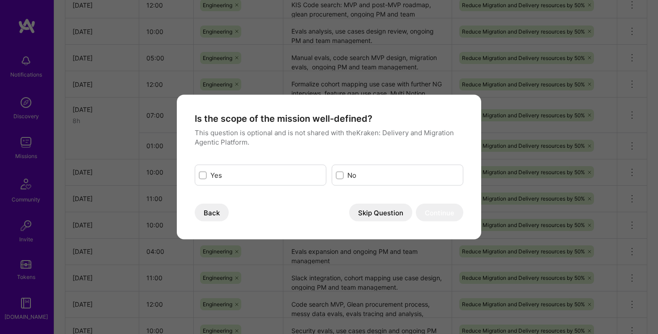
click at [202, 177] on input "modal" at bounding box center [203, 175] width 6 height 6
checkbox input "true"
click at [439, 219] on button "Continue" at bounding box center [439, 213] width 47 height 18
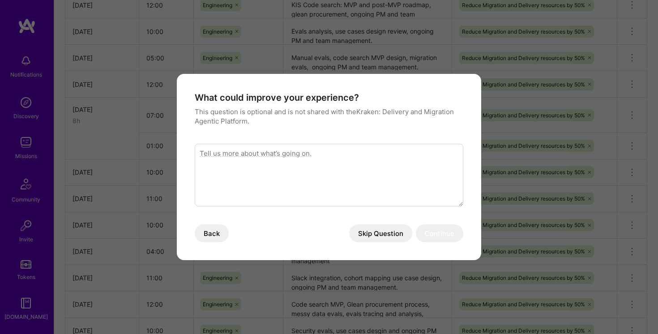
click at [401, 233] on button "Skip Question" at bounding box center [380, 233] width 63 height 18
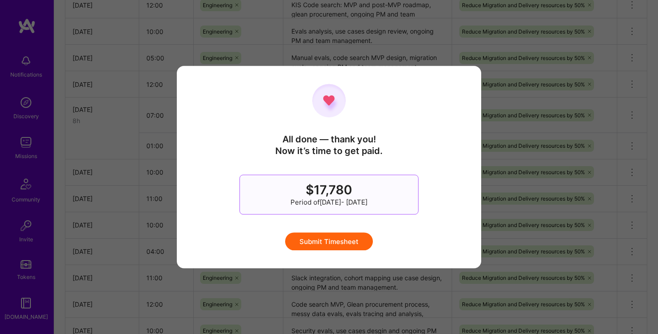
click at [349, 240] on button "Submit Timesheet" at bounding box center [329, 241] width 88 height 18
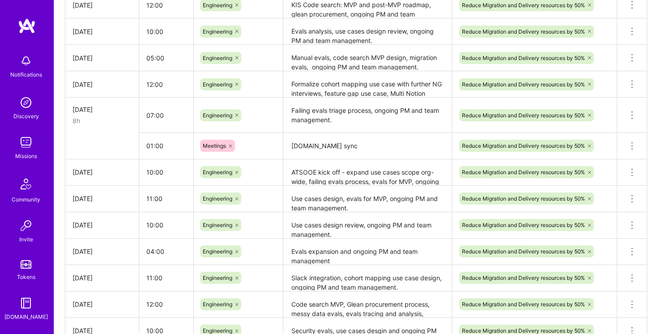
scroll to position [13, 0]
